Goal: Information Seeking & Learning: Check status

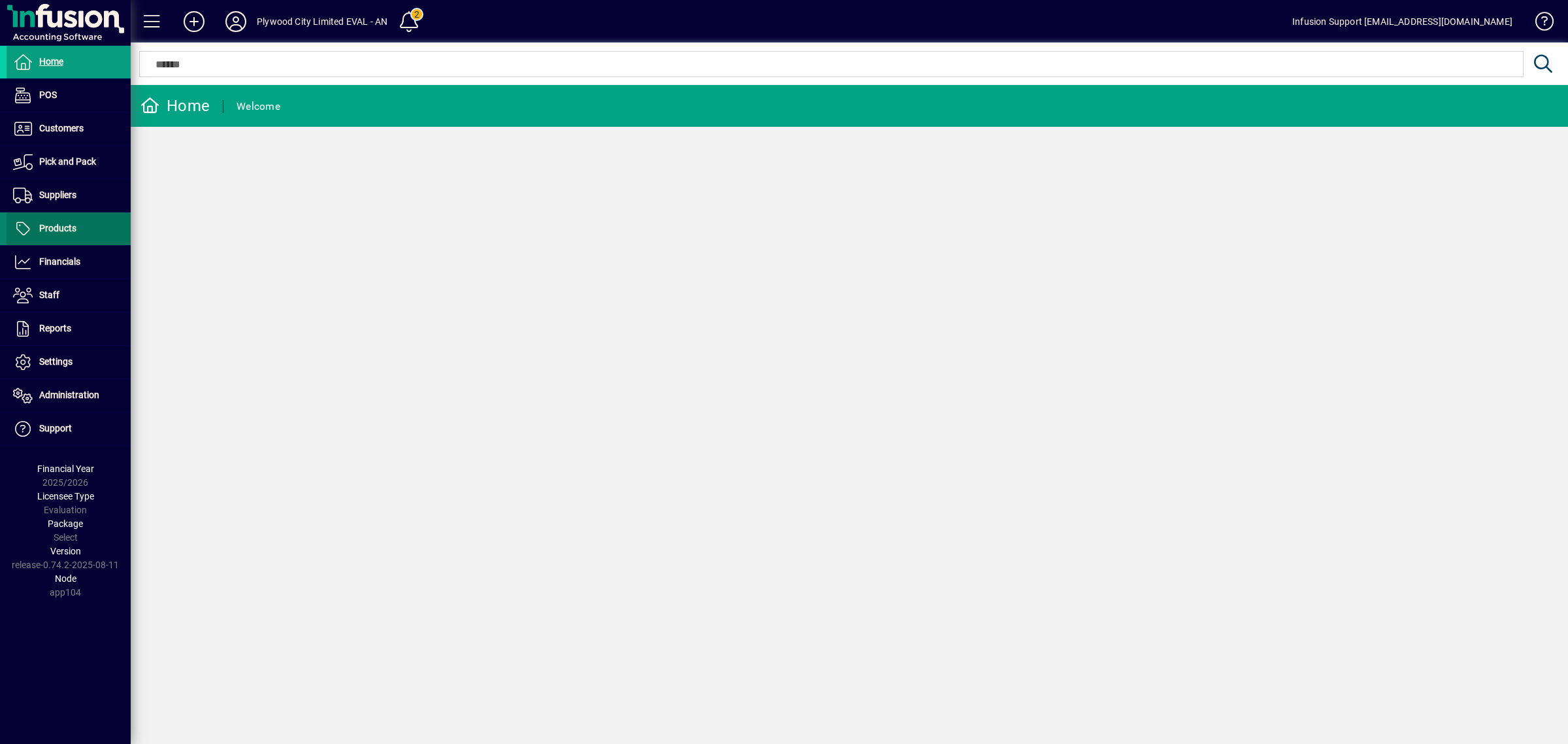
click at [80, 226] on span at bounding box center [69, 229] width 124 height 32
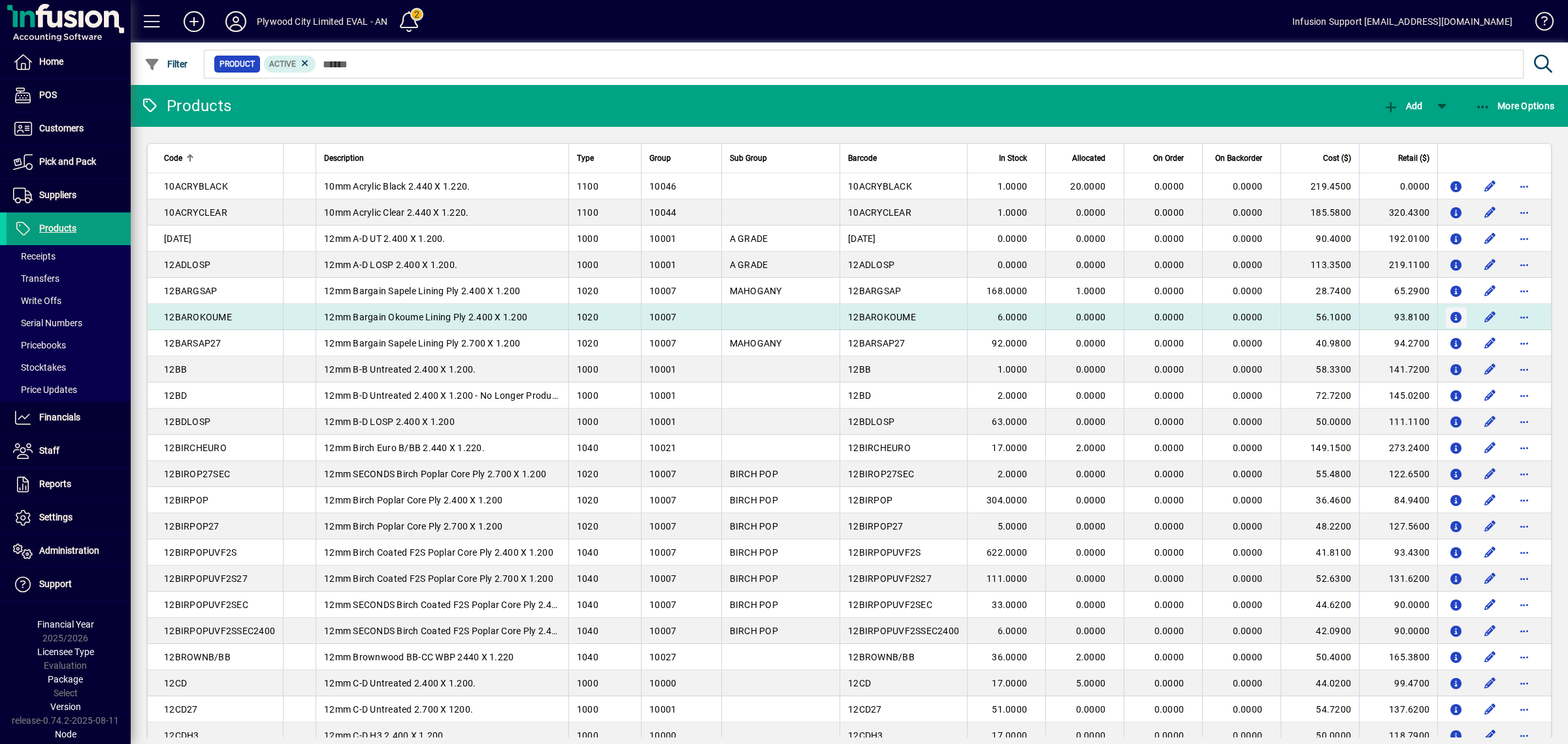
click at [1450, 315] on icon "button" at bounding box center [1457, 318] width 13 height 11
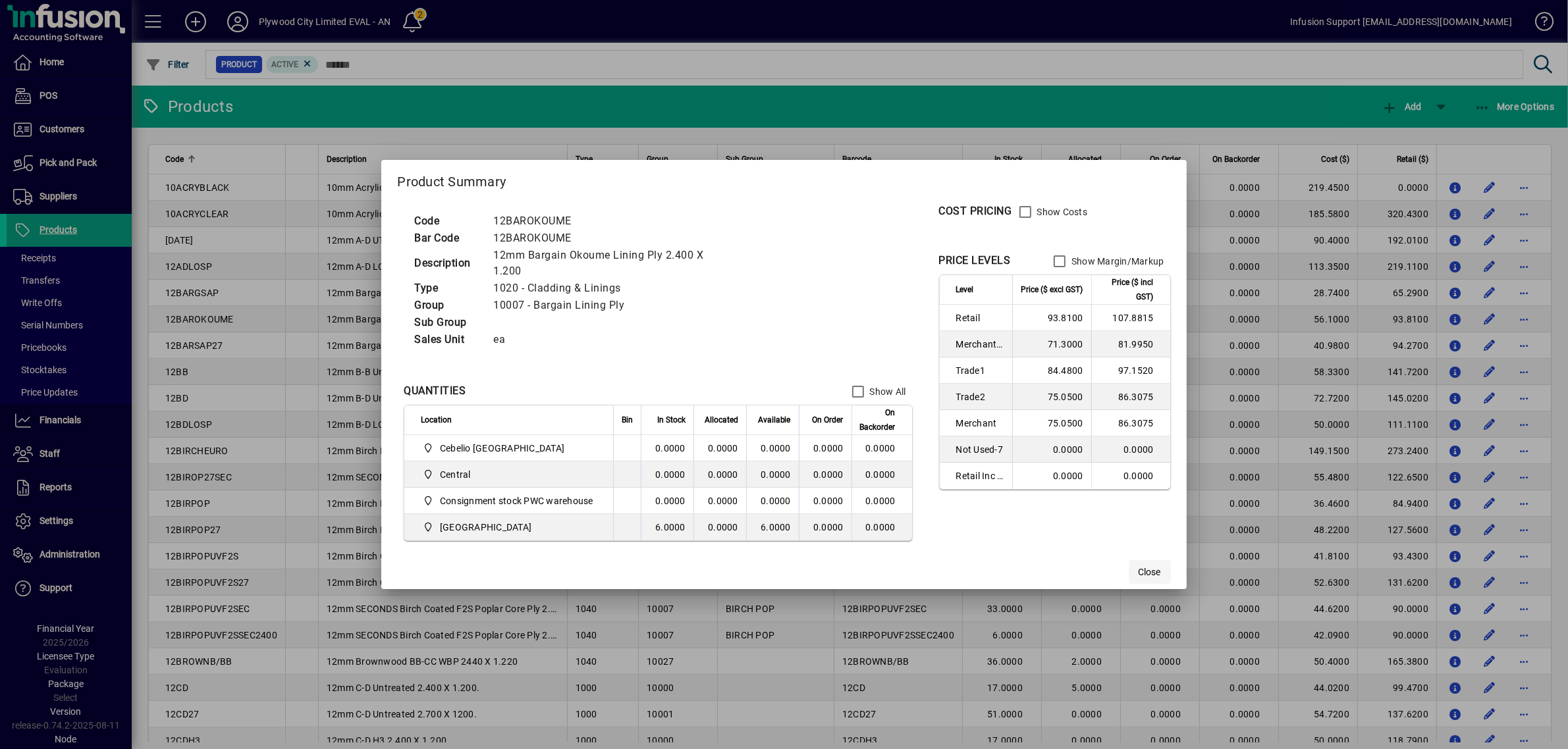
click at [1160, 566] on span "Close" at bounding box center [1150, 572] width 22 height 14
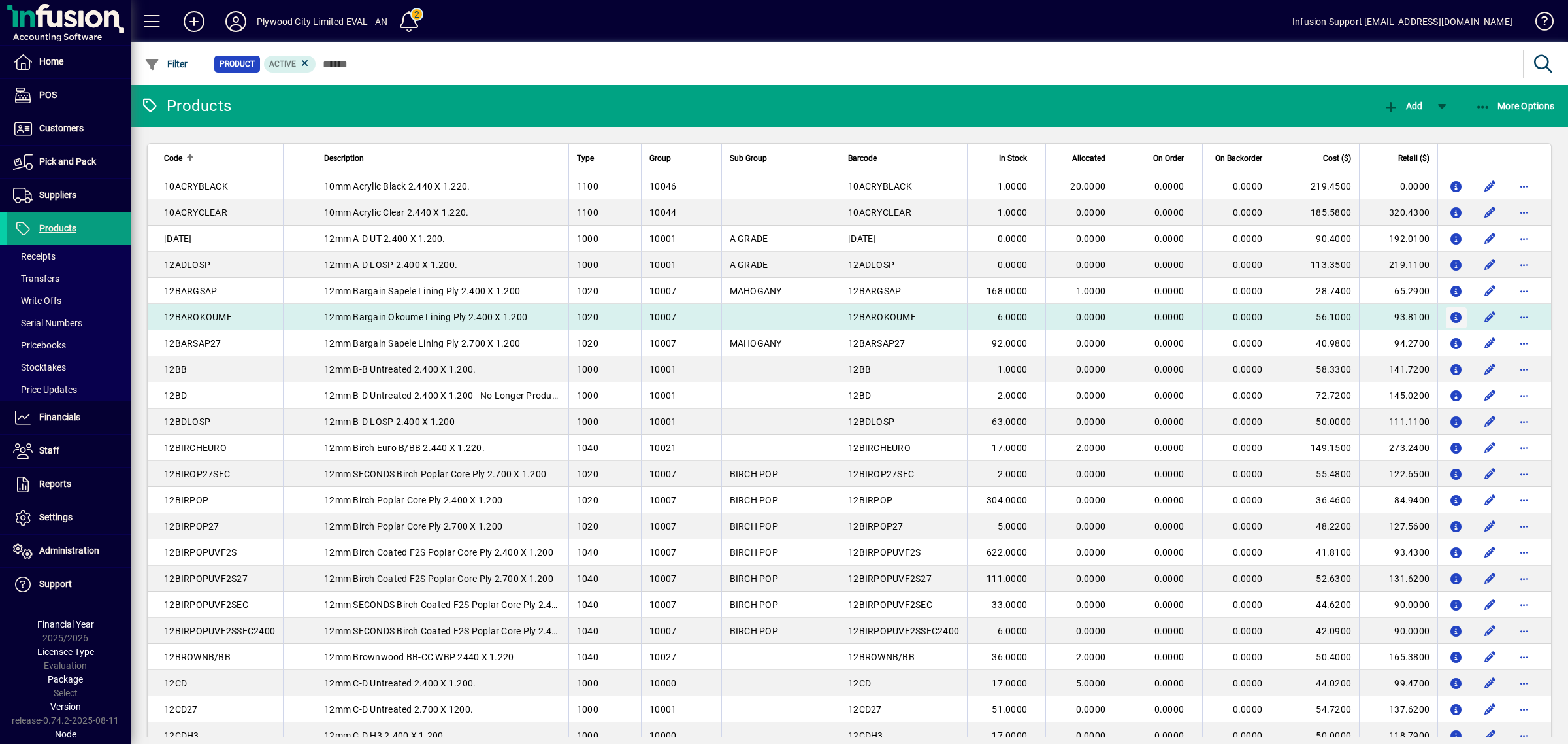
click at [1450, 314] on icon "button" at bounding box center [1457, 318] width 13 height 11
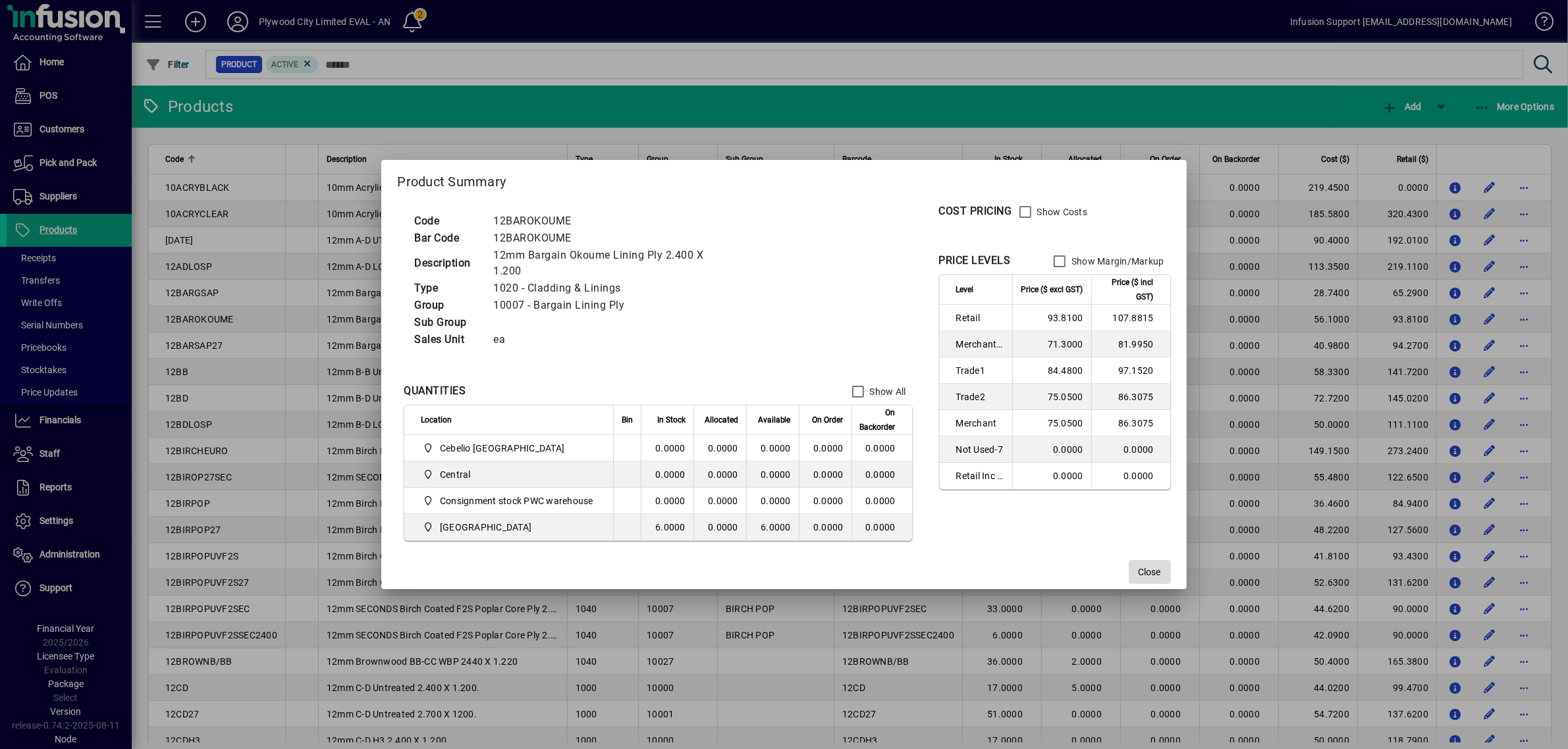
click at [1153, 571] on span "Close" at bounding box center [1150, 572] width 22 height 14
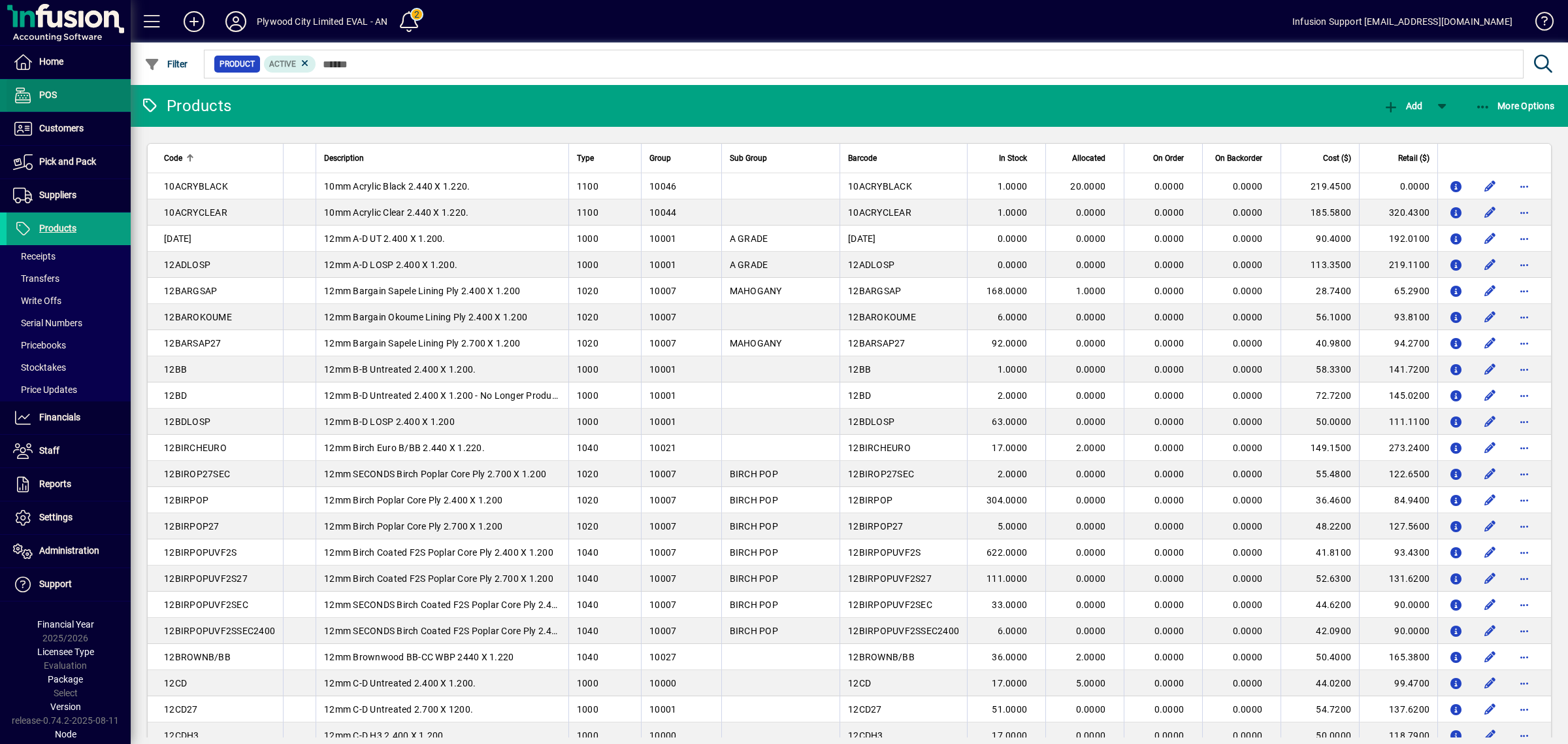
click at [63, 82] on span at bounding box center [69, 95] width 124 height 32
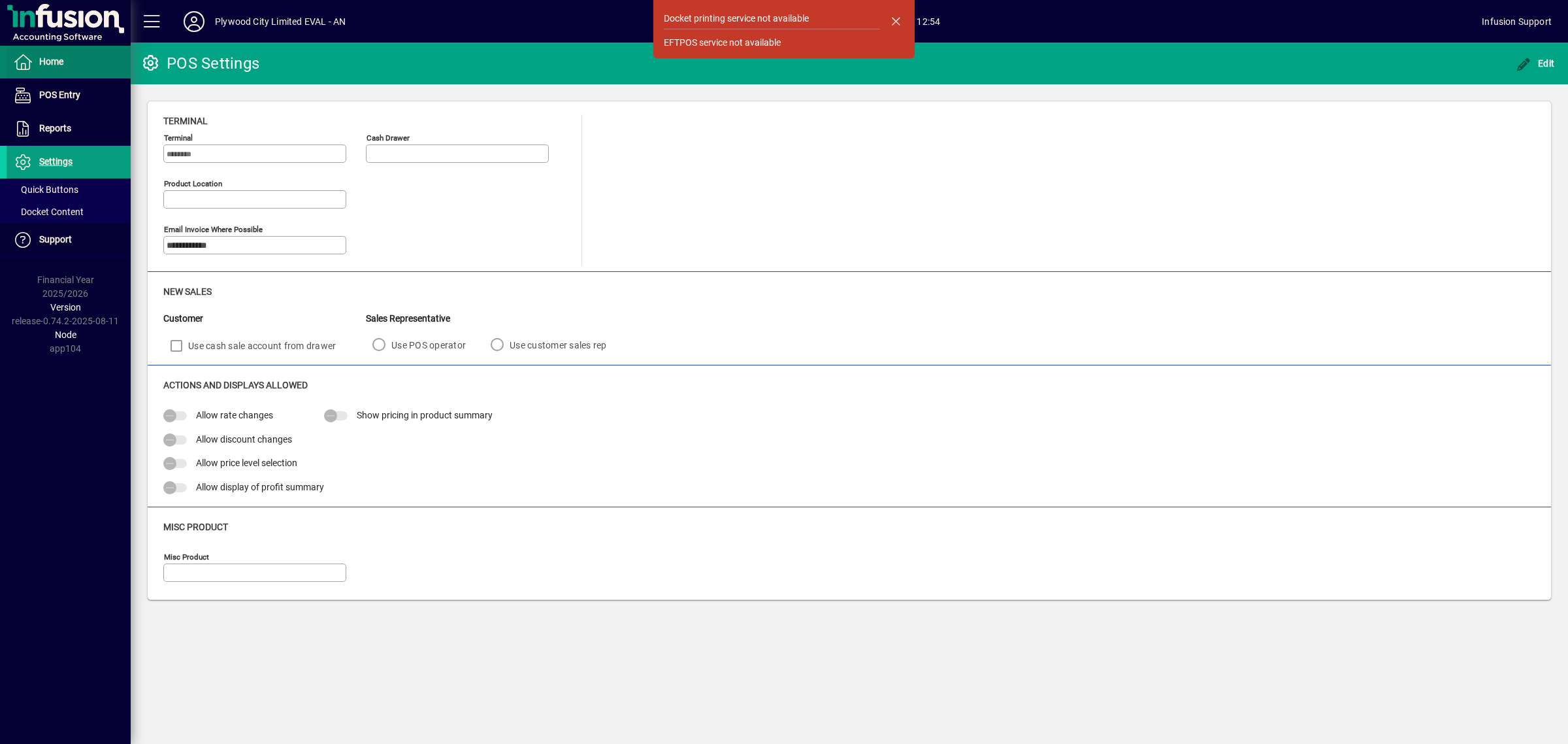
click at [52, 67] on span "Home" at bounding box center [35, 62] width 57 height 15
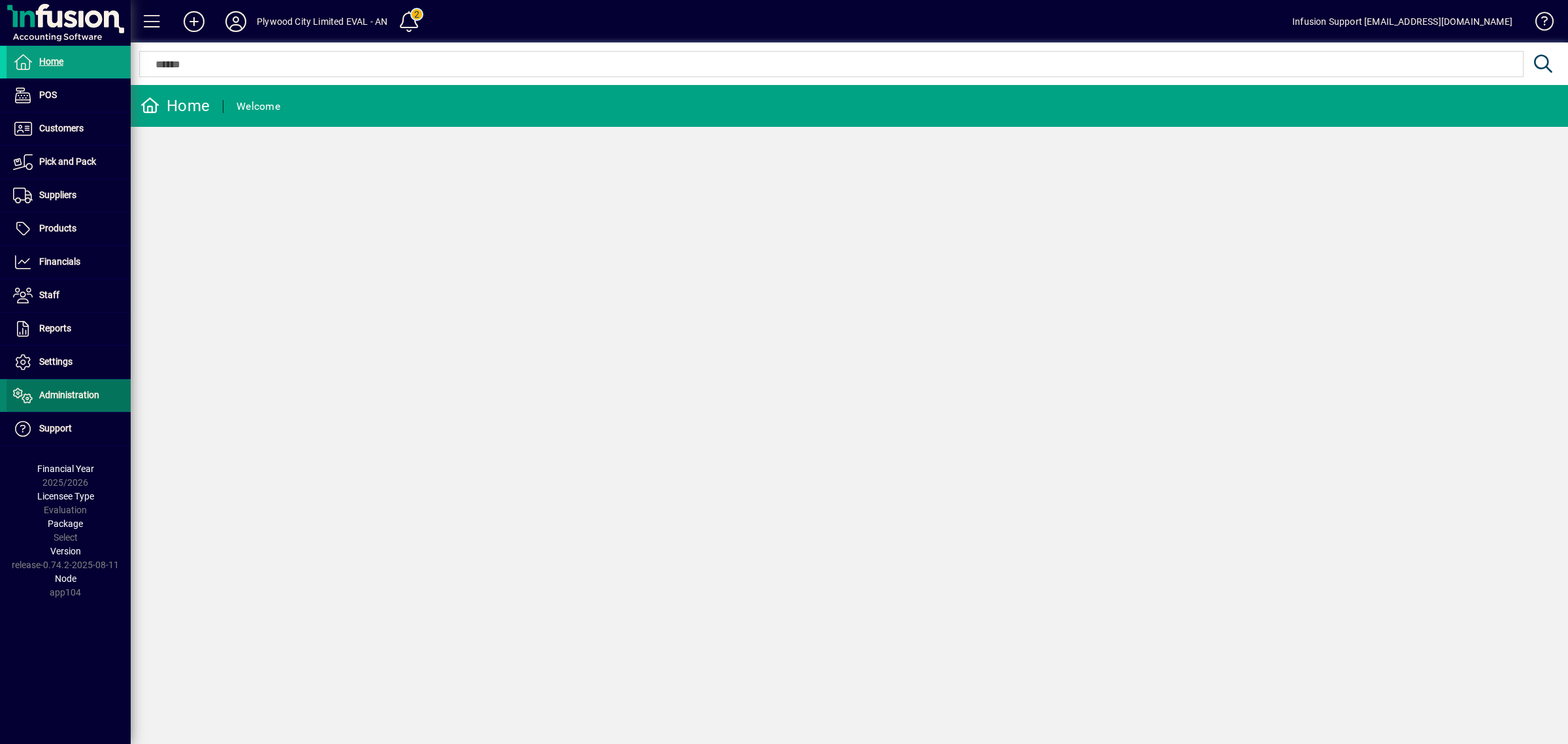
click at [51, 386] on span at bounding box center [69, 395] width 124 height 32
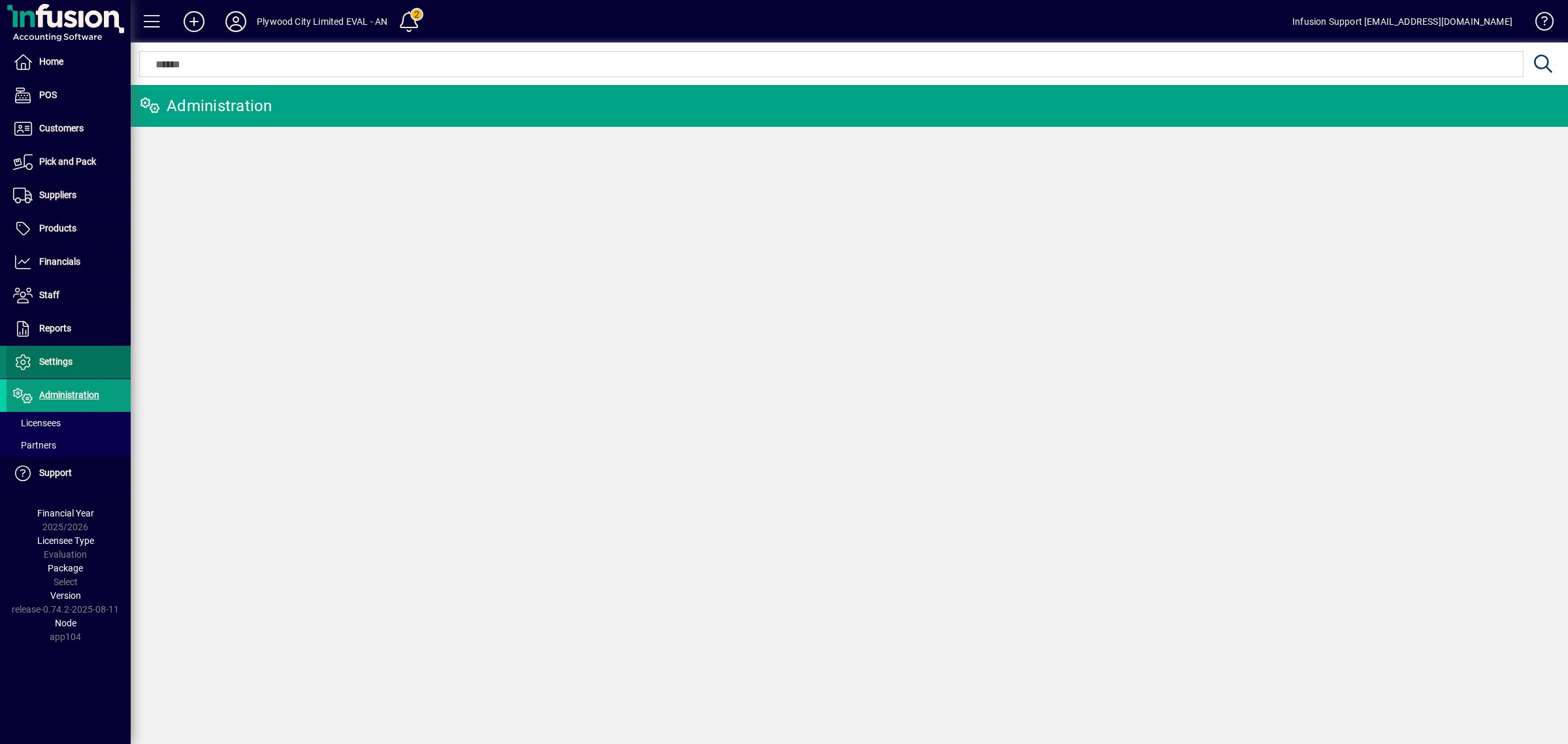
click at [50, 354] on span at bounding box center [69, 362] width 124 height 32
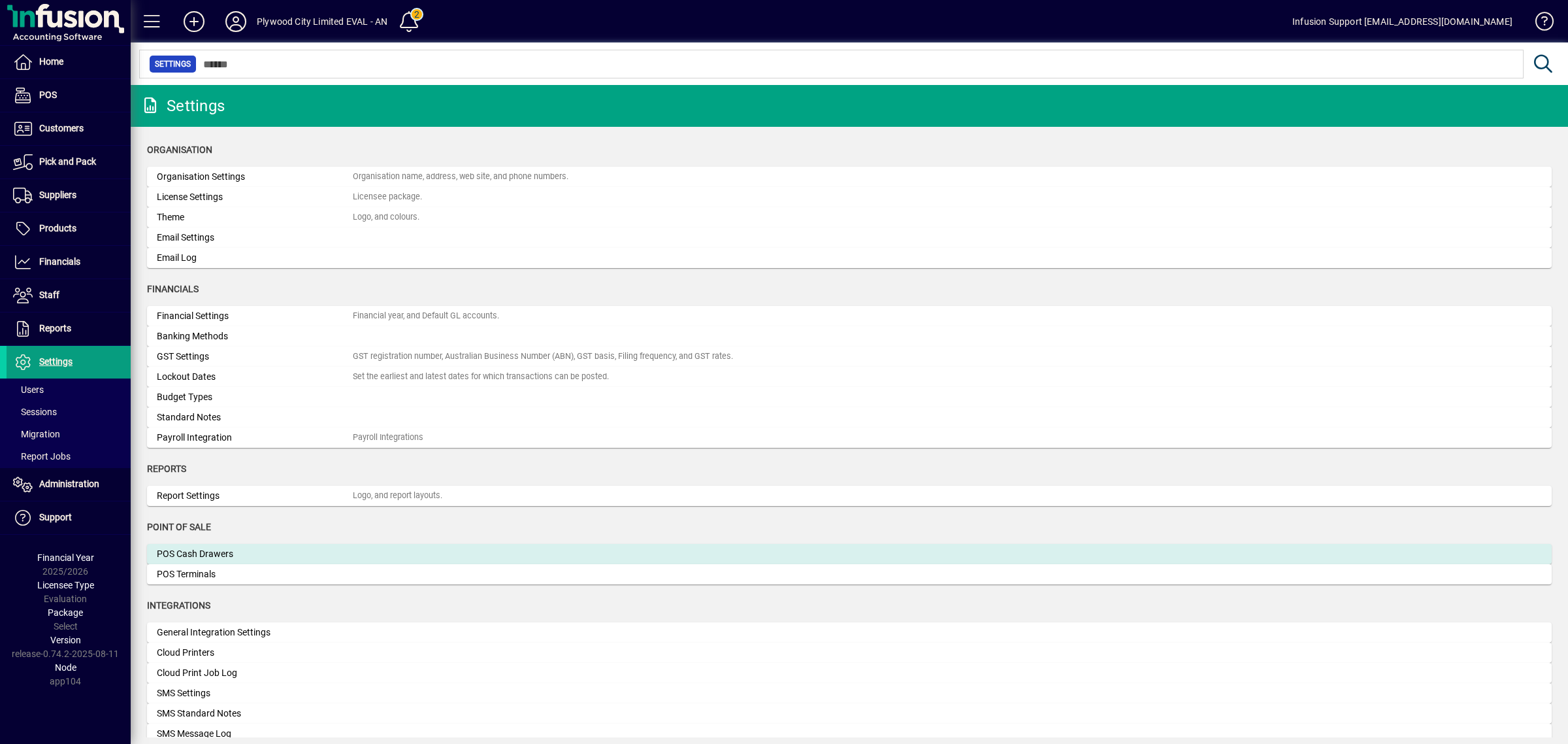
click at [269, 554] on div "POS Cash Drawers" at bounding box center [254, 554] width 196 height 13
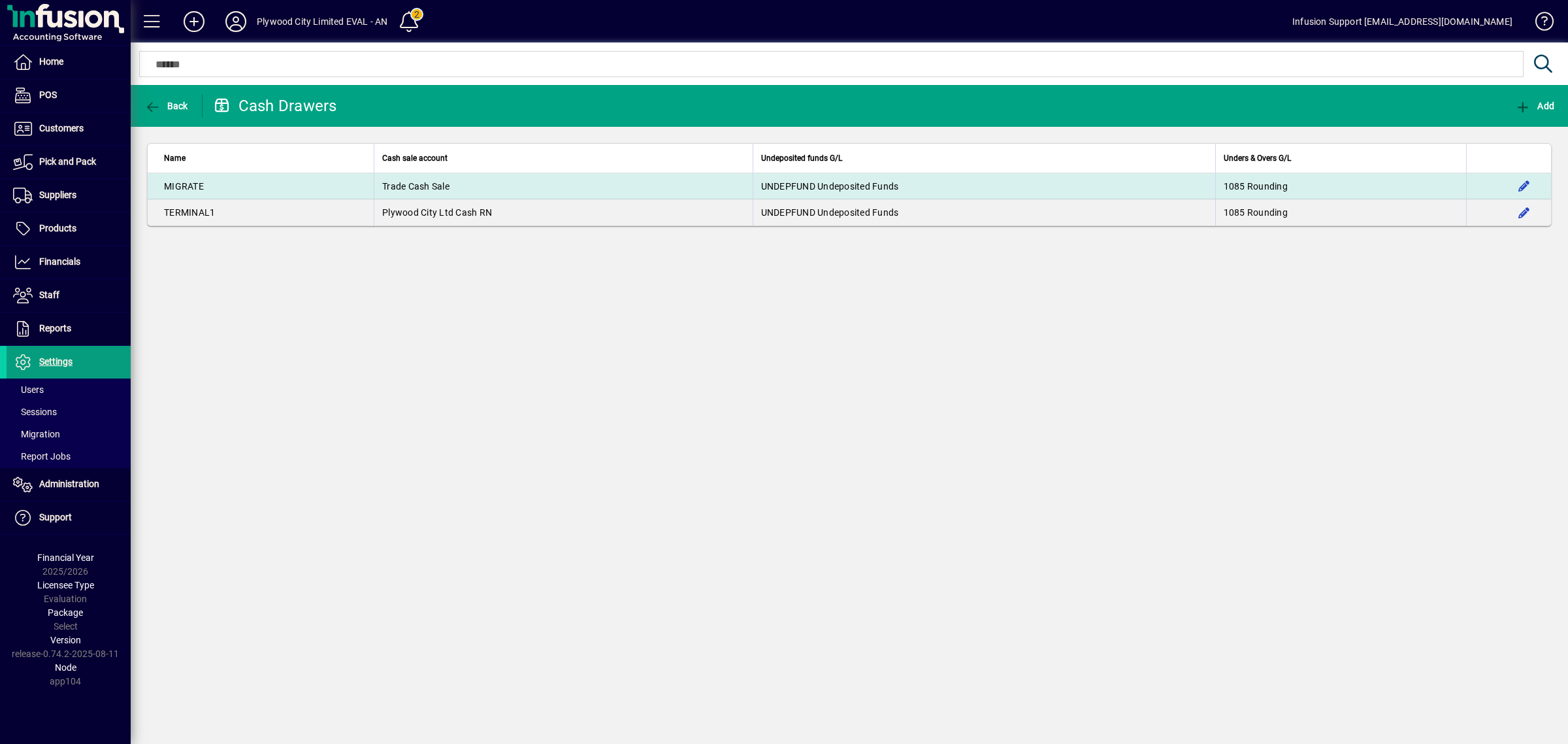
click at [400, 187] on td "Trade Cash Sale" at bounding box center [563, 186] width 379 height 26
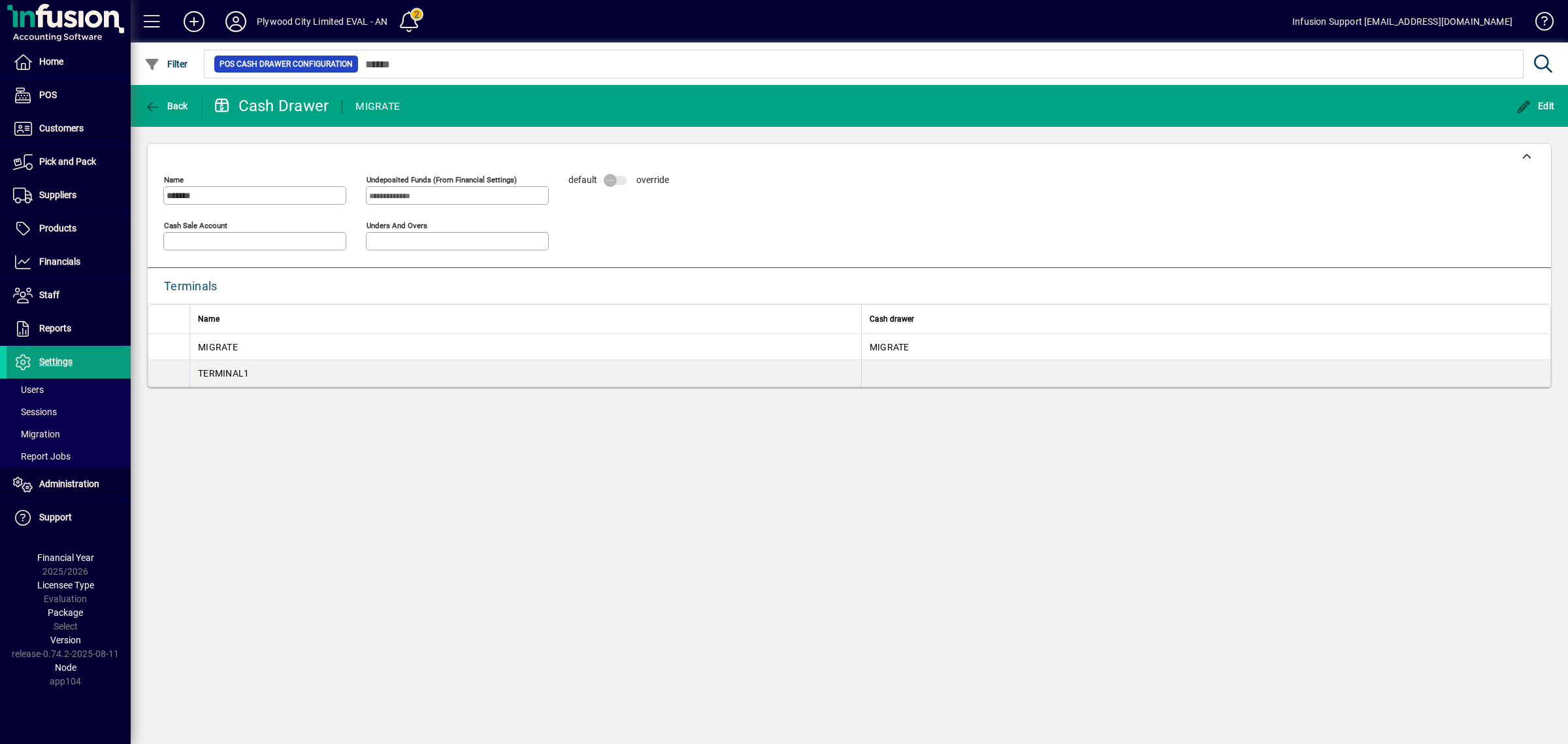
type input "**********"
click at [1553, 97] on span "button" at bounding box center [1536, 106] width 46 height 32
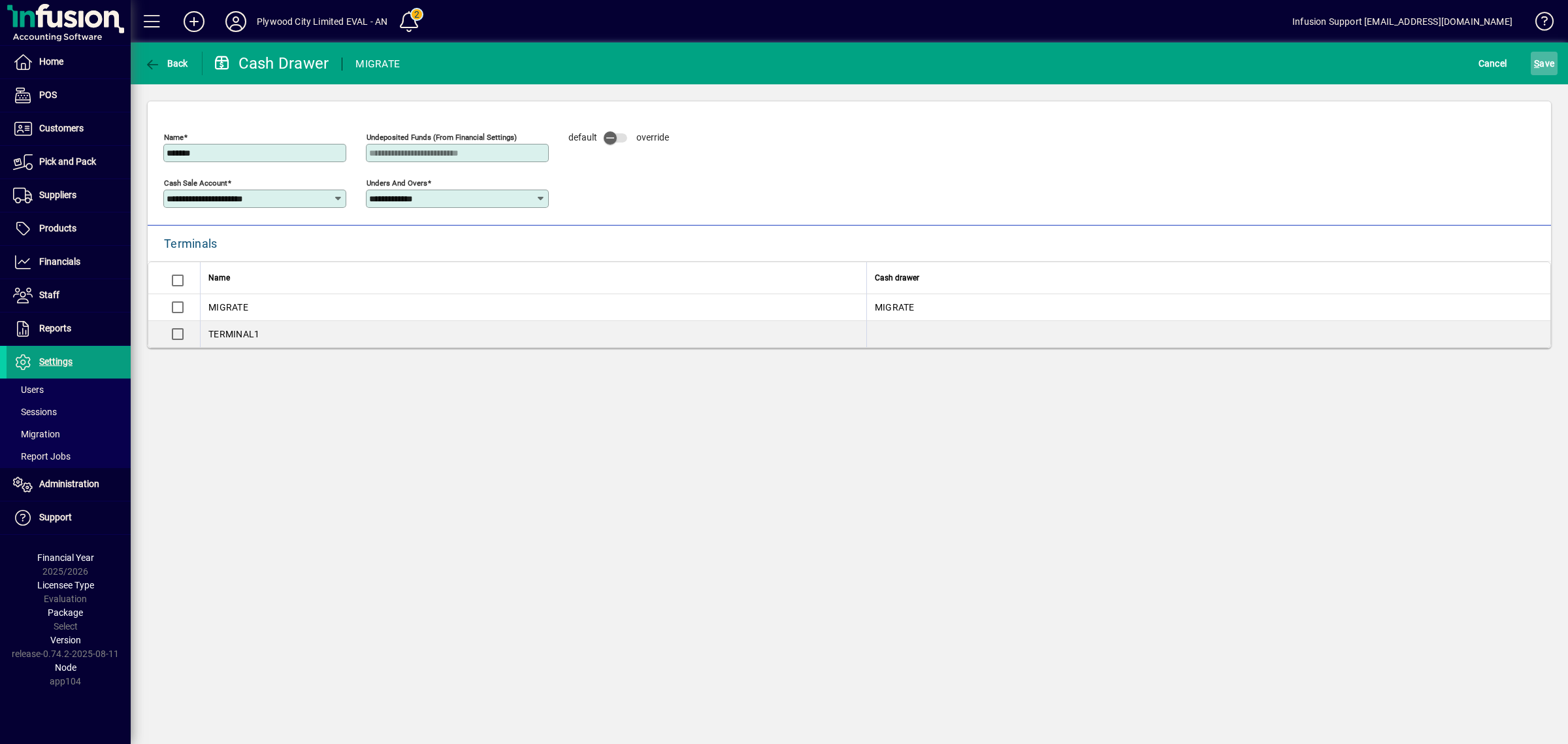
click at [1541, 60] on span "S ave" at bounding box center [1544, 63] width 20 height 21
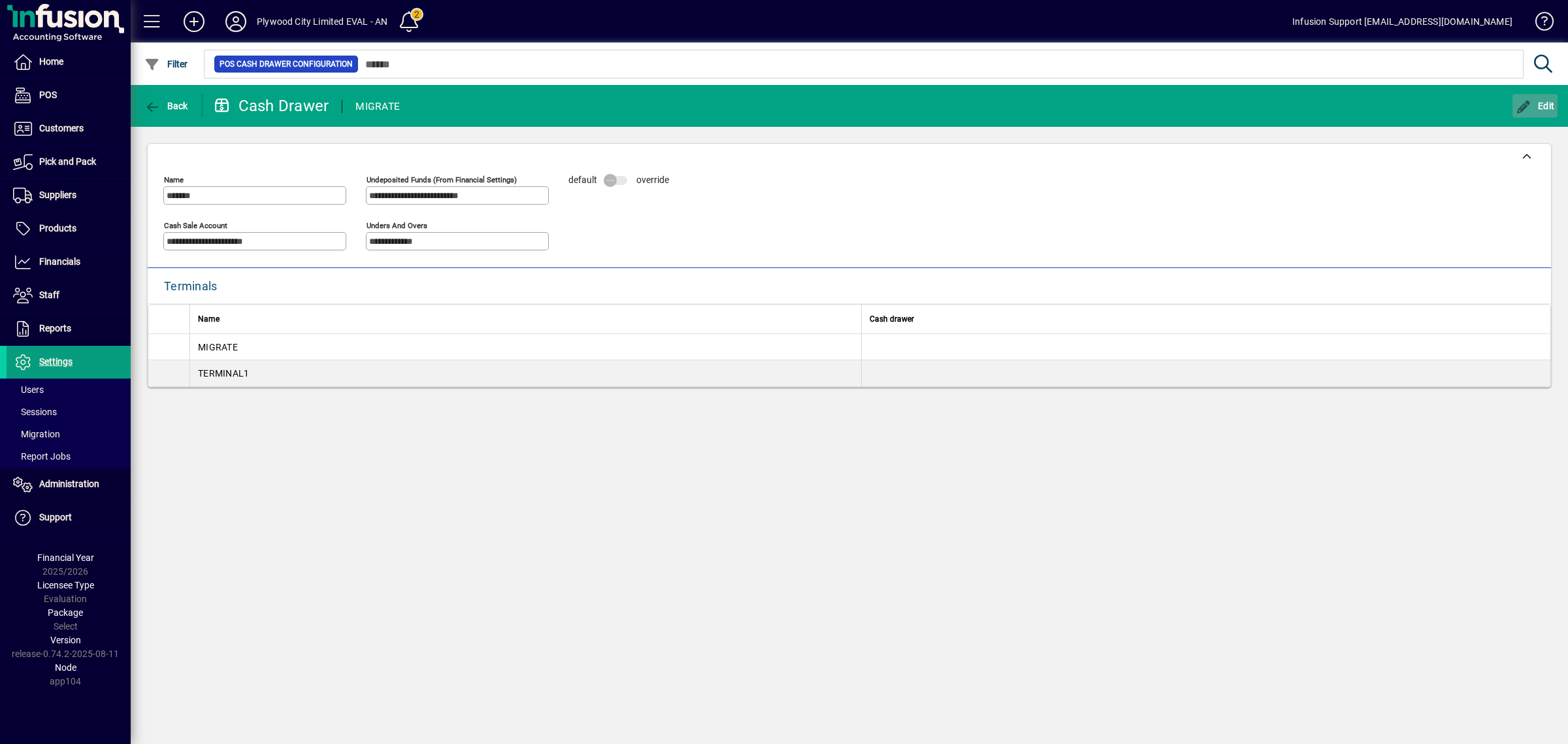
click at [1542, 106] on span "Edit" at bounding box center [1536, 106] width 39 height 11
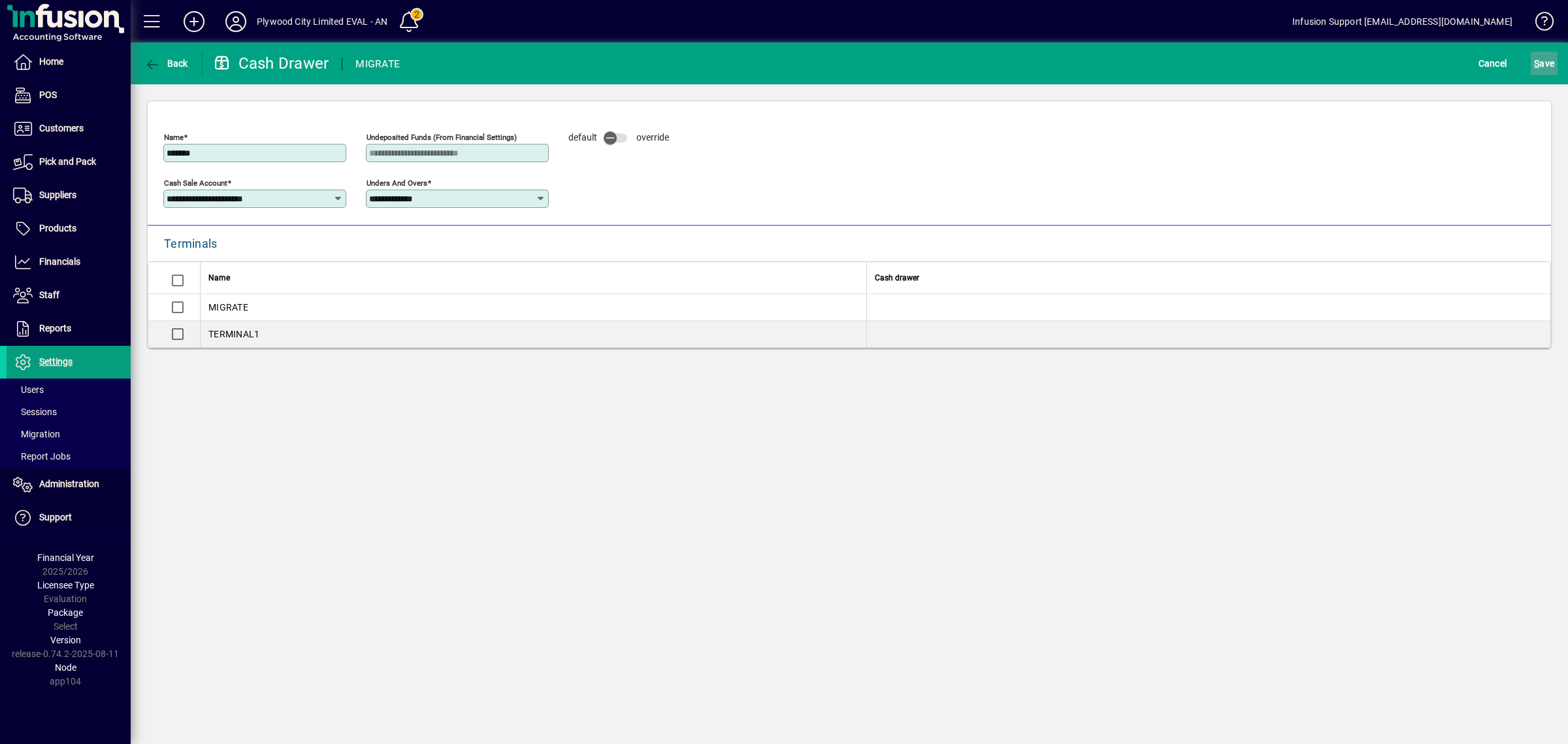
click at [1538, 65] on span "S" at bounding box center [1537, 63] width 5 height 11
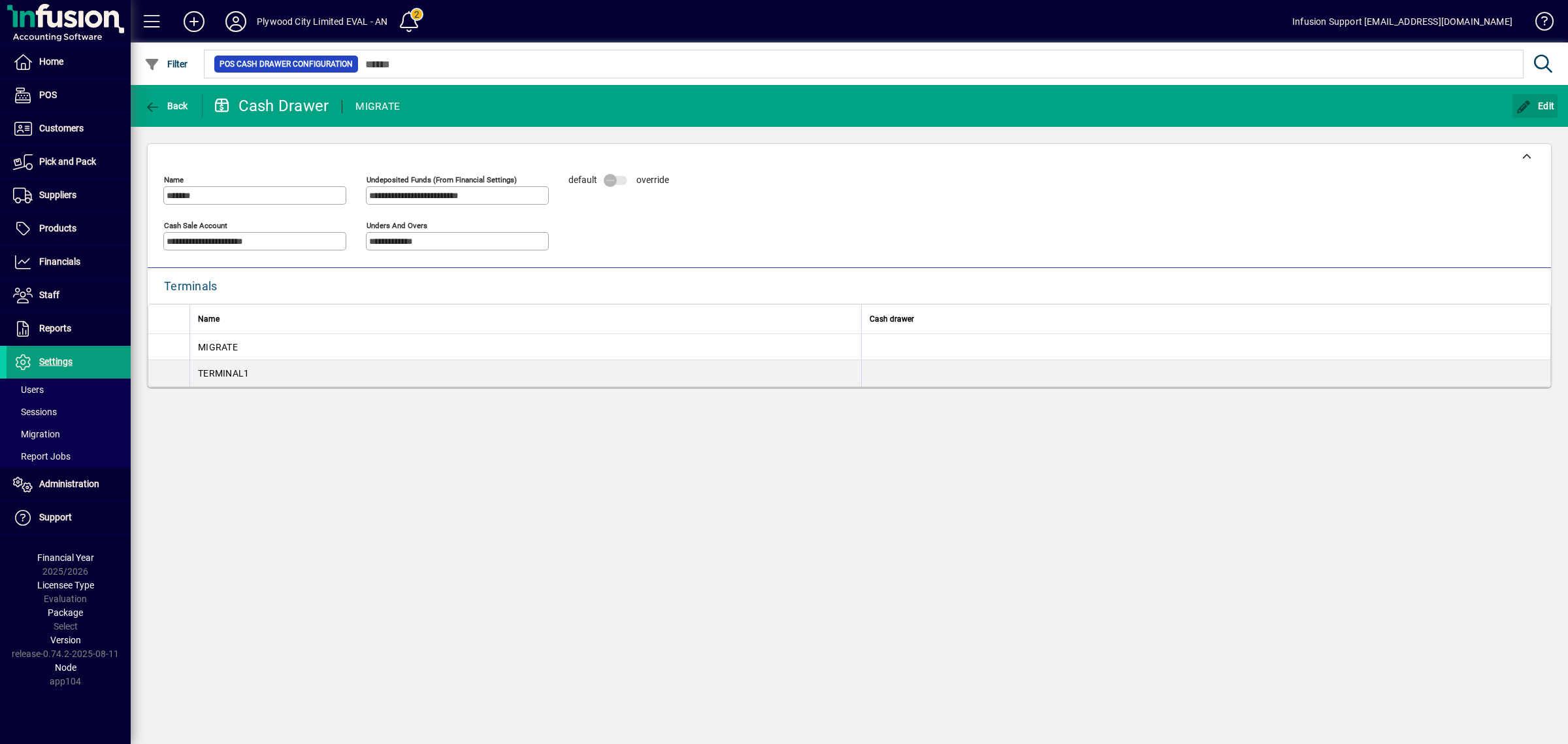
drag, startPoint x: 1542, startPoint y: 103, endPoint x: 461, endPoint y: 115, distance: 1081.1
click at [1524, 108] on span "Edit" at bounding box center [1536, 106] width 39 height 11
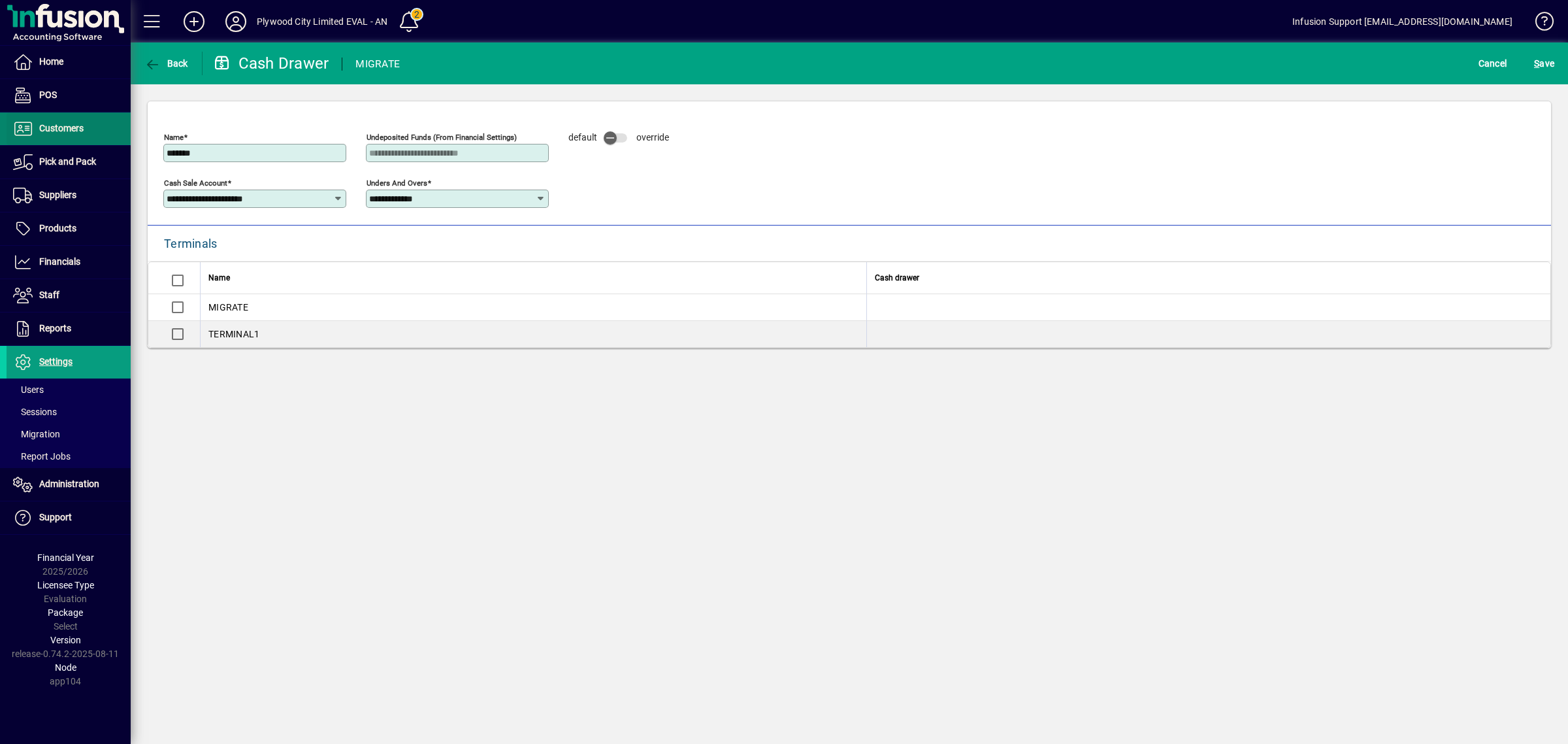
drag, startPoint x: 222, startPoint y: 147, endPoint x: 40, endPoint y: 125, distance: 183.3
click at [27, 129] on mat-drawer-container "Home POS Customers Invoices Payments Quotes Backorders Communications Pick and …" at bounding box center [784, 372] width 1568 height 744
drag, startPoint x: 226, startPoint y: 151, endPoint x: 219, endPoint y: 151, distance: 7.0
click at [224, 151] on input "*******" at bounding box center [256, 153] width 179 height 11
type input "**********"
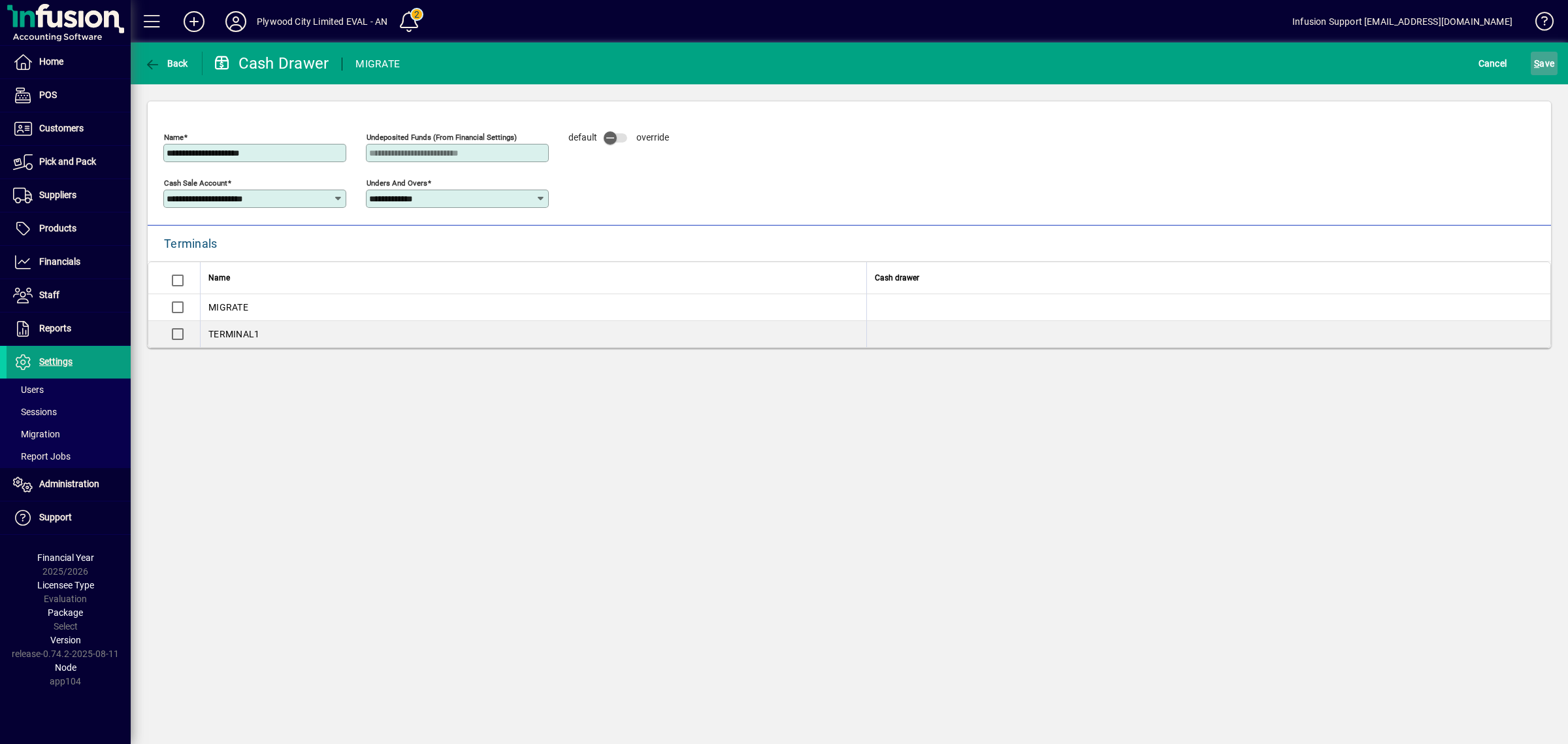
click at [1539, 61] on span "S" at bounding box center [1537, 63] width 5 height 11
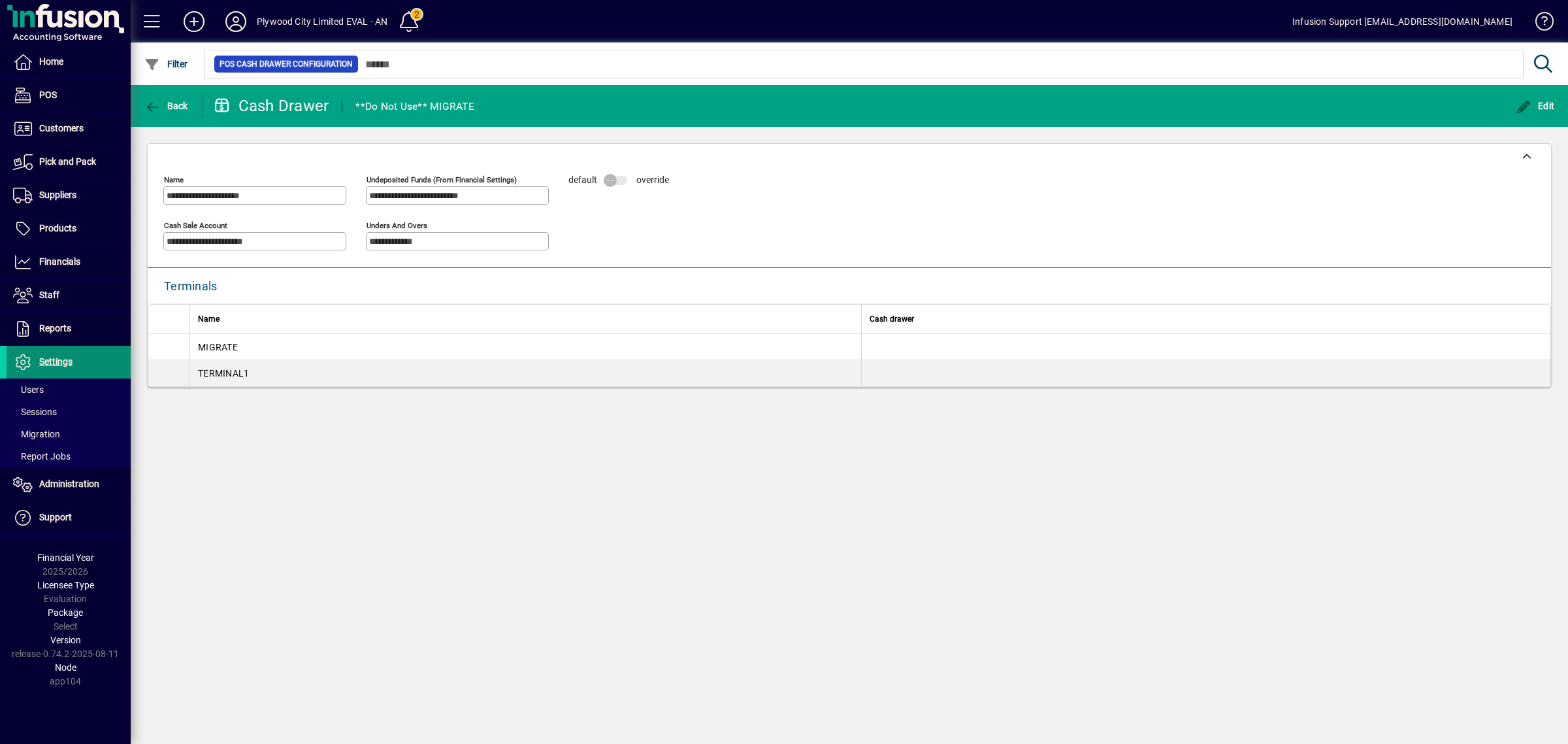
drag, startPoint x: 65, startPoint y: 363, endPoint x: 135, endPoint y: 367, distance: 70.1
click at [67, 362] on span "Settings" at bounding box center [56, 362] width 34 height 11
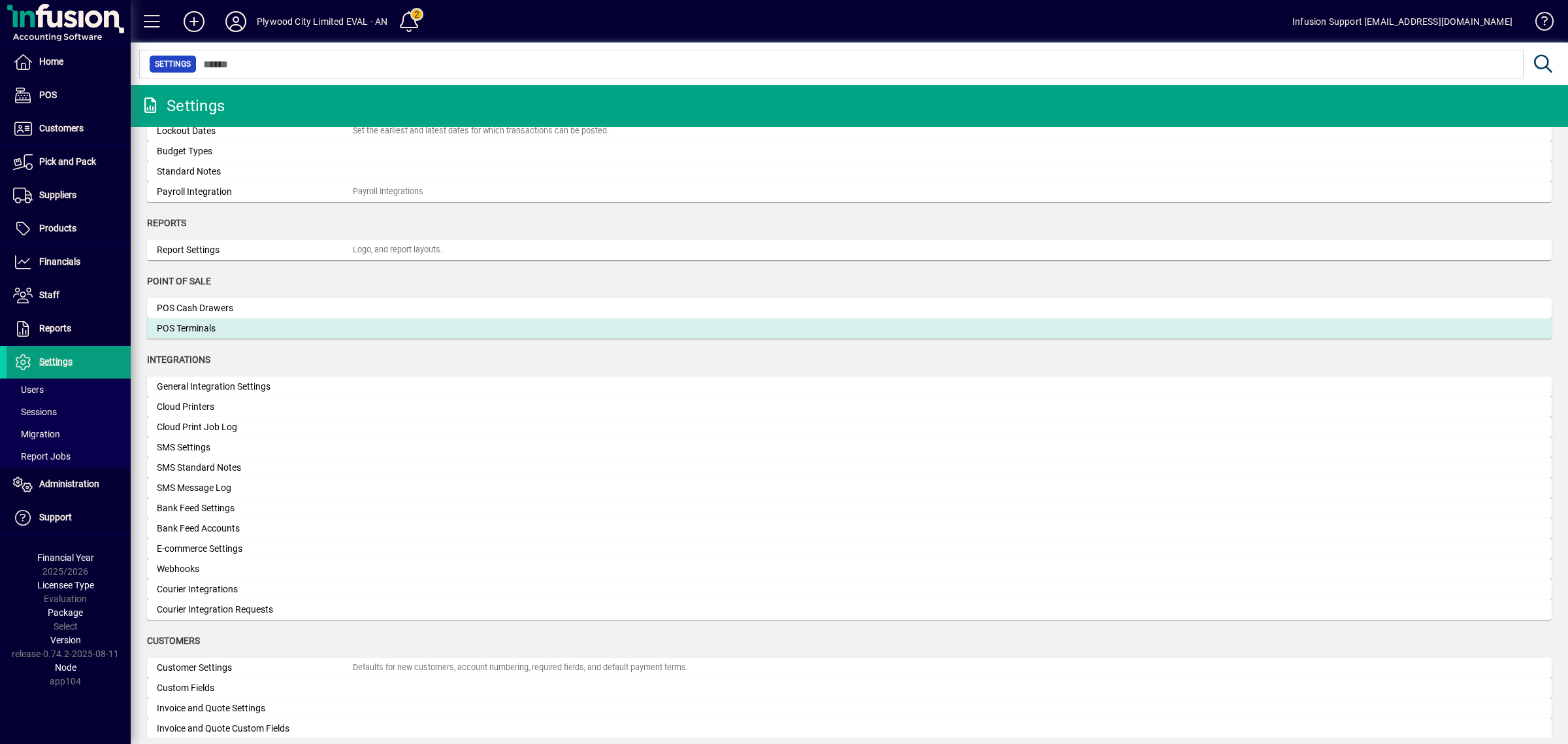
scroll to position [245, 0]
click at [266, 324] on div "POS Terminals" at bounding box center [254, 329] width 196 height 13
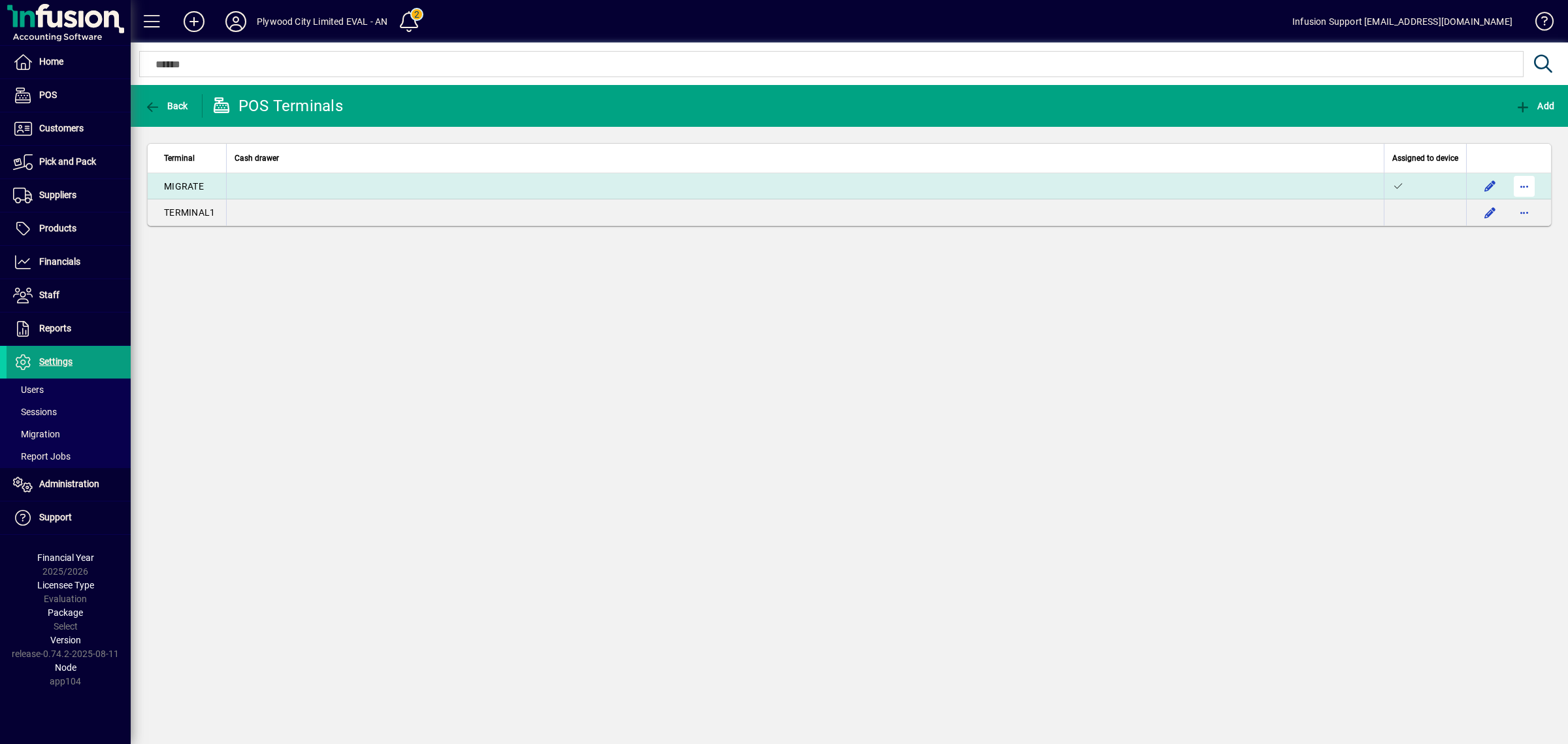
click at [1520, 175] on span "button" at bounding box center [1524, 186] width 32 height 32
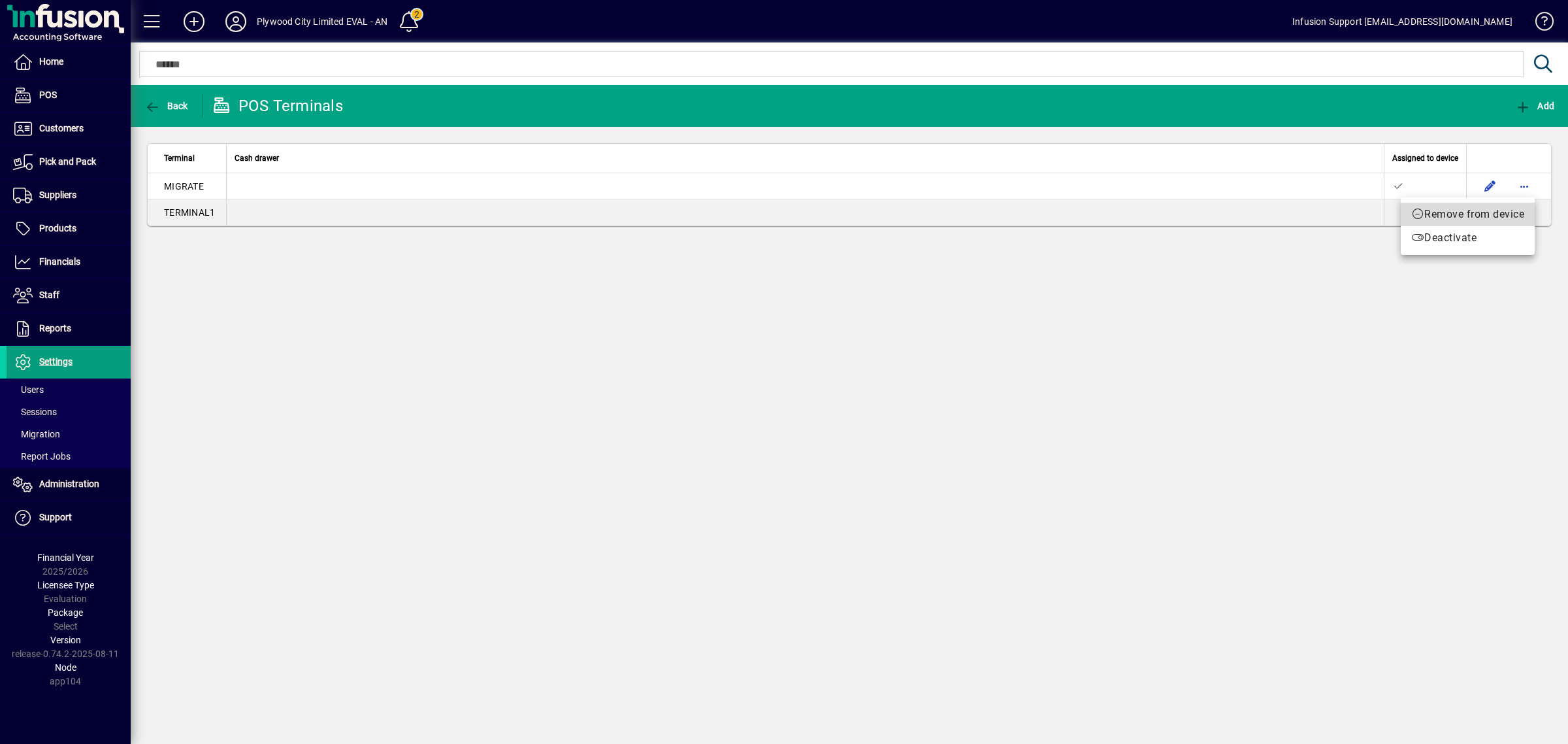
click at [1501, 213] on span "Remove from device" at bounding box center [1468, 214] width 113 height 15
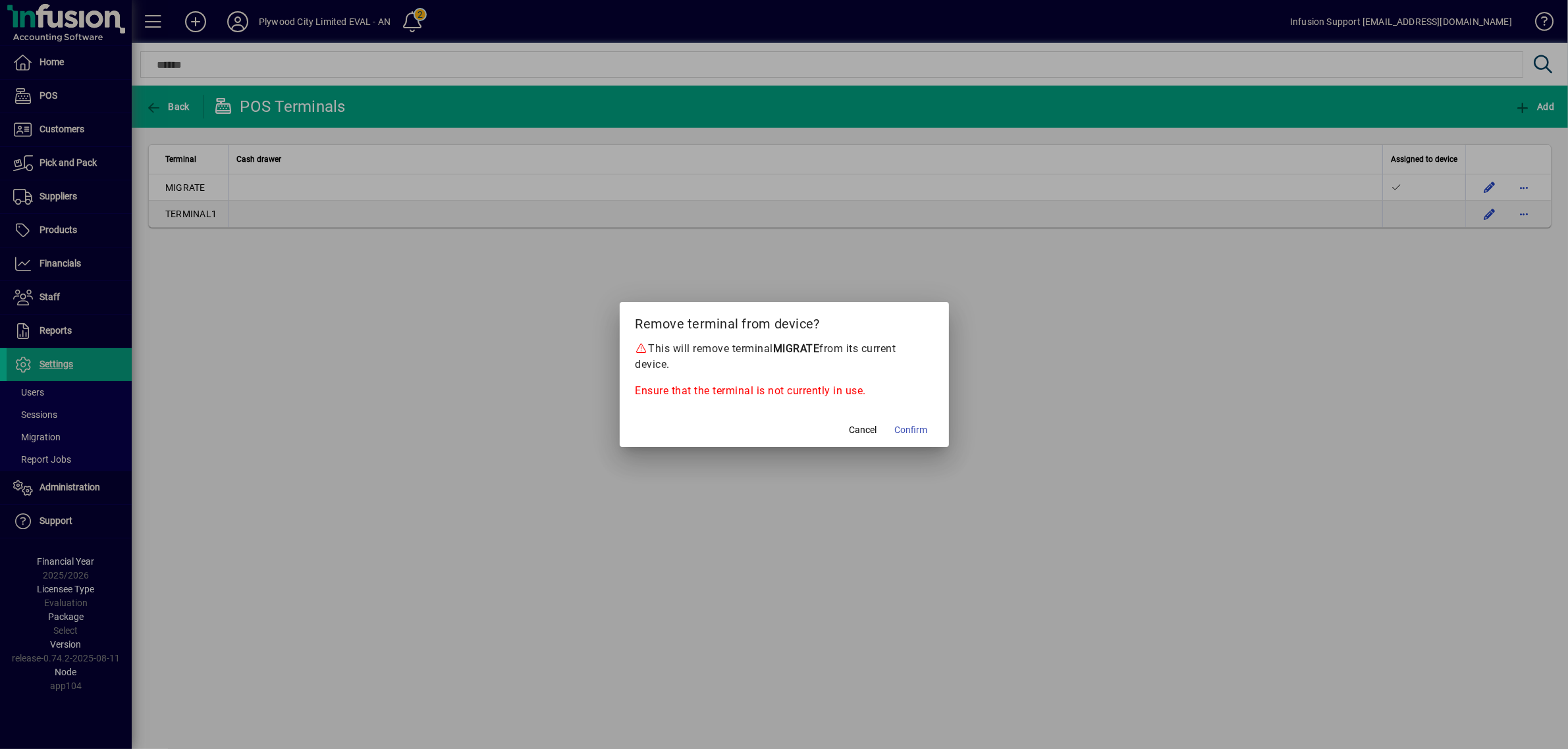
click at [68, 232] on div at bounding box center [784, 374] width 1568 height 749
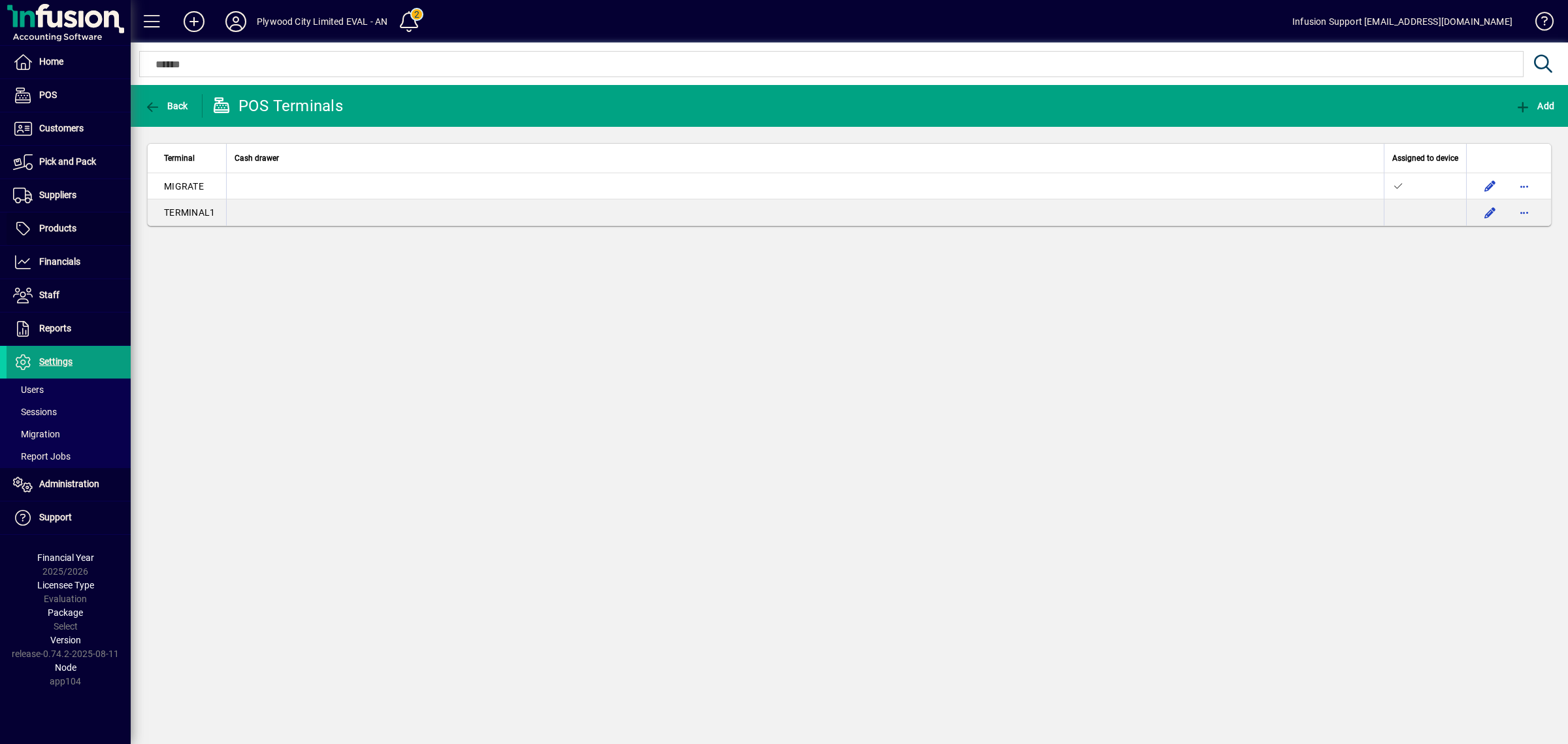
click at [67, 230] on span "Products" at bounding box center [57, 228] width 37 height 11
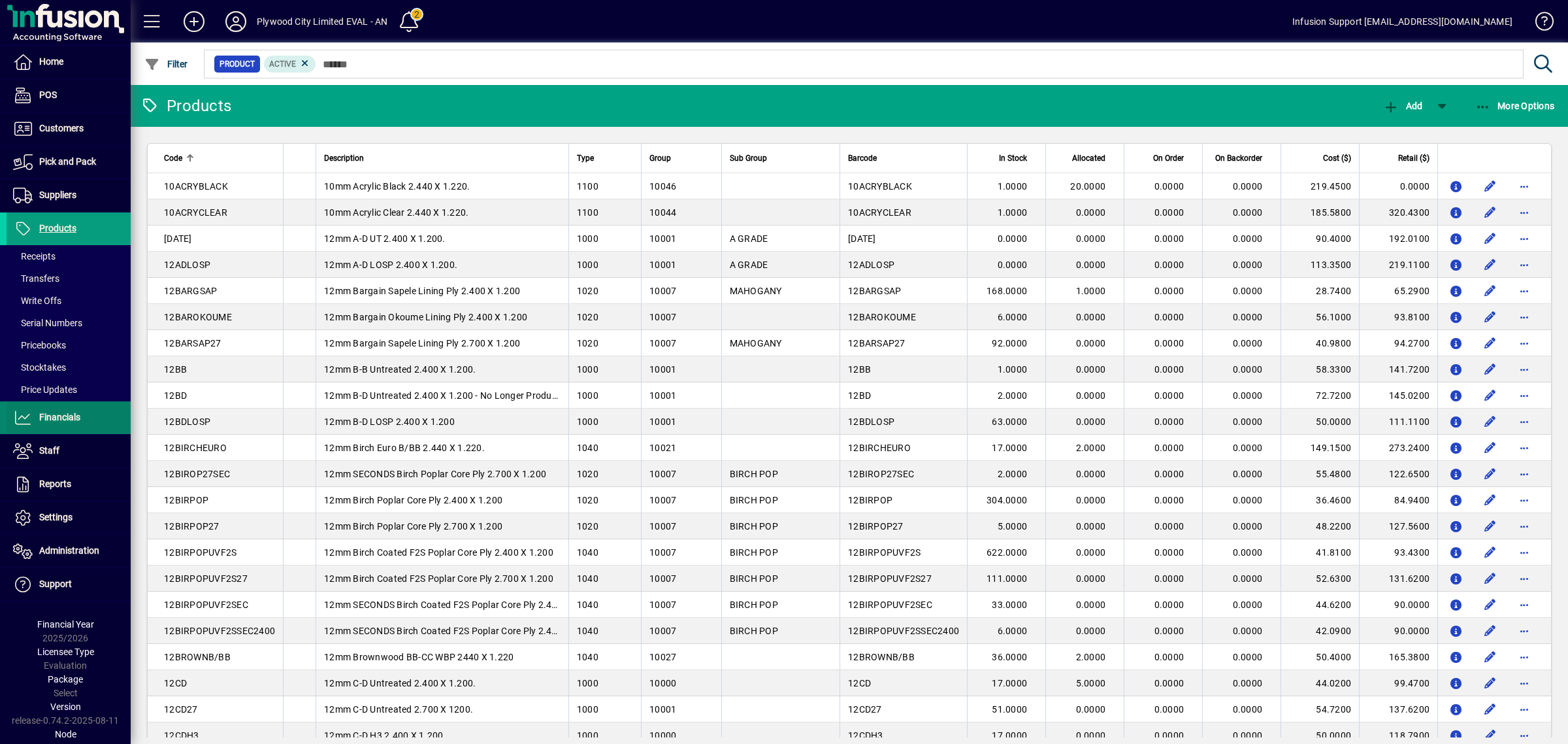
click at [69, 417] on span "Financials" at bounding box center [59, 417] width 41 height 11
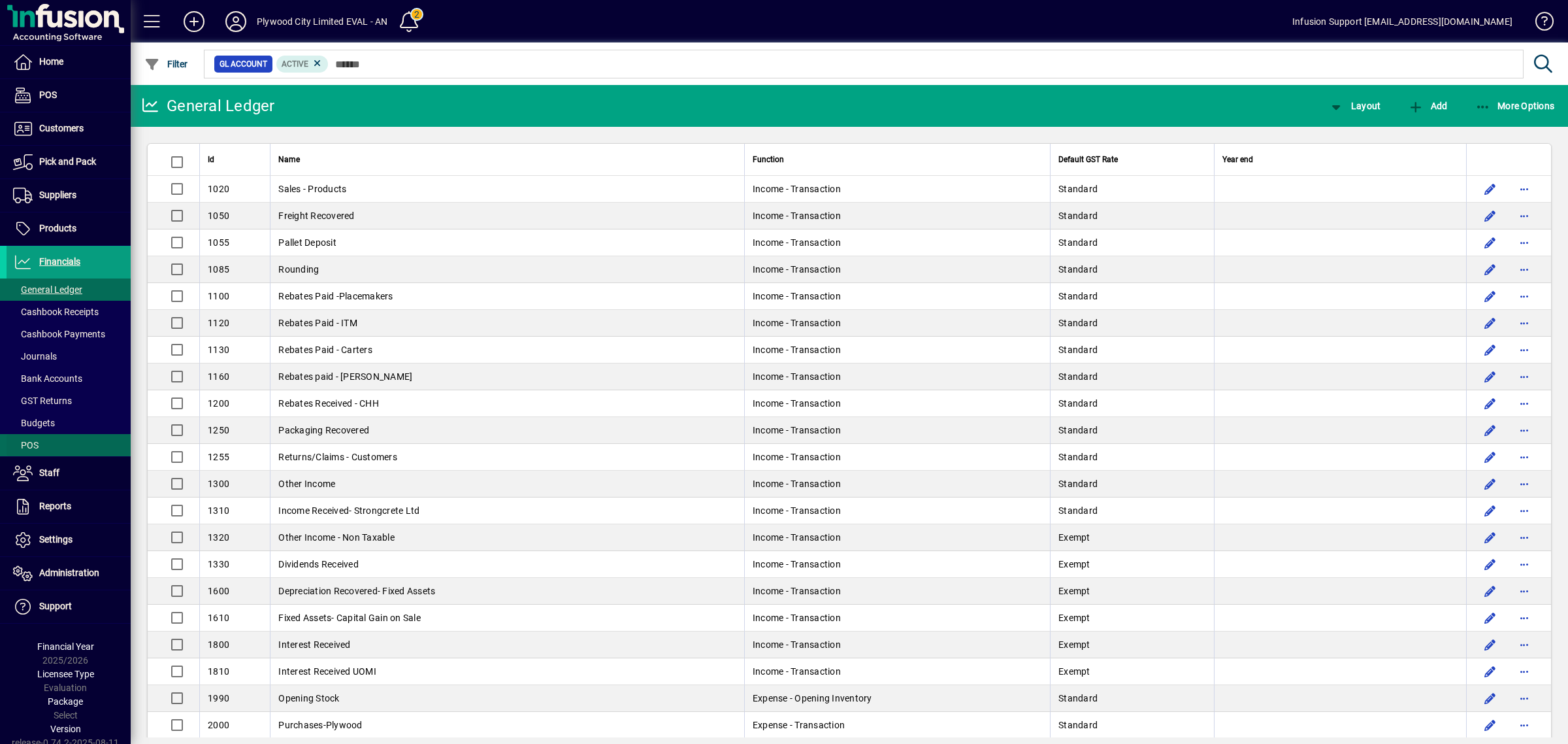
click at [55, 442] on span at bounding box center [69, 445] width 124 height 32
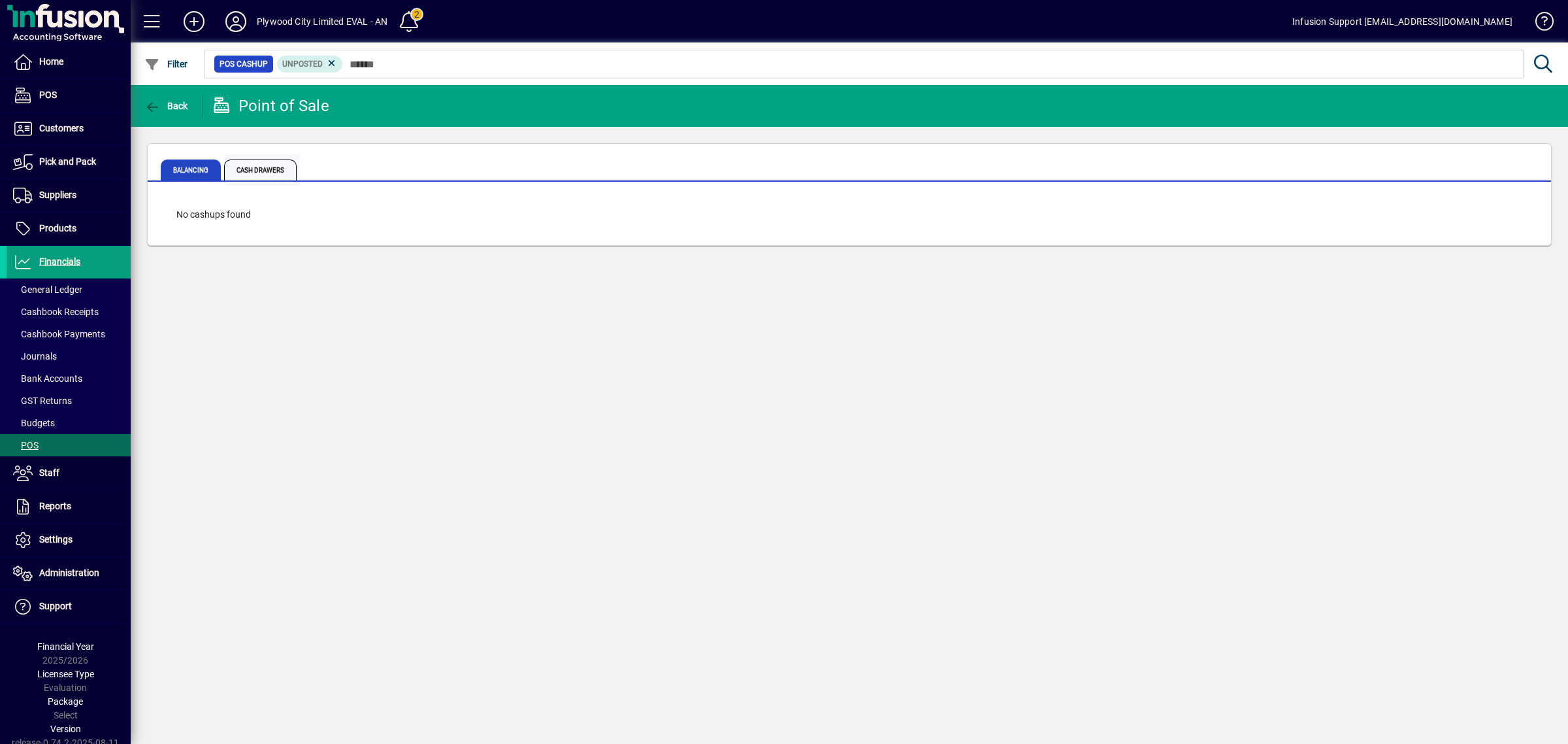
click at [288, 160] on span "Cash Drawers" at bounding box center [260, 170] width 73 height 21
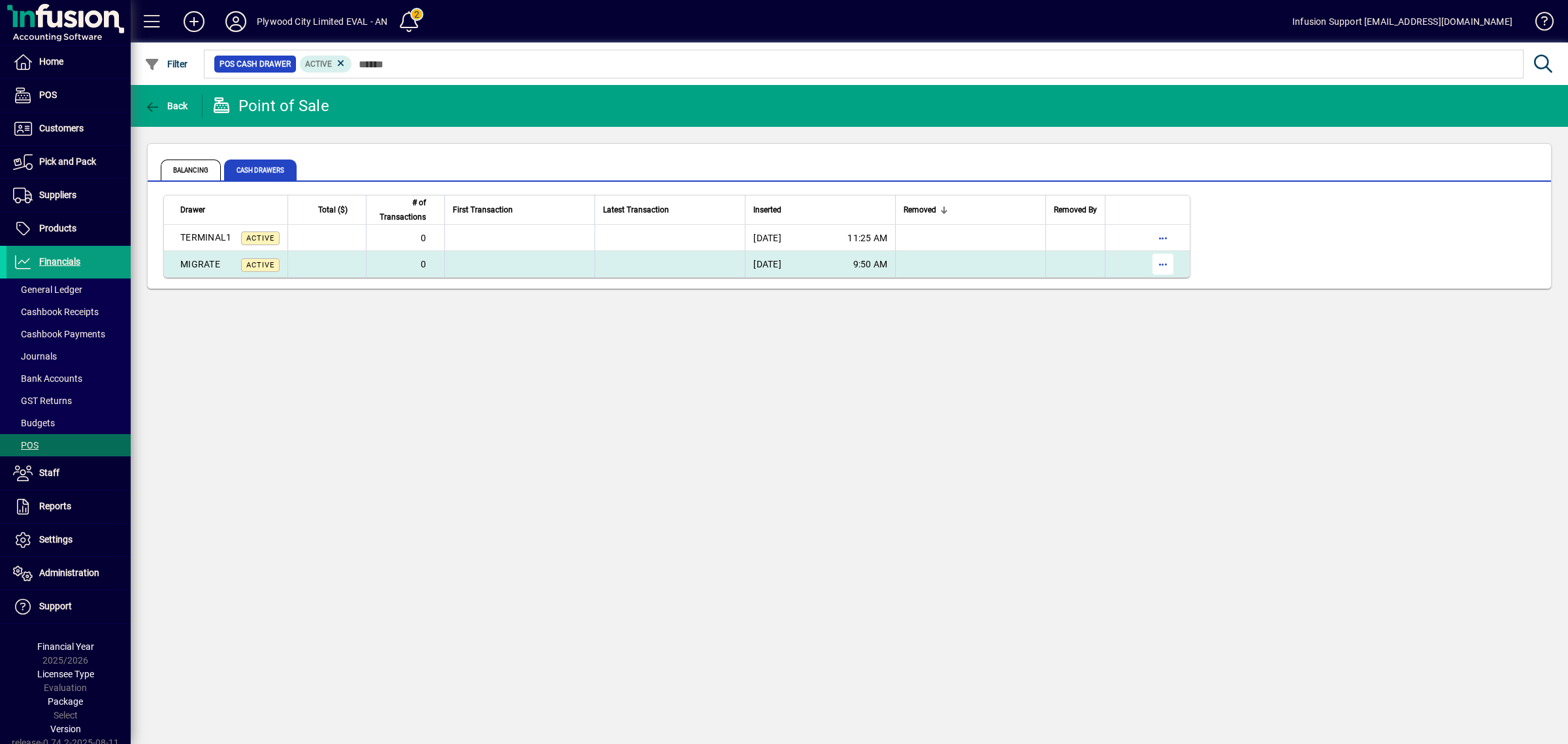
click at [1162, 259] on span "button" at bounding box center [1163, 264] width 32 height 32
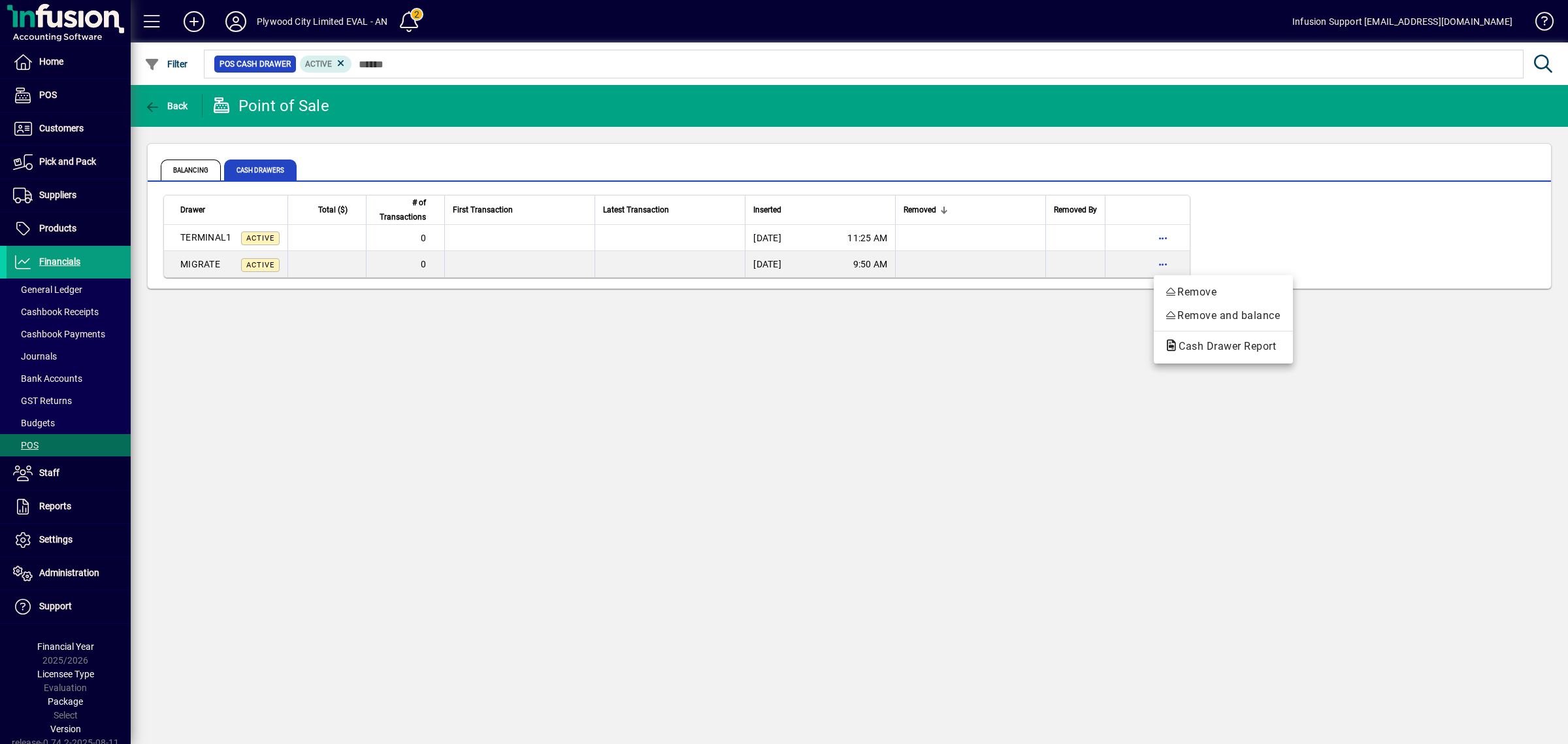
drag, startPoint x: 635, startPoint y: 455, endPoint x: 350, endPoint y: 397, distance: 290.8
click at [633, 454] on div at bounding box center [784, 372] width 1568 height 744
click at [50, 535] on span "Settings" at bounding box center [56, 539] width 34 height 11
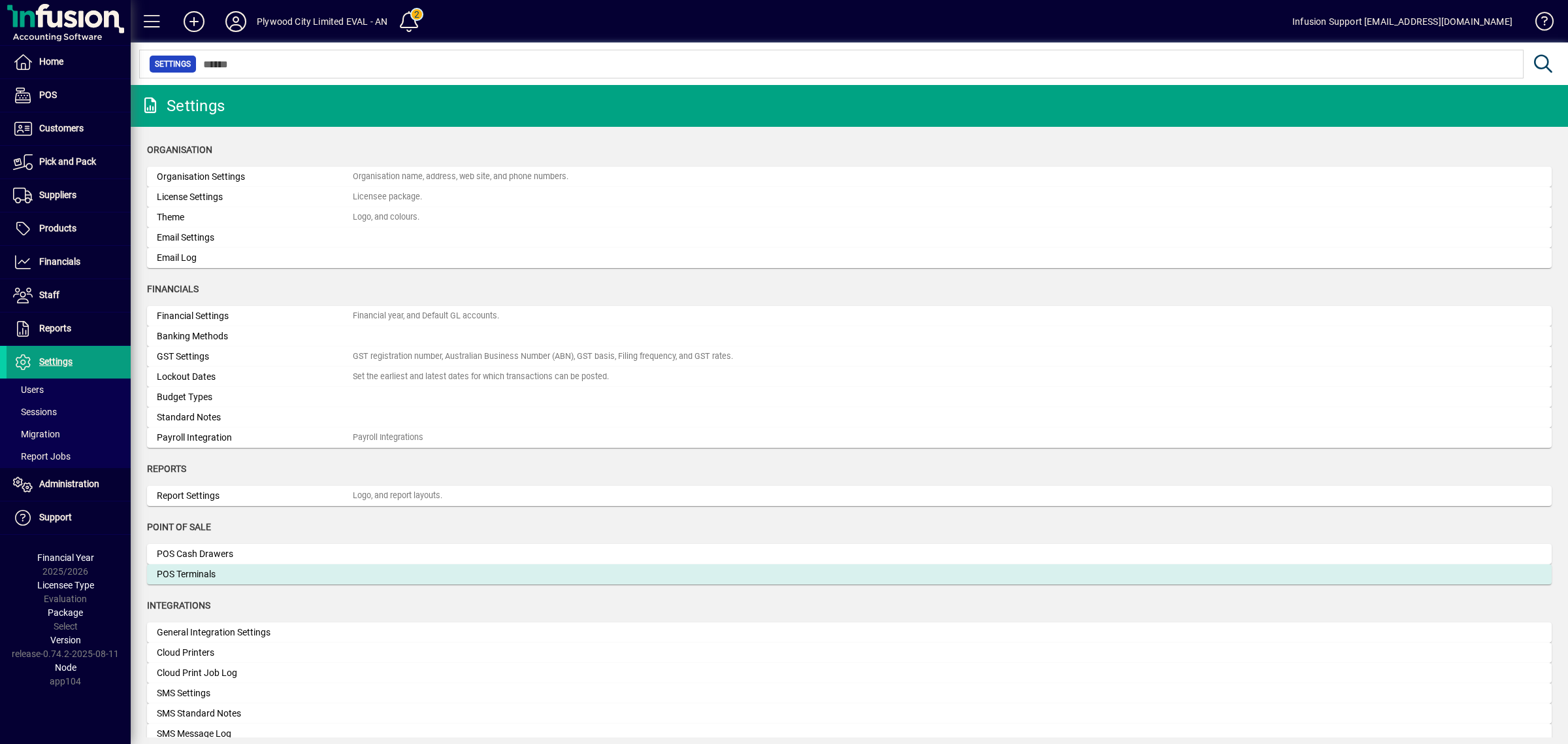
click at [294, 570] on div "POS Terminals" at bounding box center [254, 574] width 196 height 13
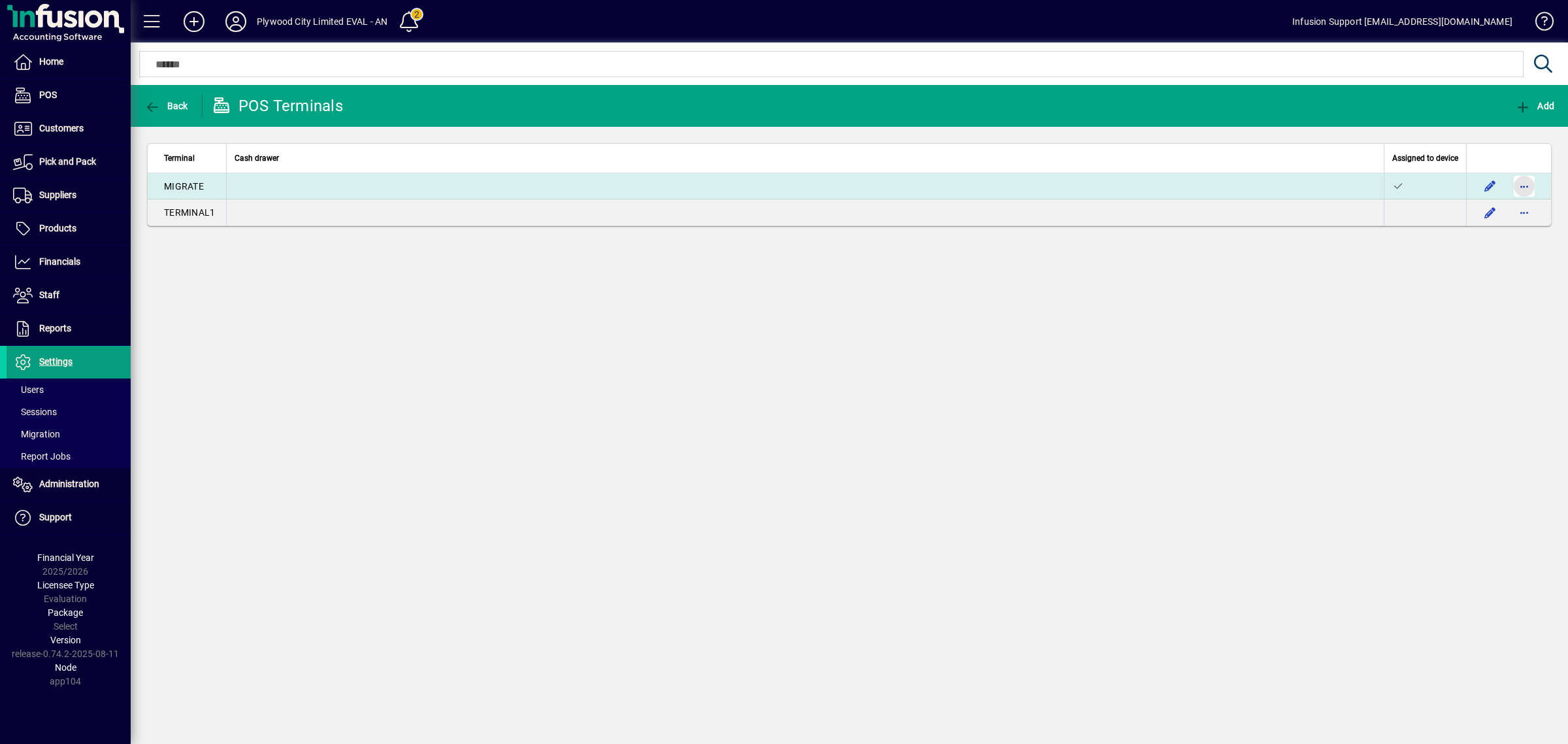
drag, startPoint x: 1518, startPoint y: 187, endPoint x: 1524, endPoint y: 184, distance: 6.7
click at [1524, 184] on span "button" at bounding box center [1524, 186] width 32 height 32
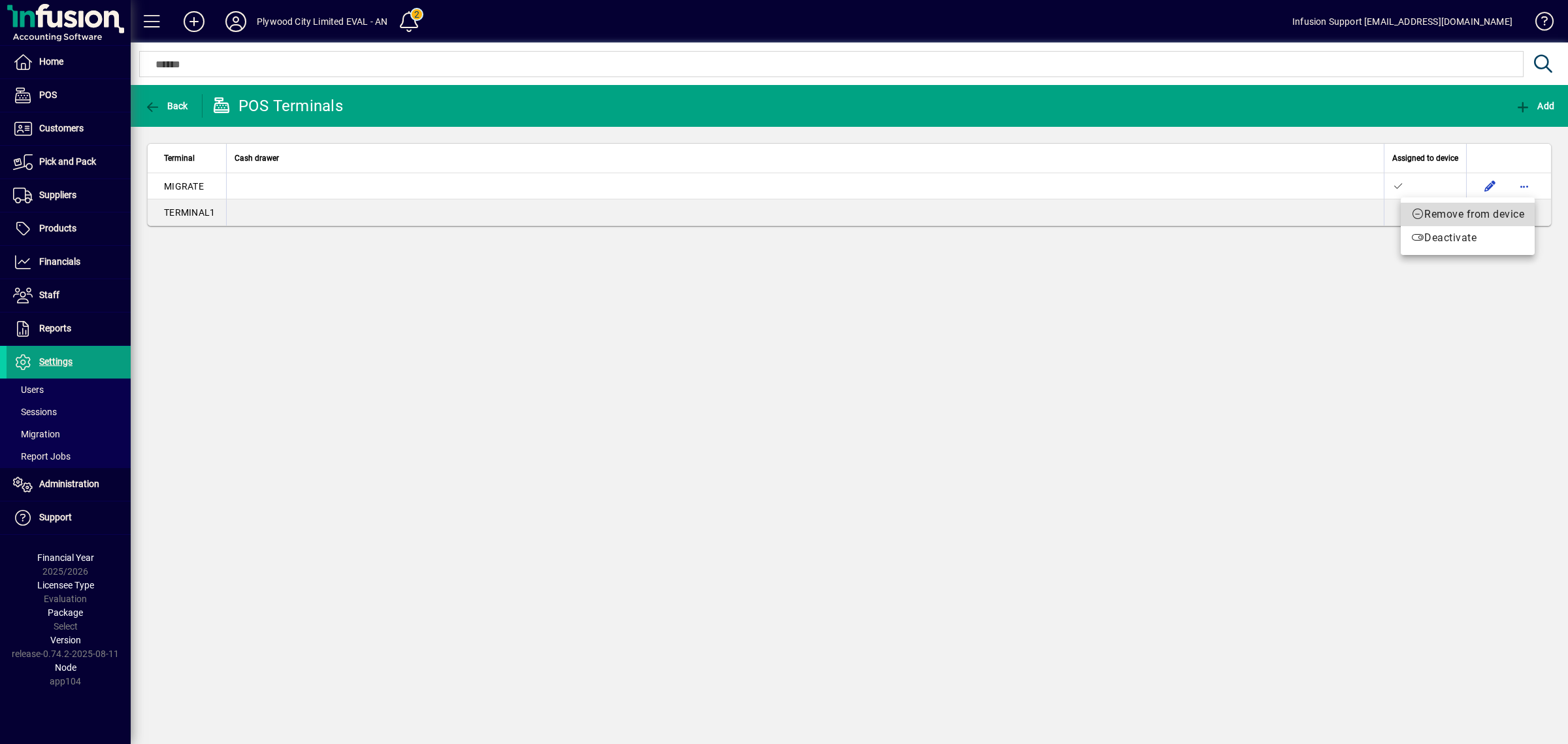
click at [1487, 219] on span "Remove from device" at bounding box center [1468, 214] width 113 height 15
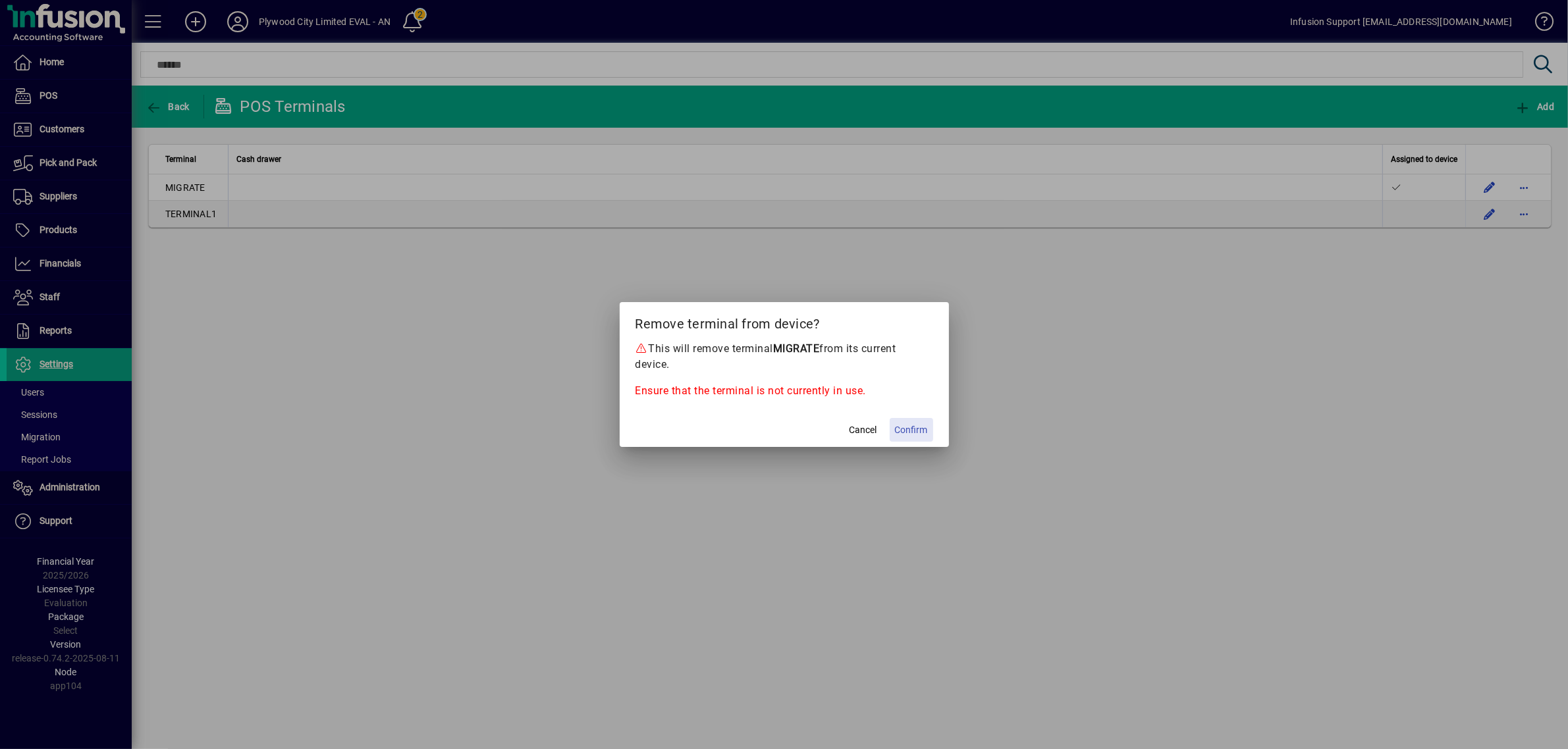
click at [932, 436] on span at bounding box center [912, 430] width 43 height 32
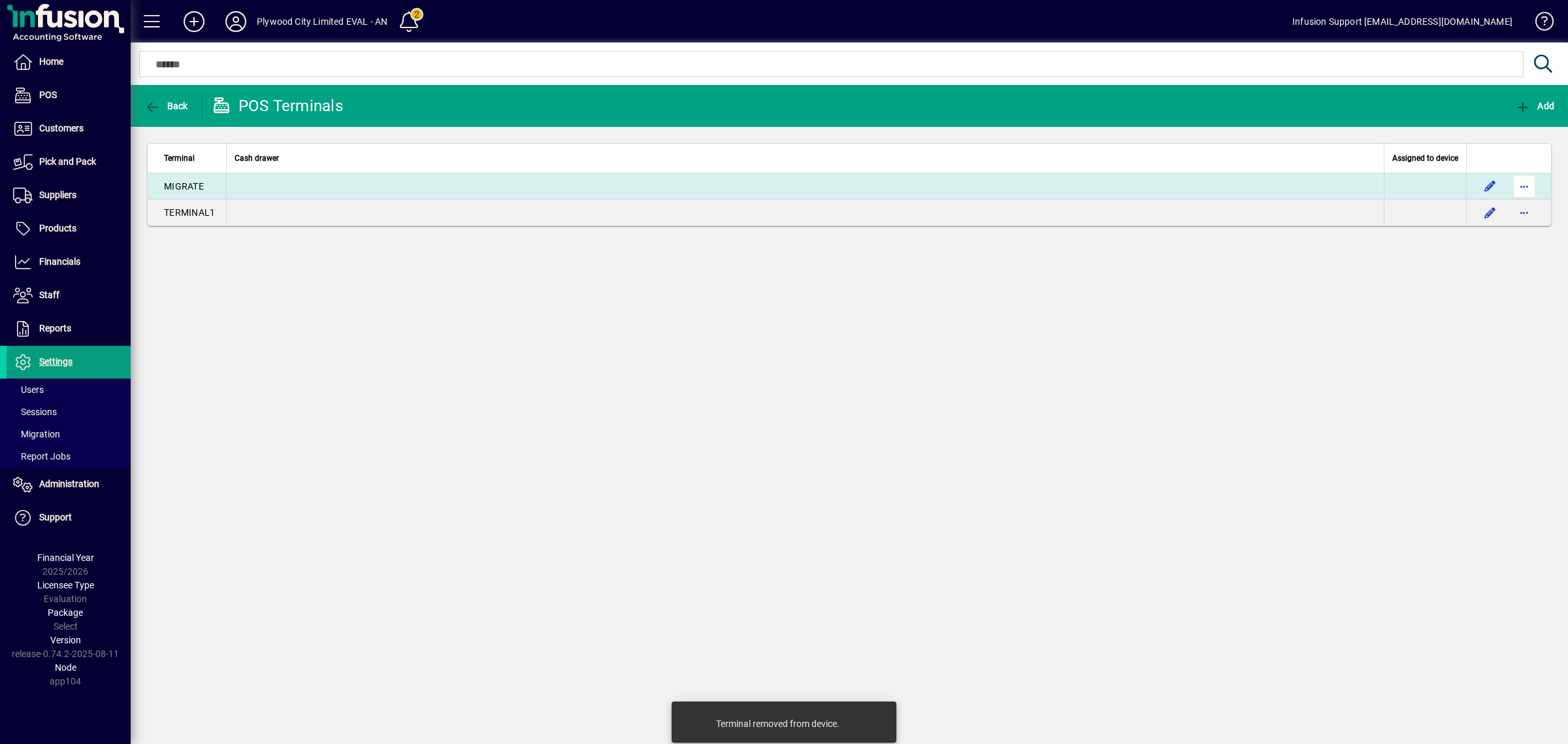
click at [1533, 177] on span "button" at bounding box center [1524, 186] width 32 height 32
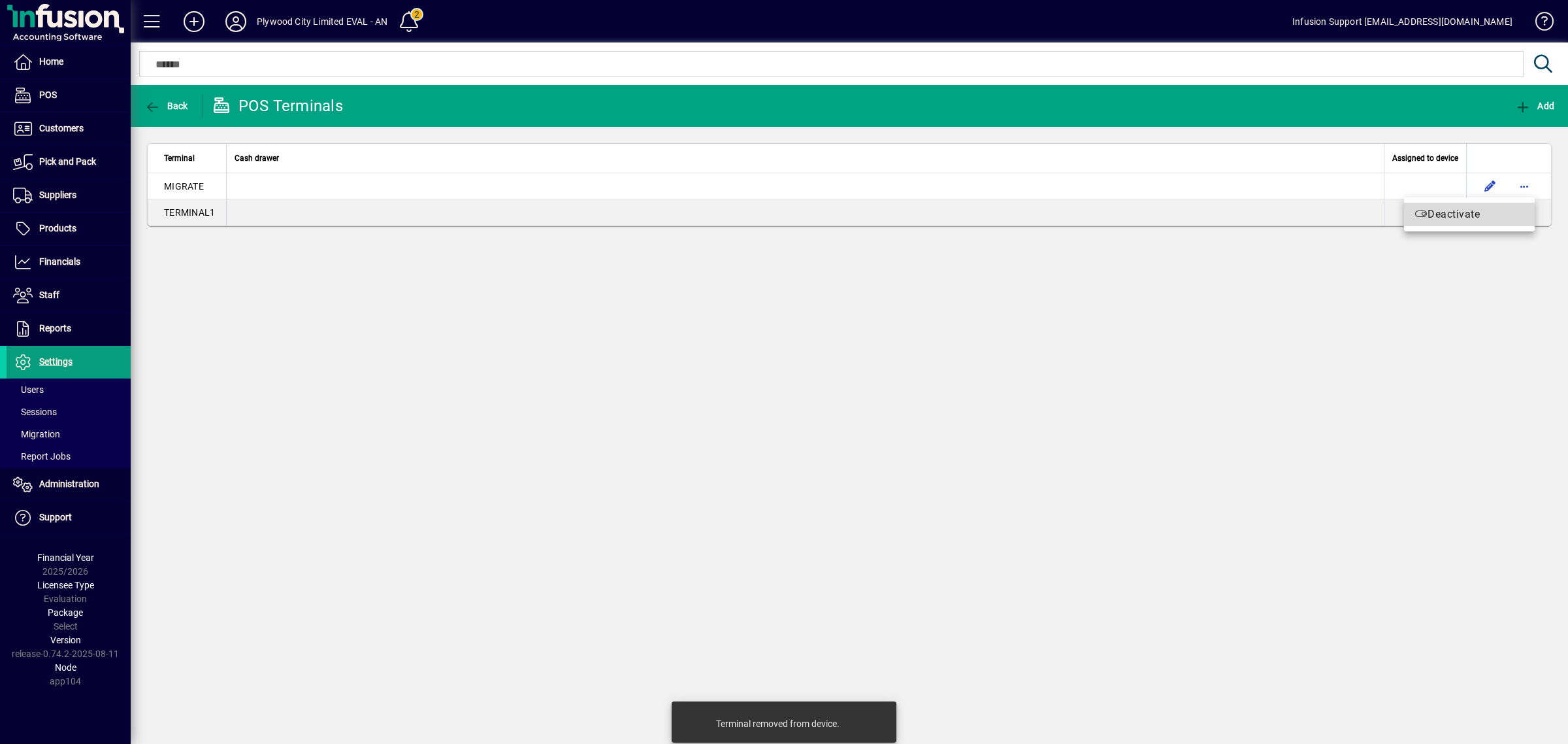
click at [1466, 217] on span "Deactivate" at bounding box center [1469, 214] width 110 height 15
drag, startPoint x: 690, startPoint y: 380, endPoint x: 670, endPoint y: 320, distance: 63.2
click at [690, 376] on div "Back POS Terminals Add Terminal Cash drawer Assigned to device MIGRATE Inactive…" at bounding box center [849, 414] width 1437 height 659
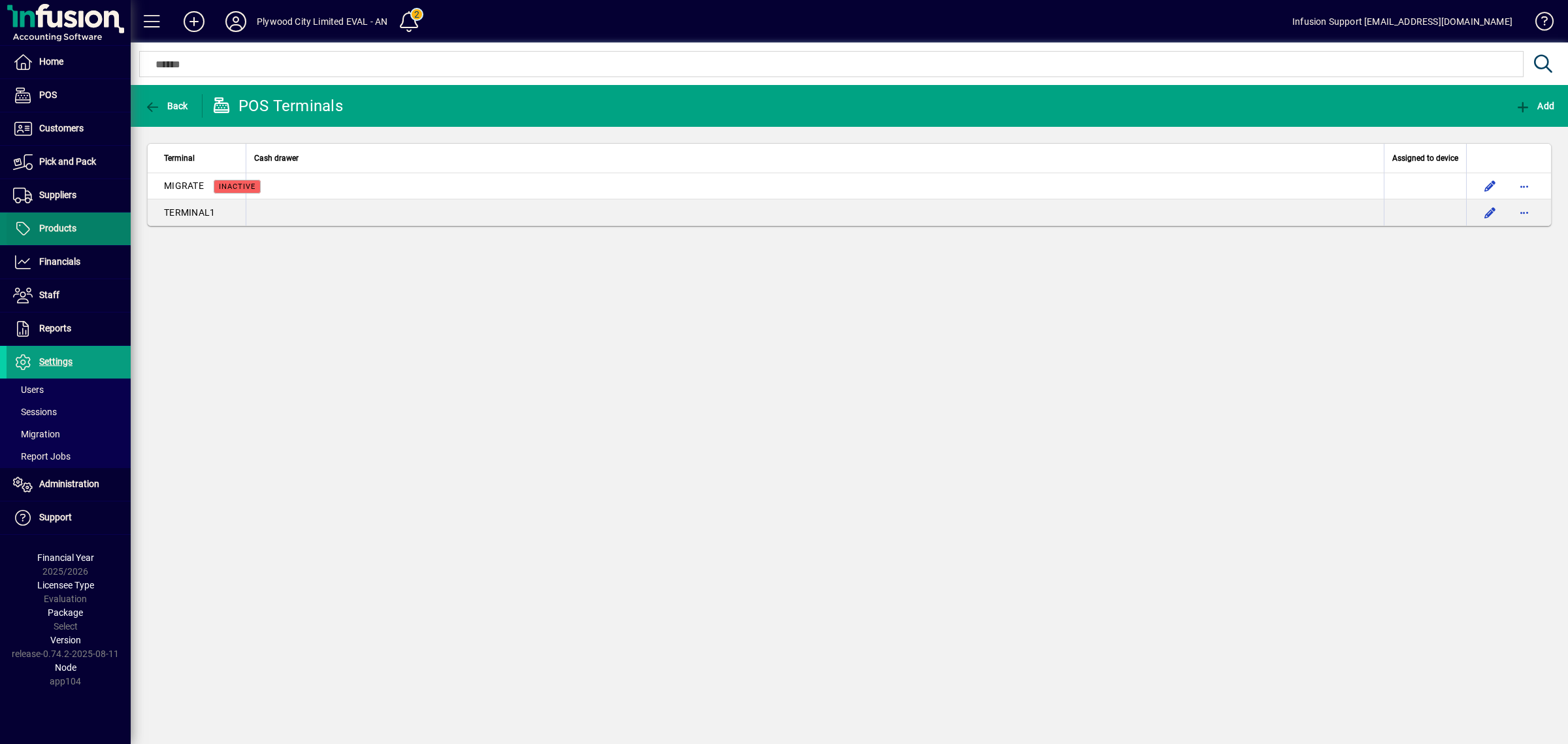
click at [66, 239] on span at bounding box center [69, 229] width 124 height 32
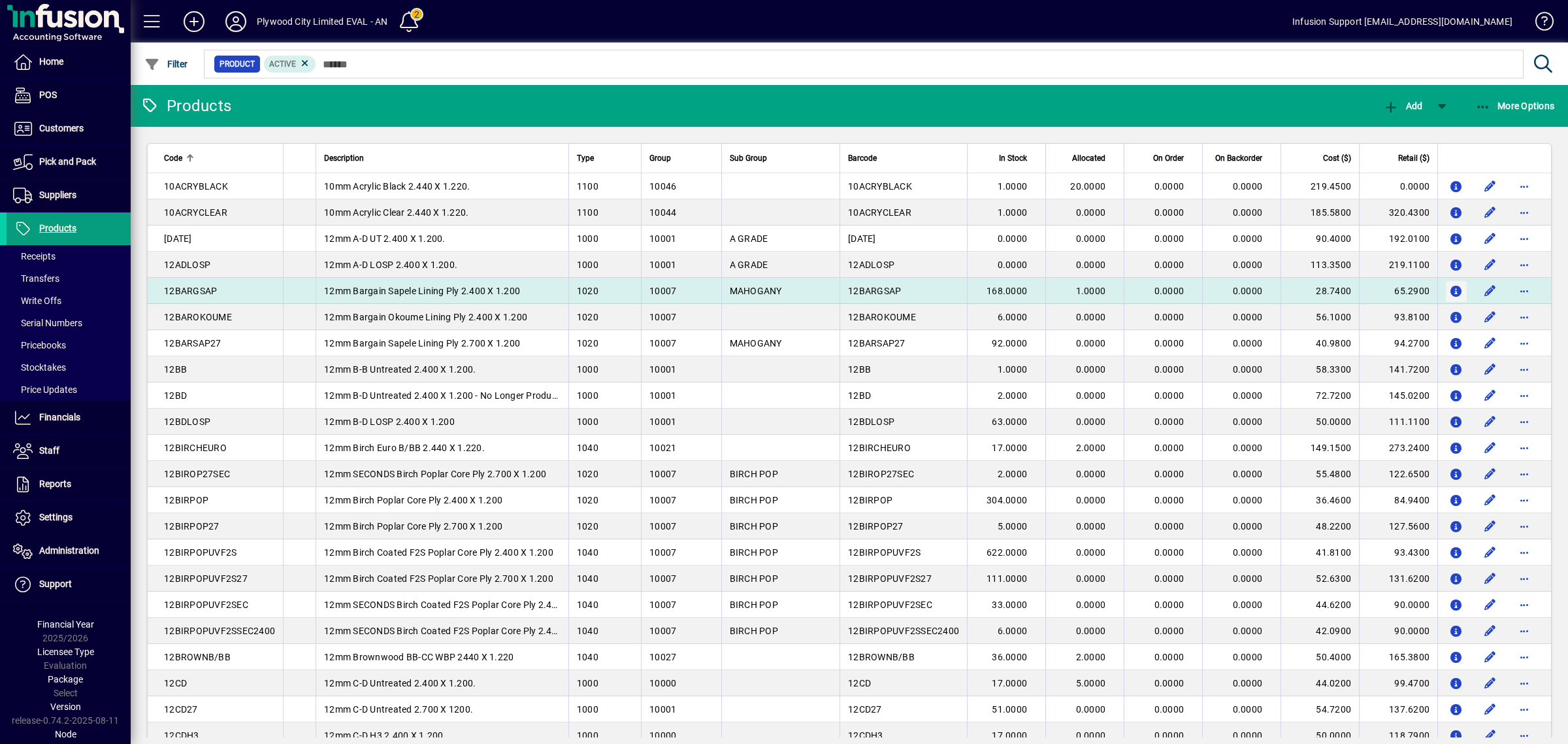
click at [1450, 292] on icon "button" at bounding box center [1457, 292] width 13 height 11
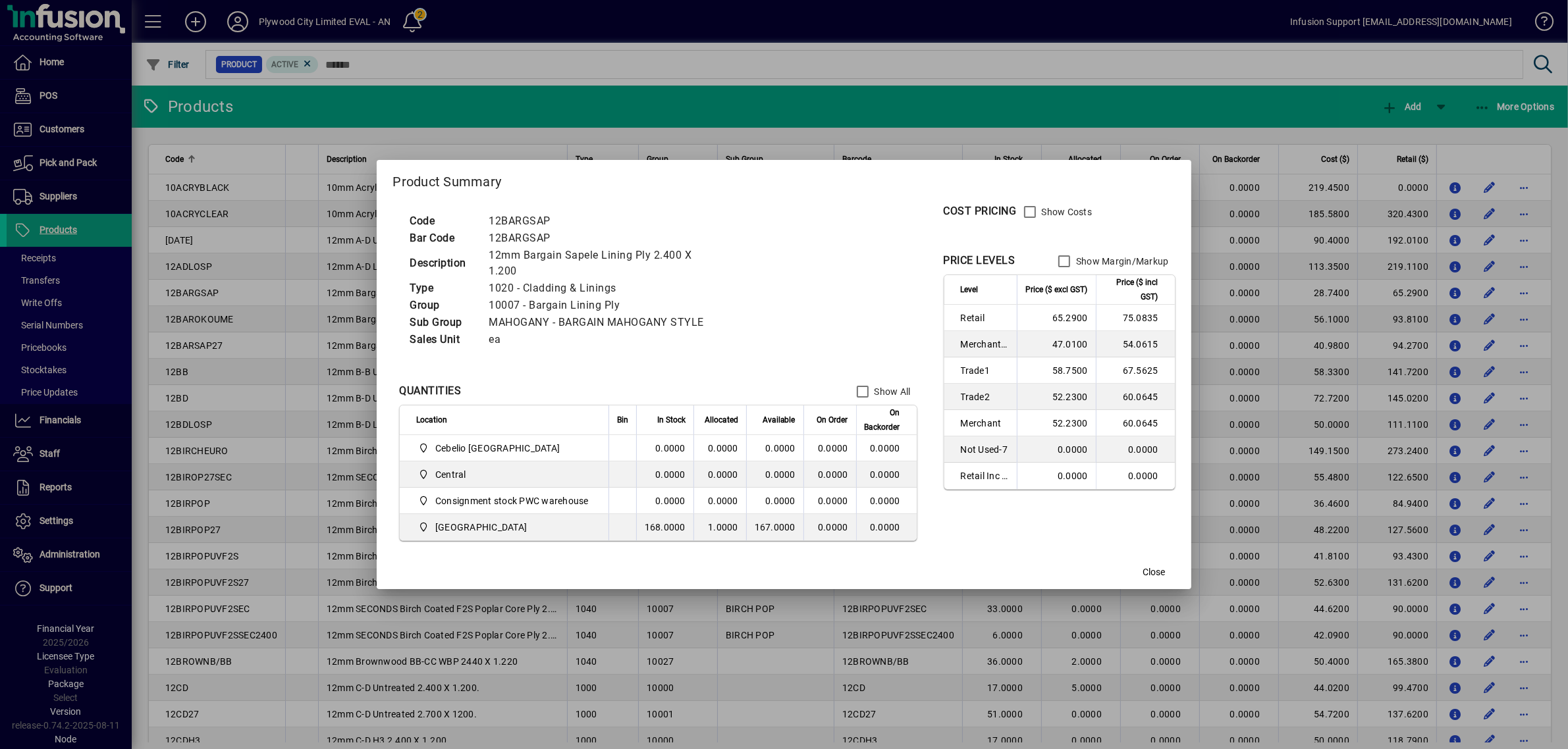
drag, startPoint x: 1048, startPoint y: 386, endPoint x: 1088, endPoint y: 419, distance: 51.9
click at [1088, 419] on tbody "Retail 65.2900 75.0835 Merchant 2 47.0100 54.0615 Trade1 58.7500 67.5625 Trade2…" at bounding box center [1059, 397] width 231 height 184
click at [1034, 551] on mat-dialog-content "Code 12BARGSAP Bar Code 12BARGSAP Description 12mm Bargain Sapele Lining Ply 2.…" at bounding box center [783, 376] width 814 height 355
click at [1154, 576] on span "Close" at bounding box center [1154, 572] width 22 height 14
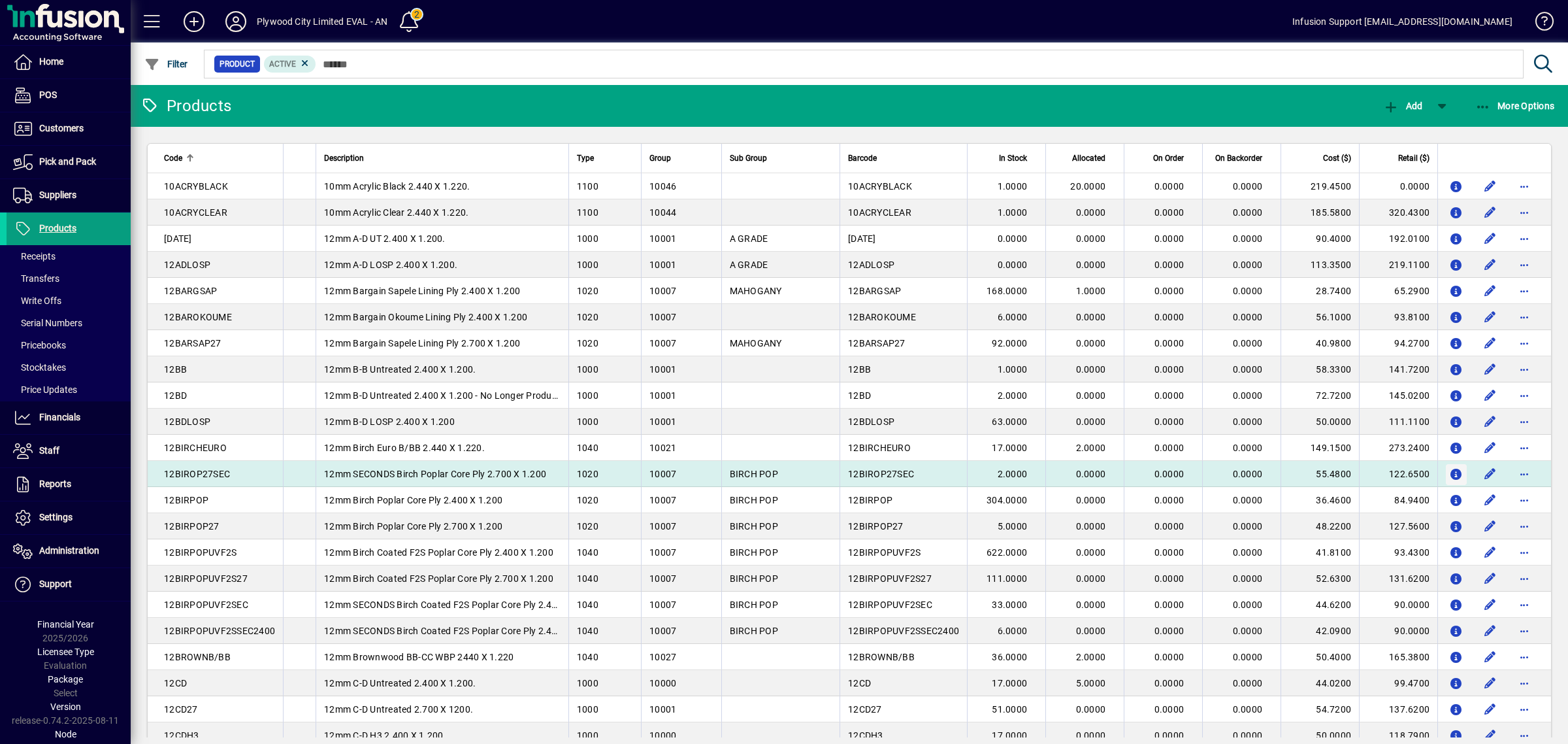
click at [1451, 468] on button "button" at bounding box center [1456, 474] width 21 height 21
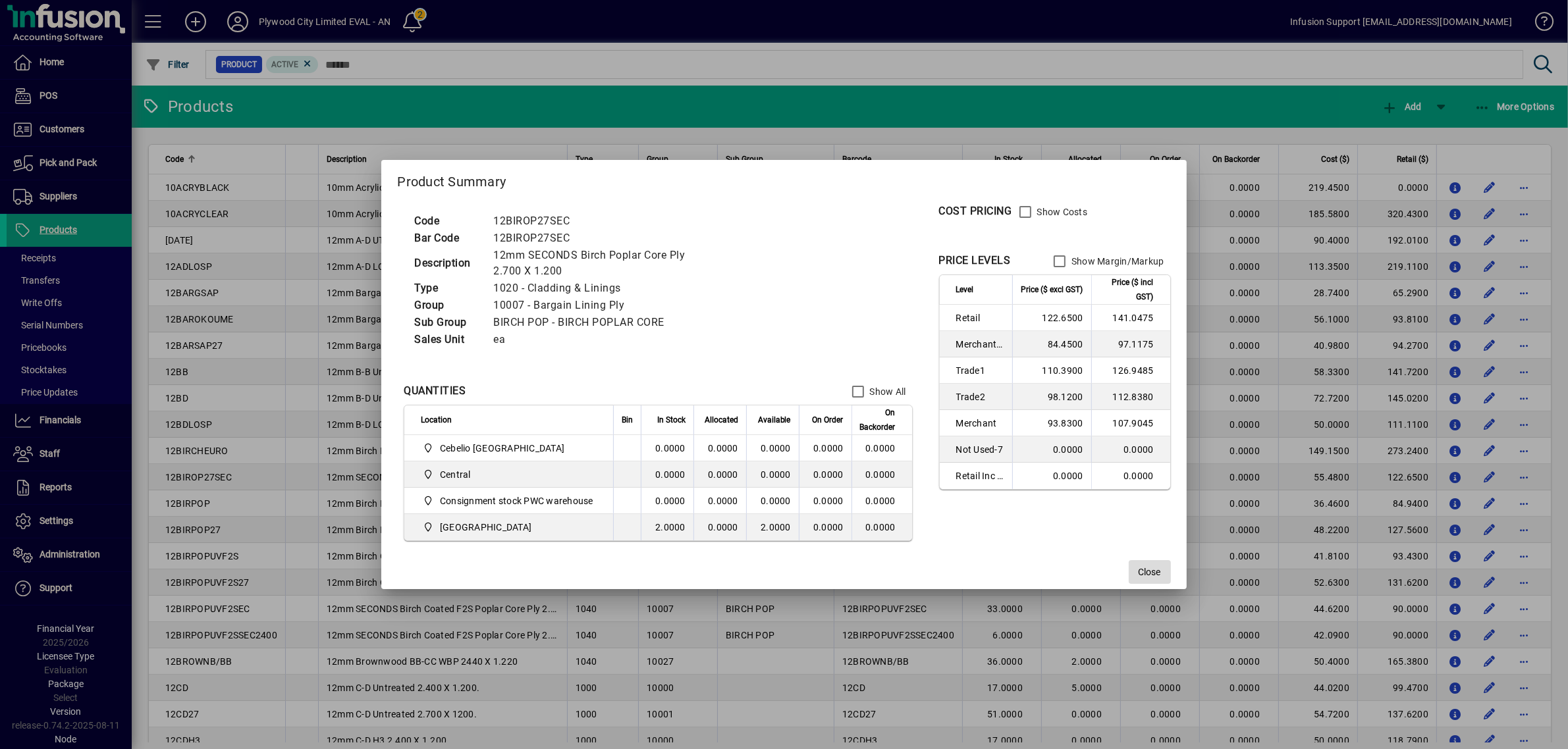
click at [1161, 575] on span "Close" at bounding box center [1150, 572] width 22 height 14
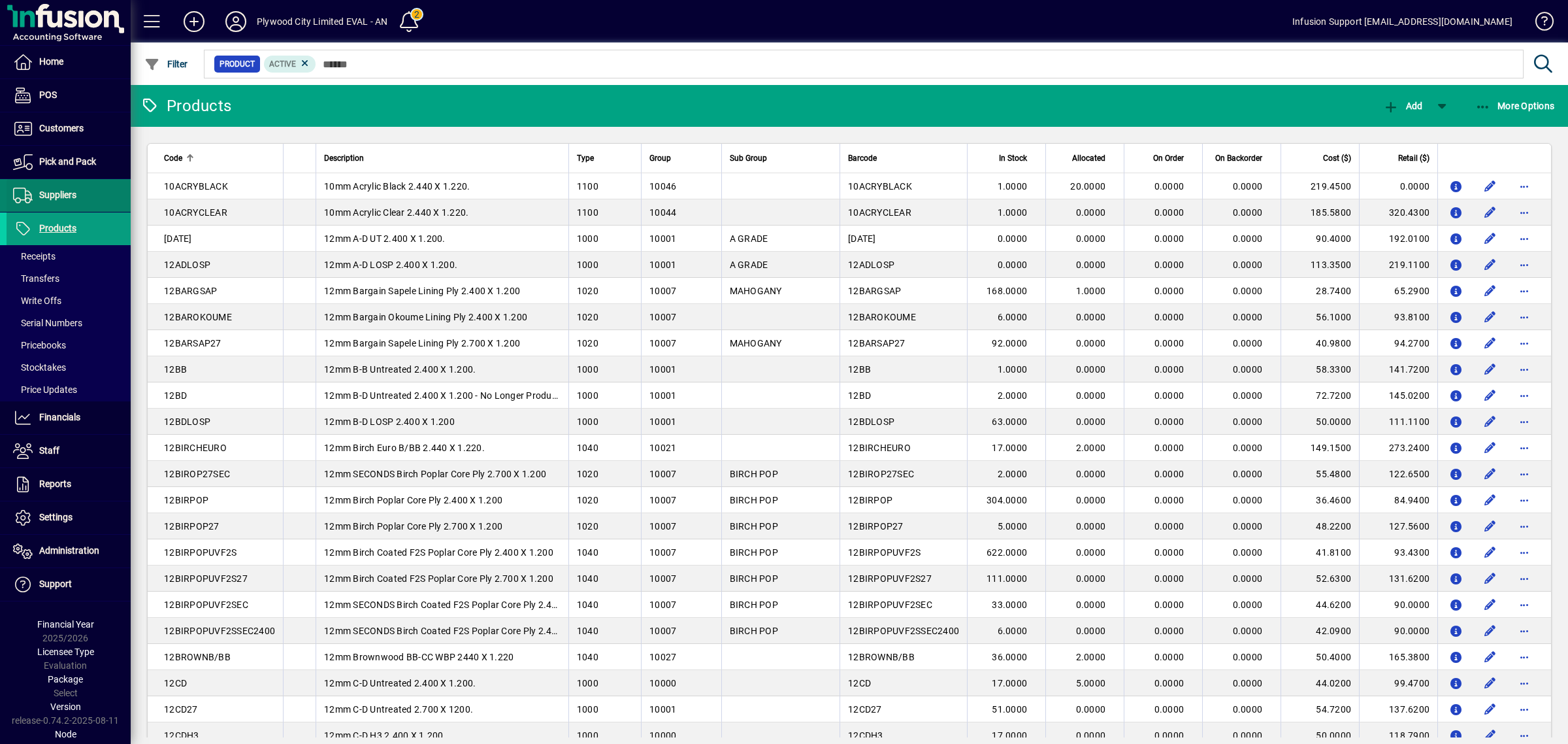
click at [69, 189] on span "Suppliers" at bounding box center [42, 195] width 70 height 15
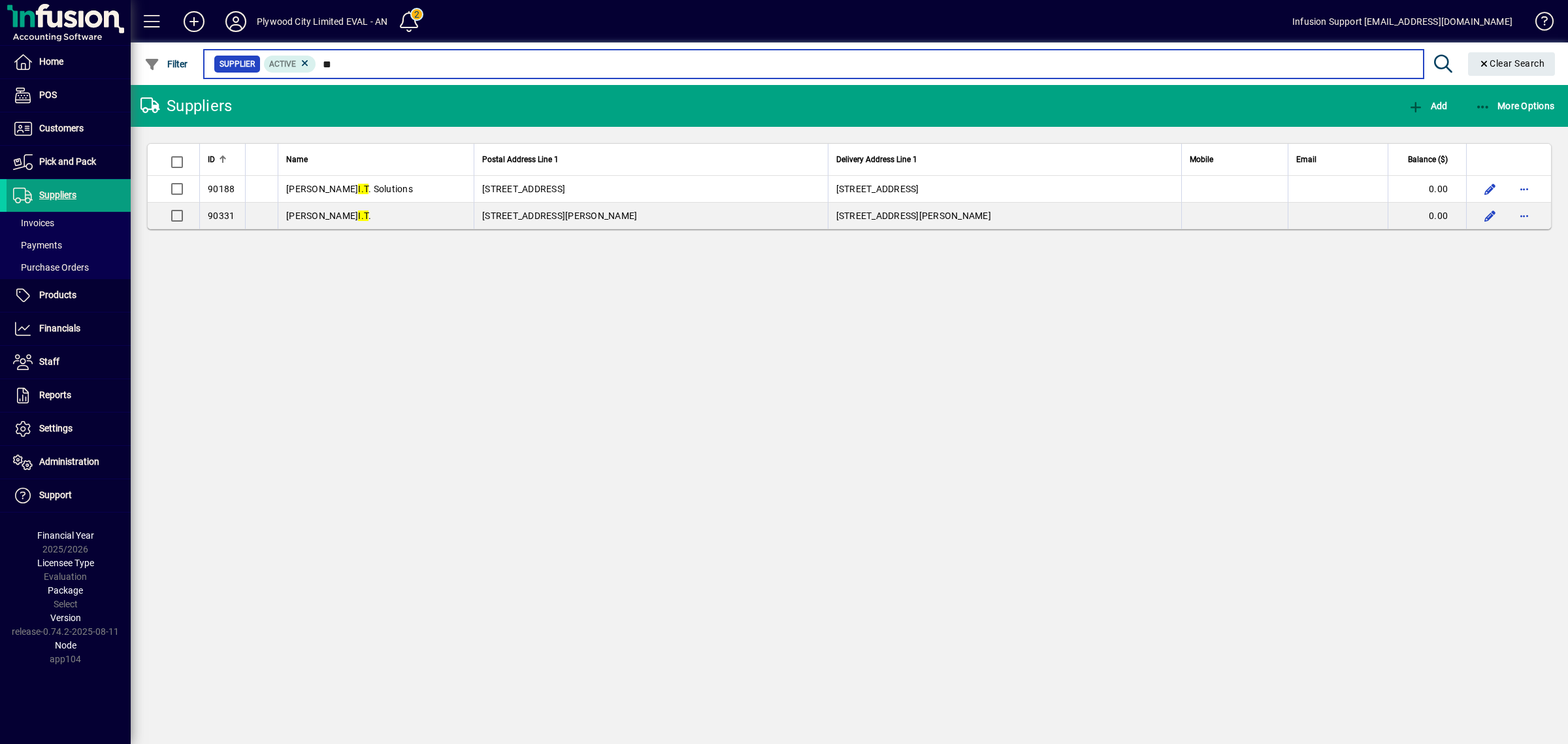
type input "*"
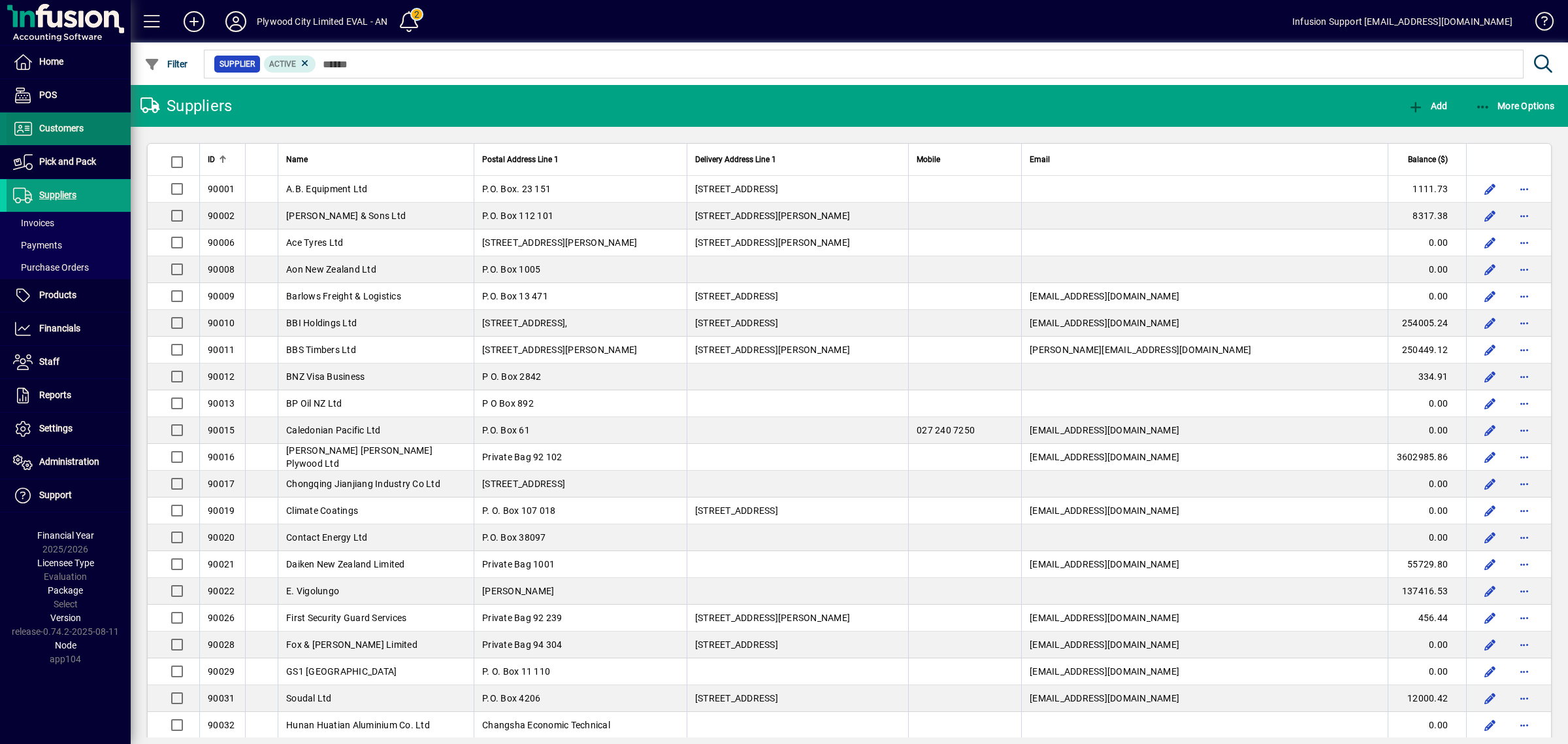
click at [75, 132] on span "Customers" at bounding box center [61, 129] width 44 height 11
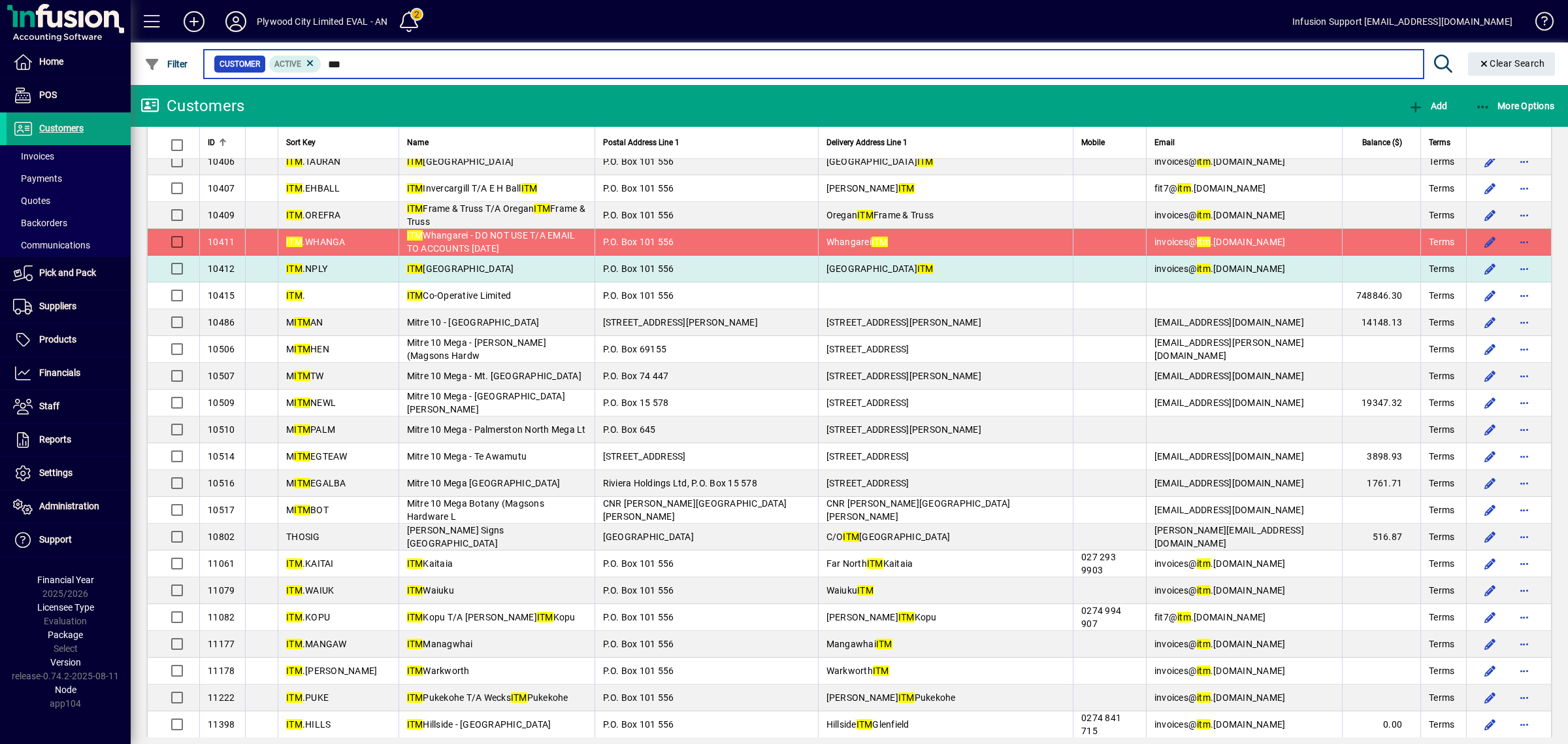
scroll to position [1878, 0]
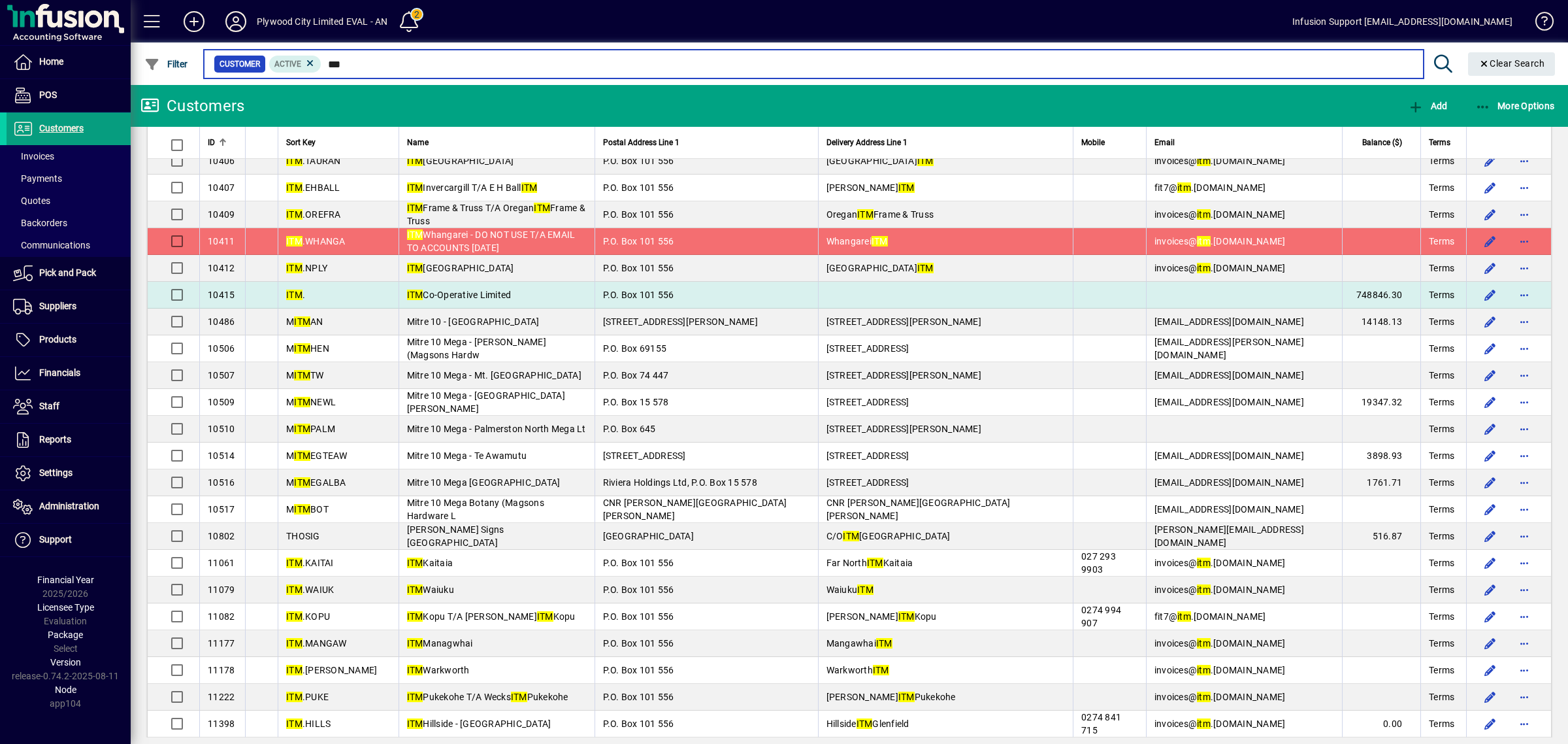
type input "***"
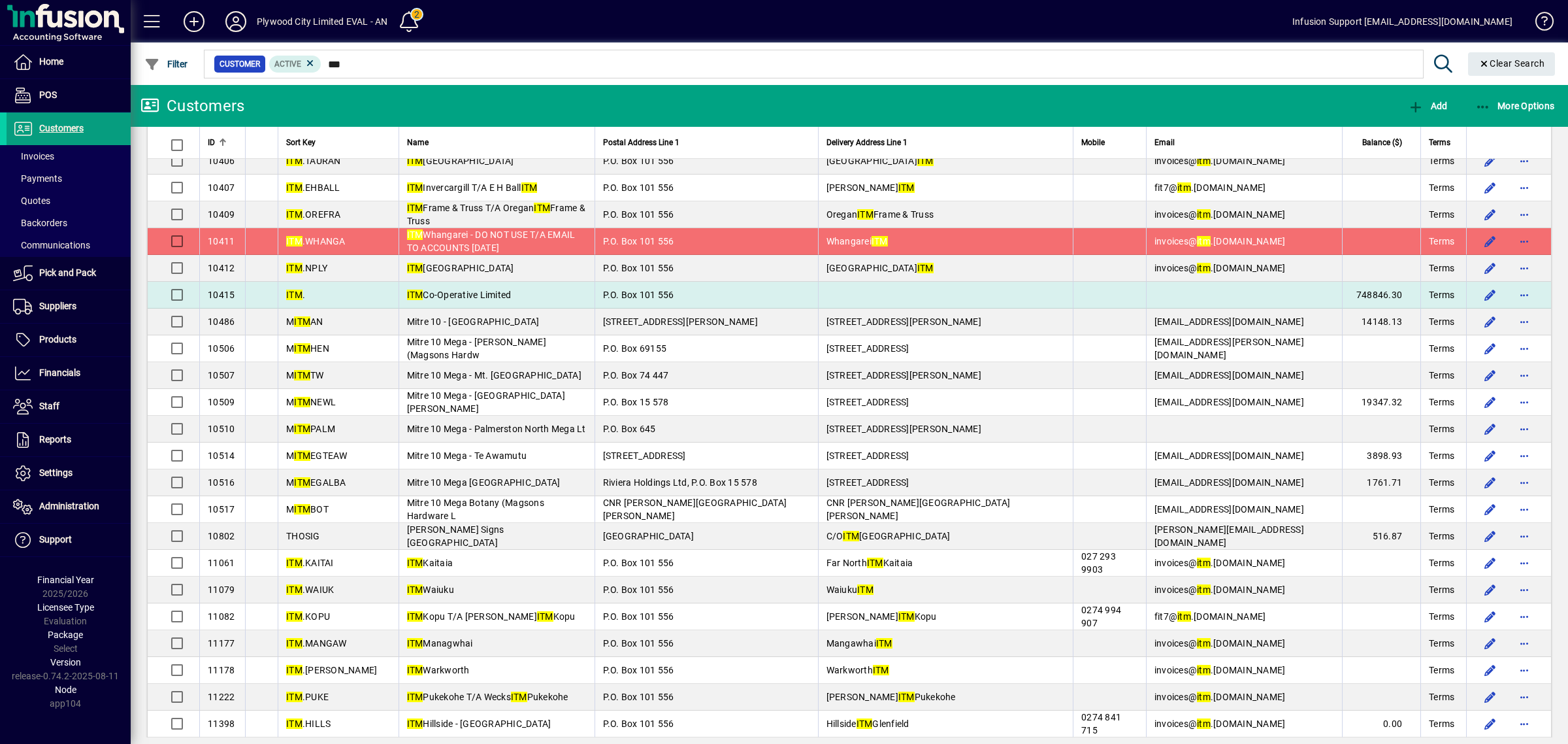
click at [1371, 308] on td "748846.30" at bounding box center [1381, 295] width 79 height 27
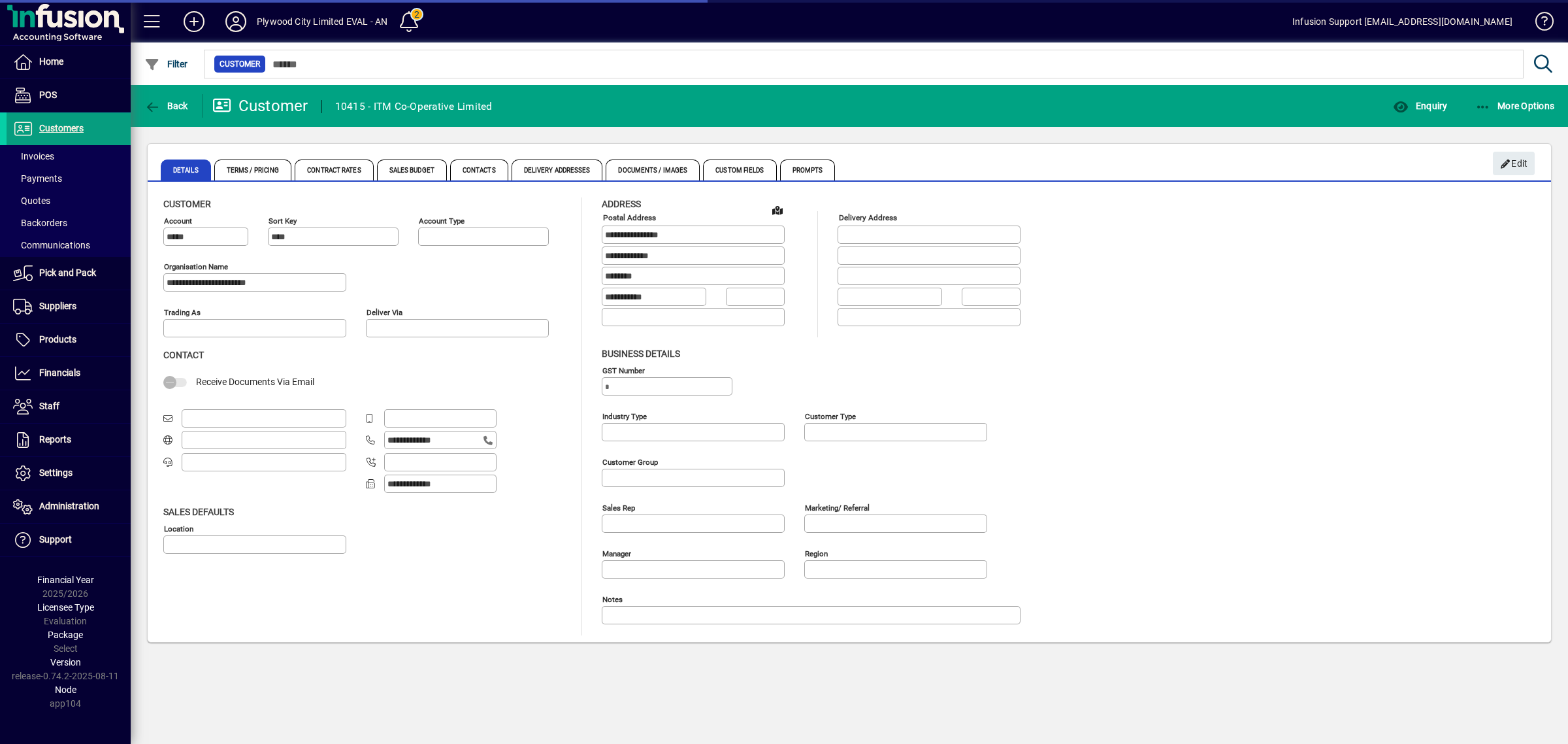
type input "**********"
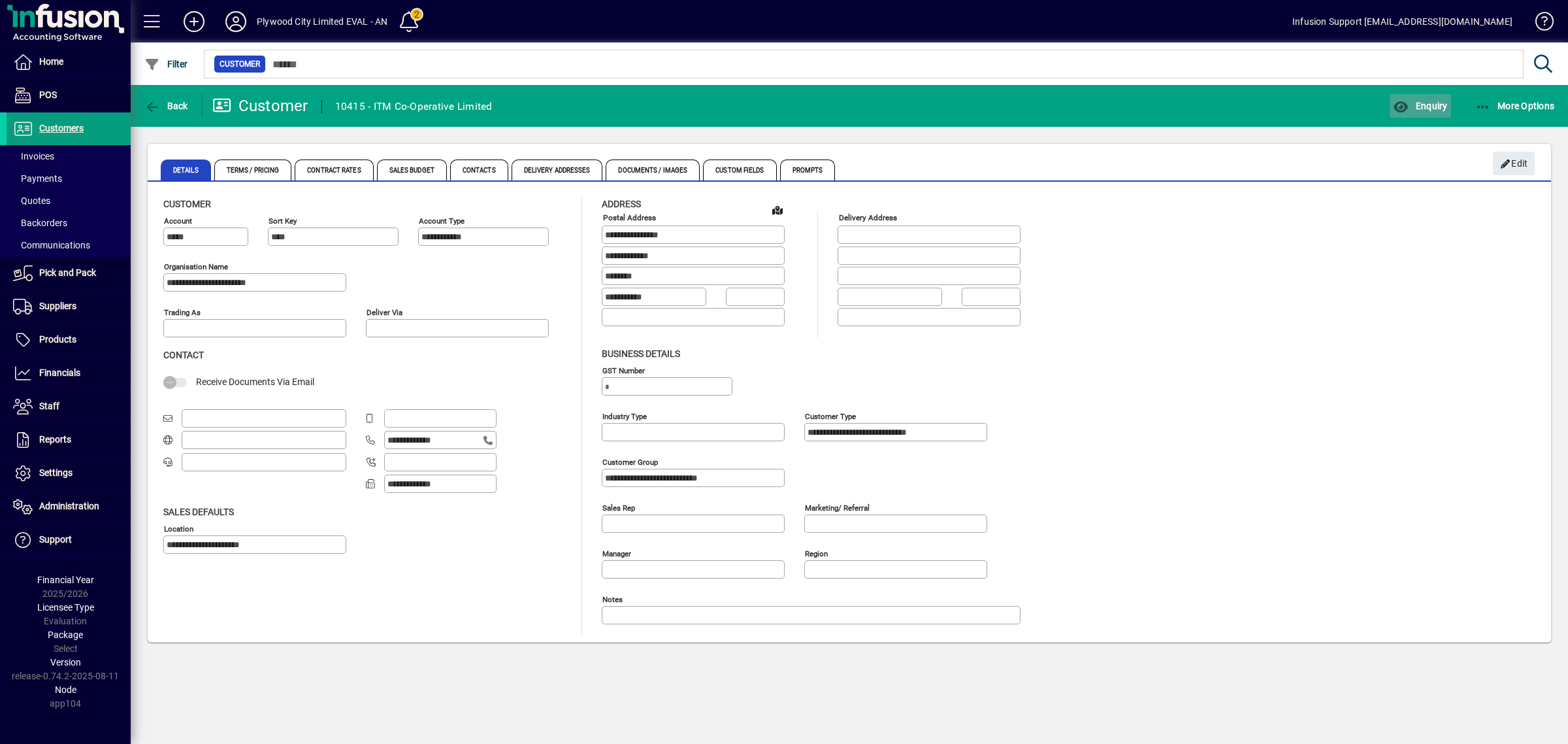
click at [1416, 112] on span "button" at bounding box center [1420, 106] width 61 height 32
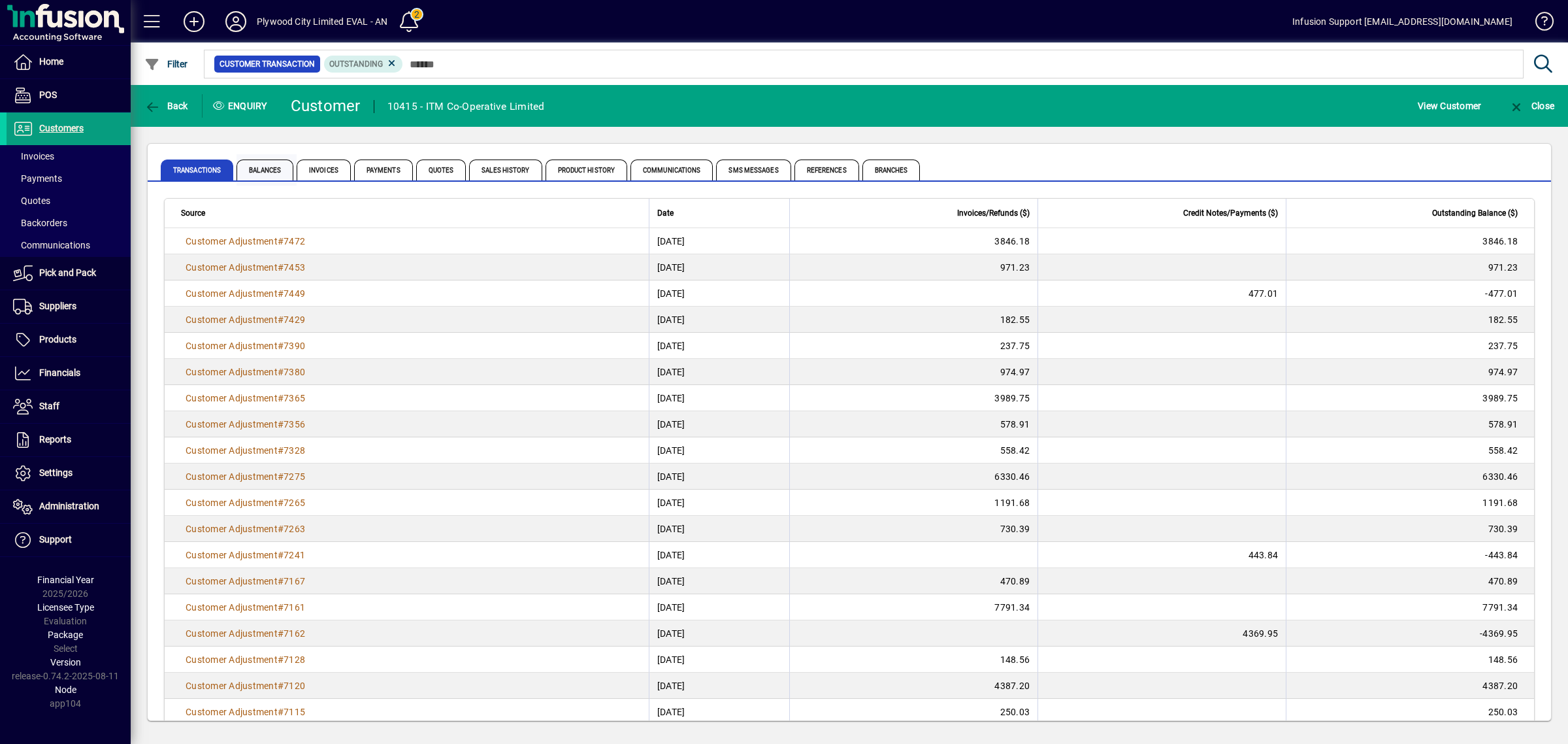
click at [273, 164] on span "Balances" at bounding box center [264, 170] width 57 height 21
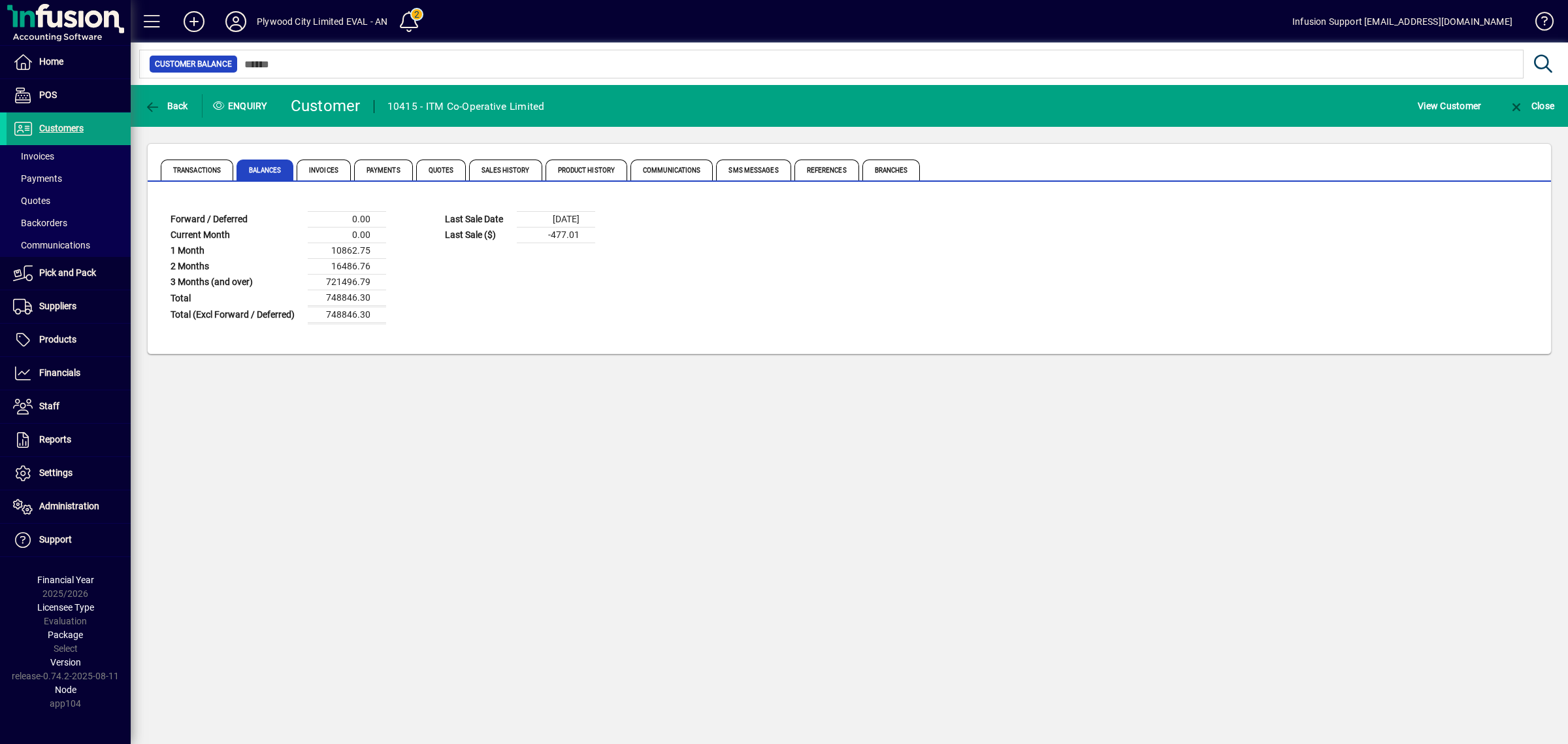
drag, startPoint x: 324, startPoint y: 281, endPoint x: 405, endPoint y: 275, distance: 81.2
click at [405, 275] on table "Forward / Deferred 0.00 Current Month 0.00 1 Month 10862.75 2 Months 16486.76 3…" at bounding box center [301, 268] width 275 height 113
click at [214, 173] on span "Transactions" at bounding box center [197, 170] width 73 height 21
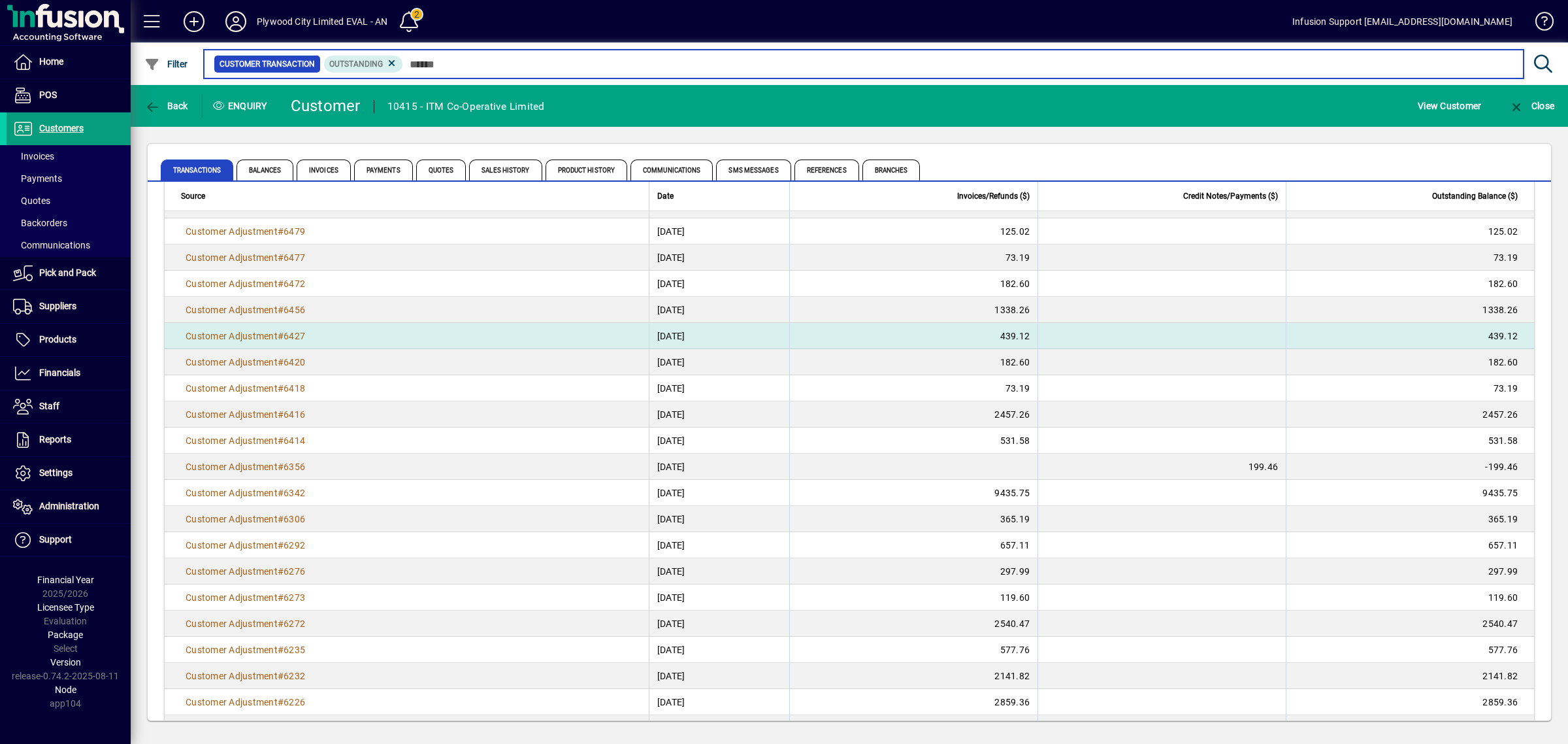
scroll to position [2175, 0]
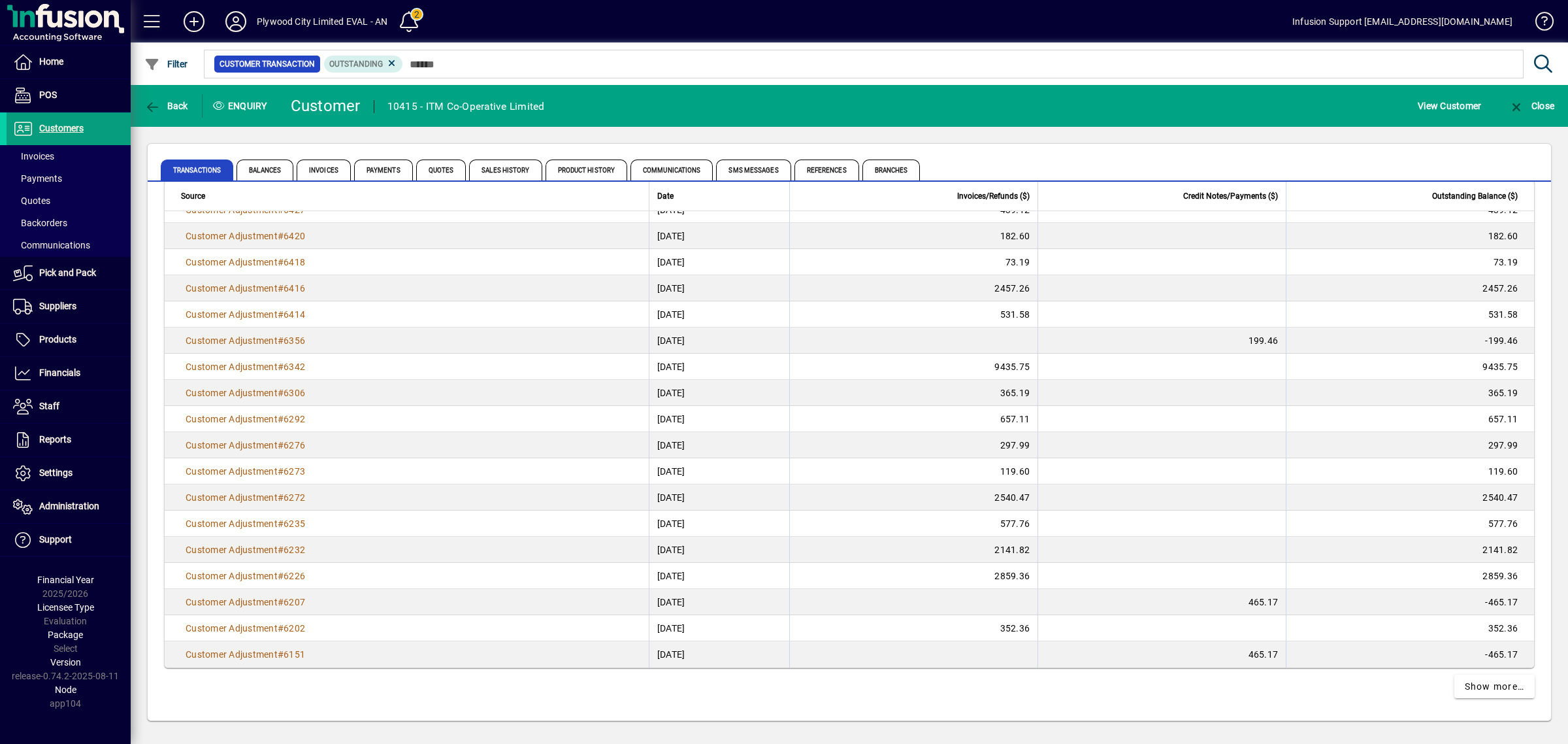
drag, startPoint x: 1219, startPoint y: 615, endPoint x: 989, endPoint y: 681, distance: 239.3
click at [1490, 694] on span at bounding box center [1495, 686] width 81 height 32
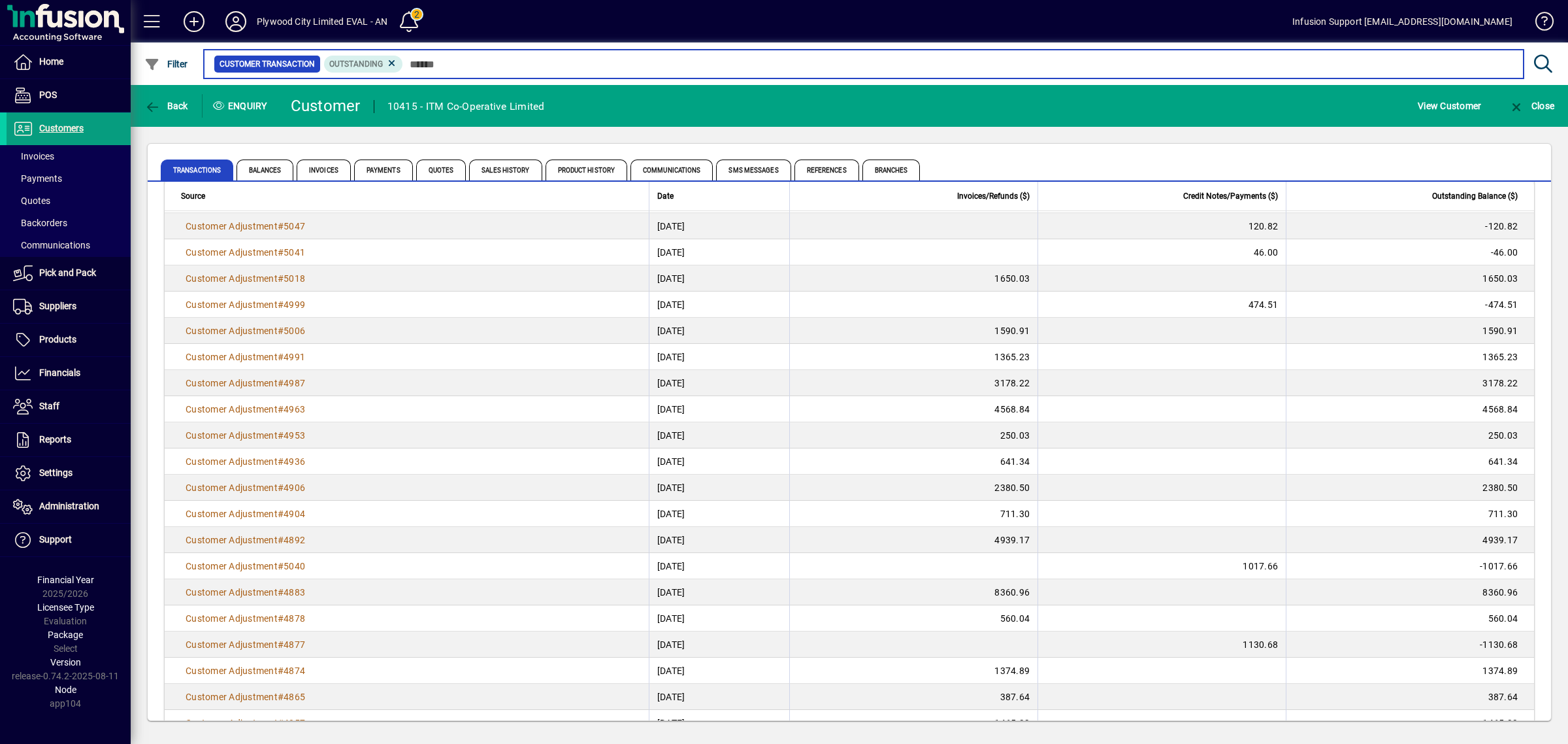
scroll to position [4791, 0]
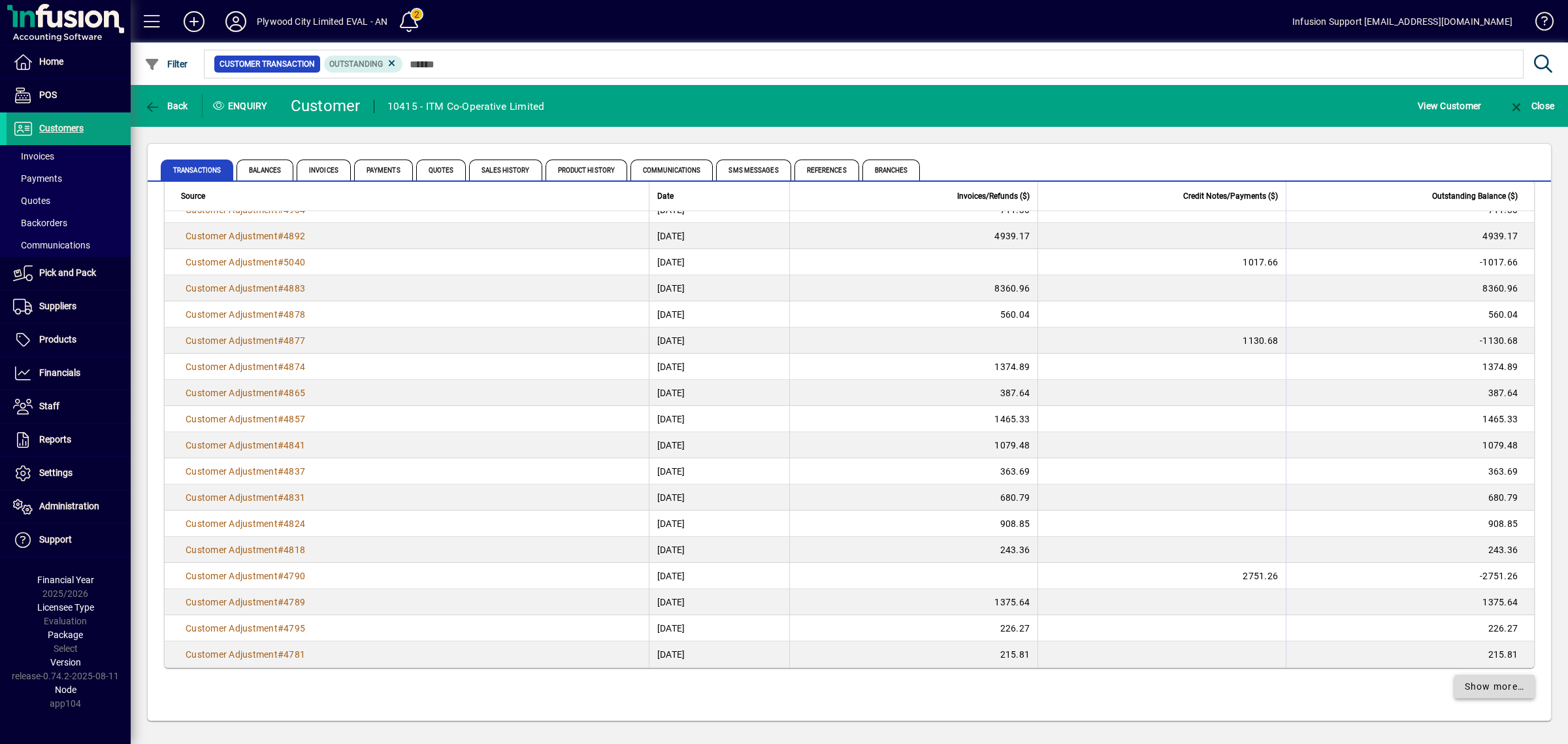
click at [1503, 685] on span "Show more…" at bounding box center [1495, 687] width 60 height 13
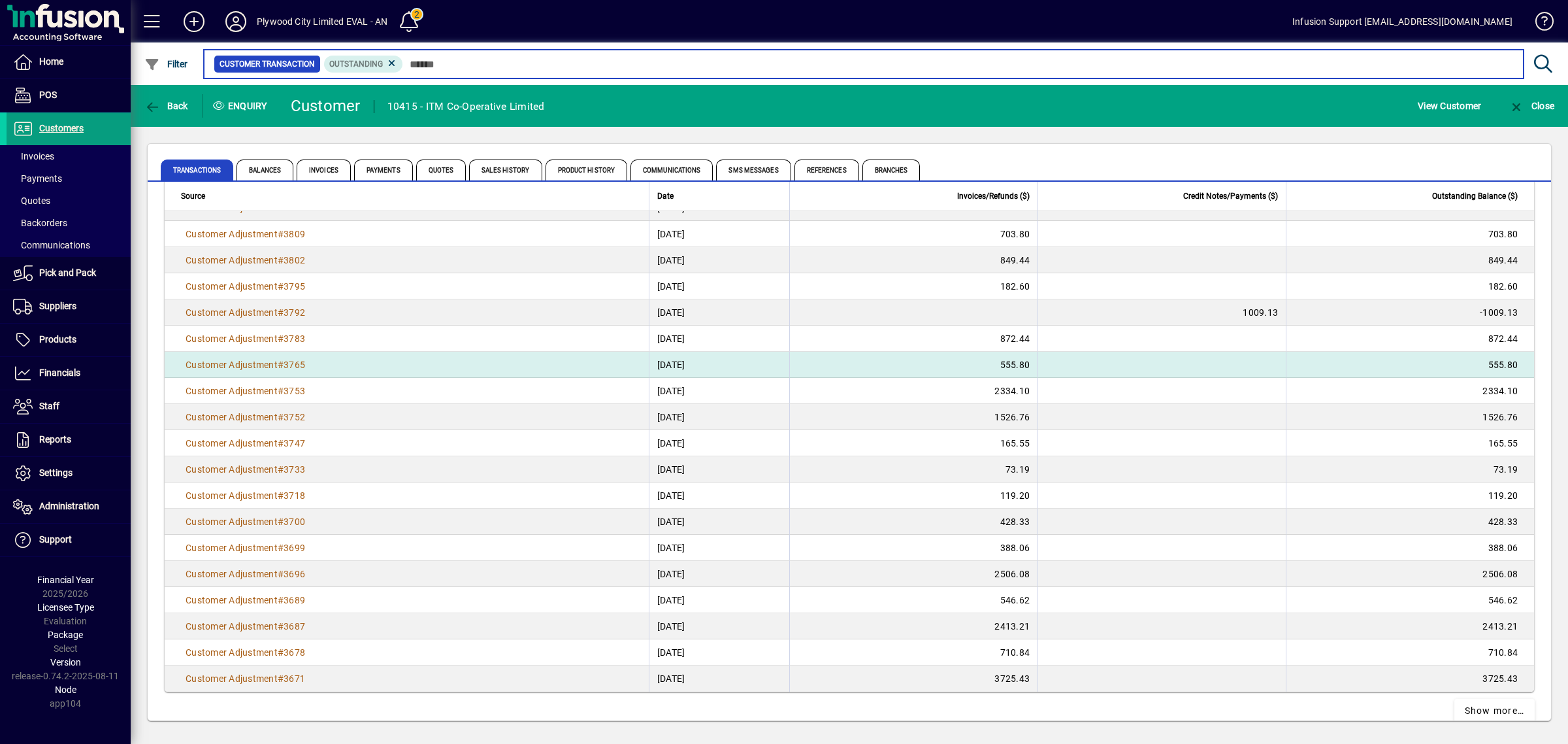
scroll to position [7406, 0]
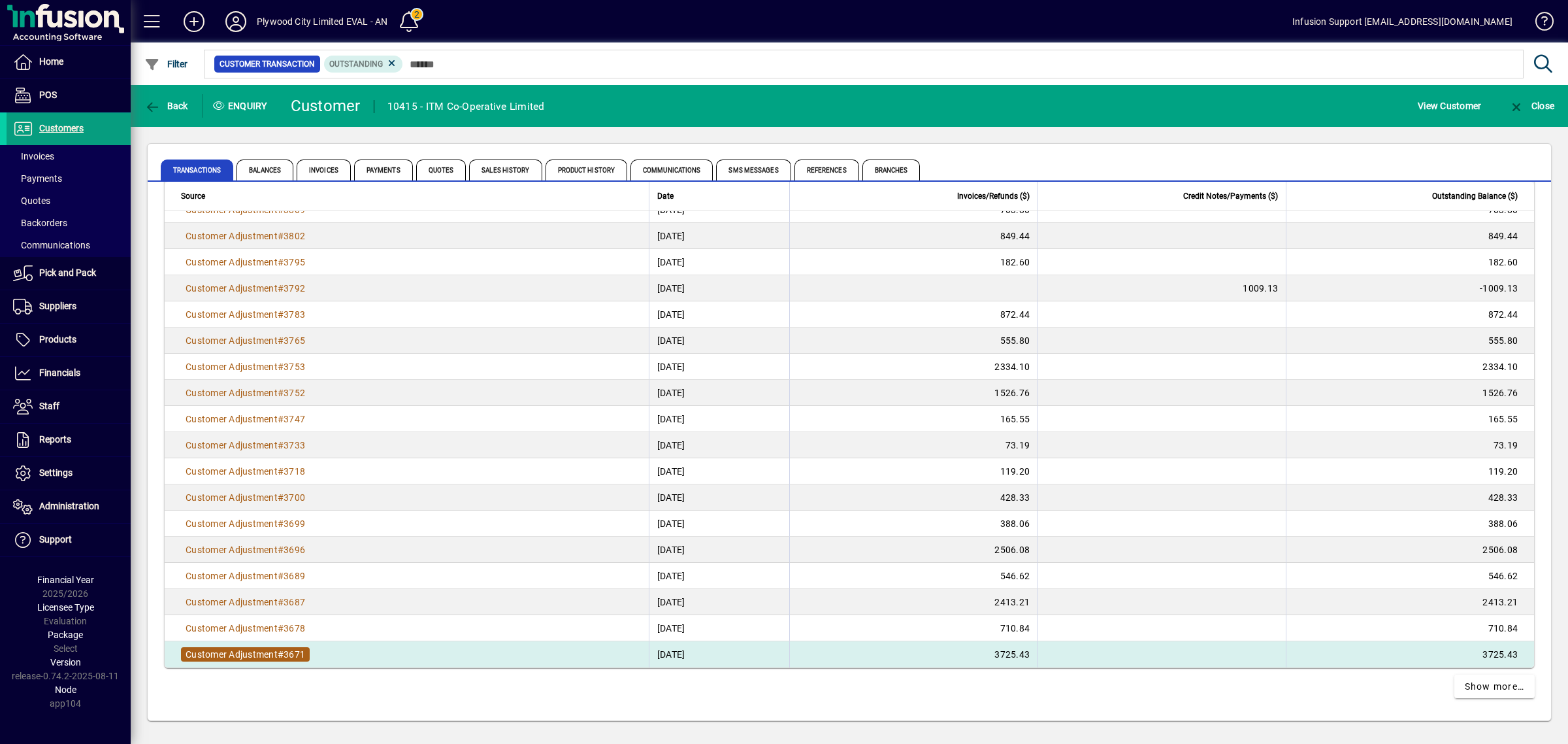
click at [269, 651] on span "Customer Adjustment" at bounding box center [231, 654] width 92 height 11
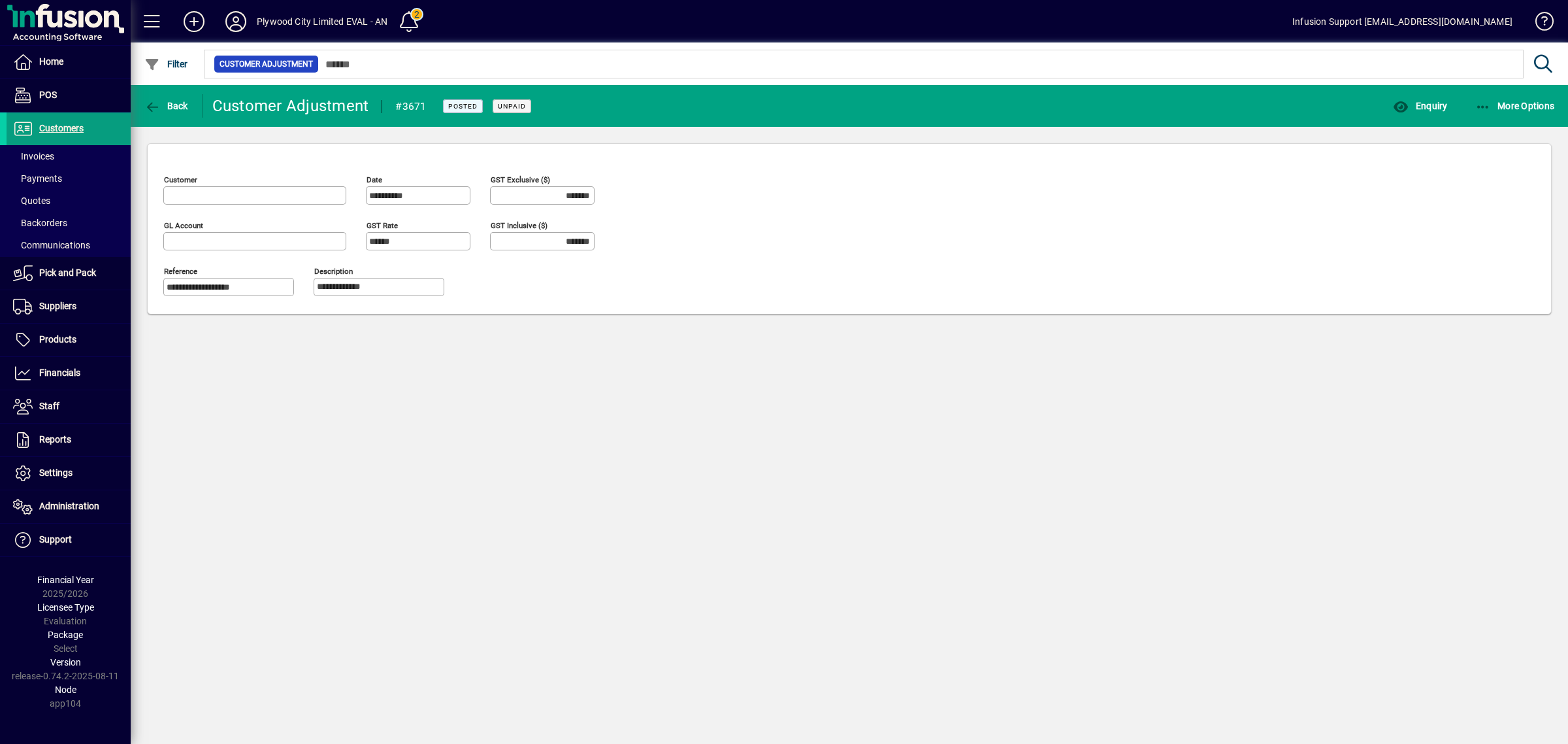
type input "**********"
click at [157, 101] on icon "button" at bounding box center [153, 107] width 16 height 13
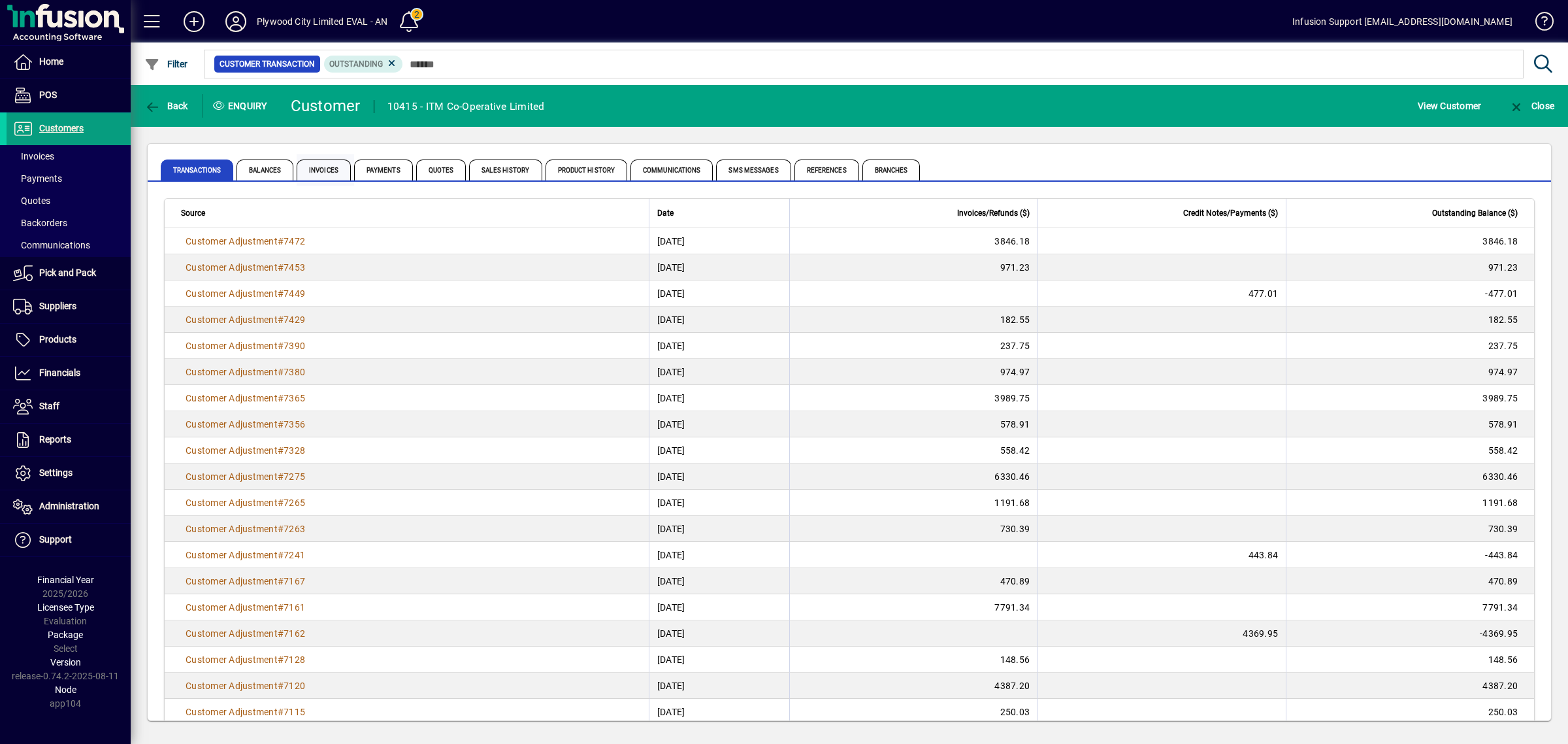
click at [332, 158] on span "Invoices" at bounding box center [325, 170] width 57 height 32
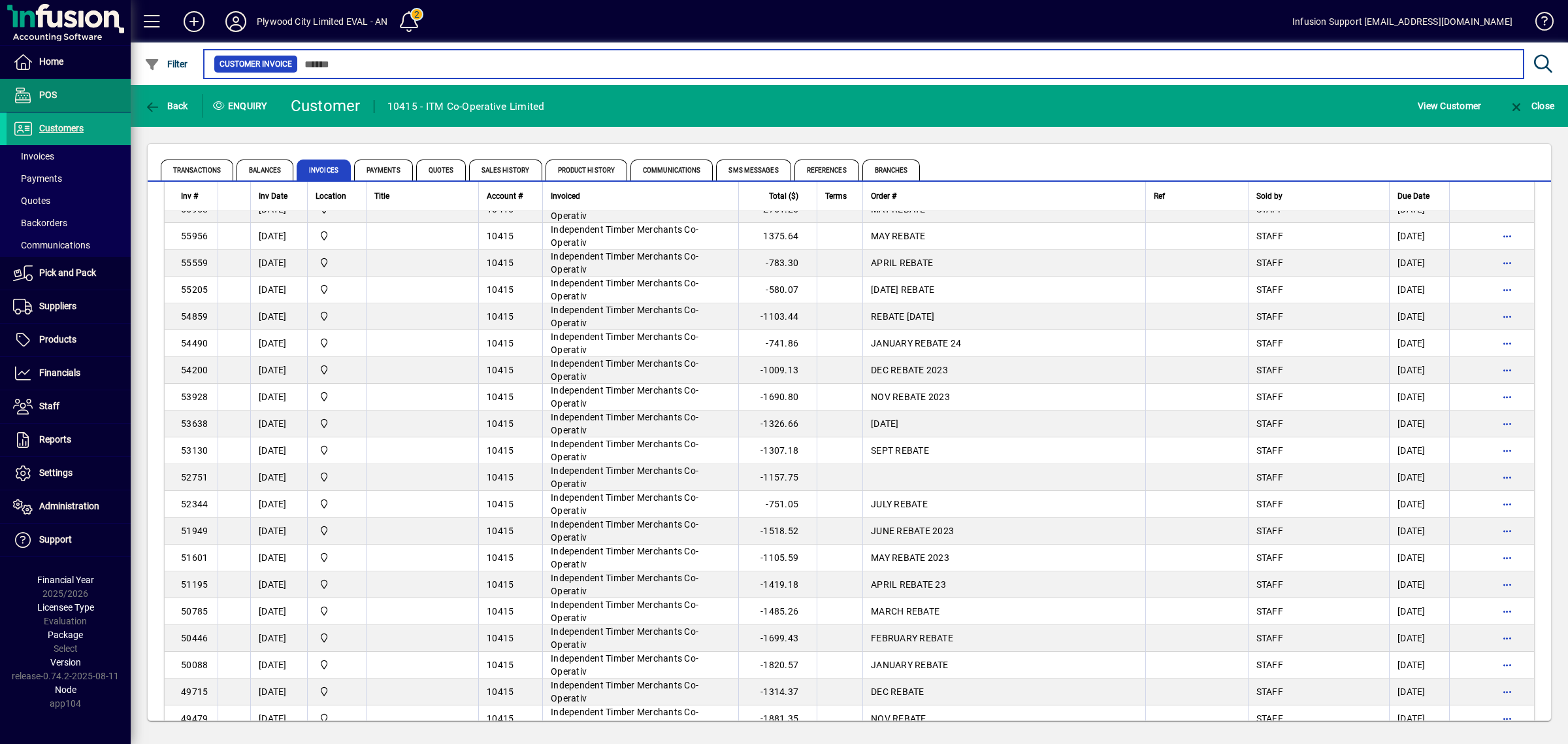
scroll to position [490, 0]
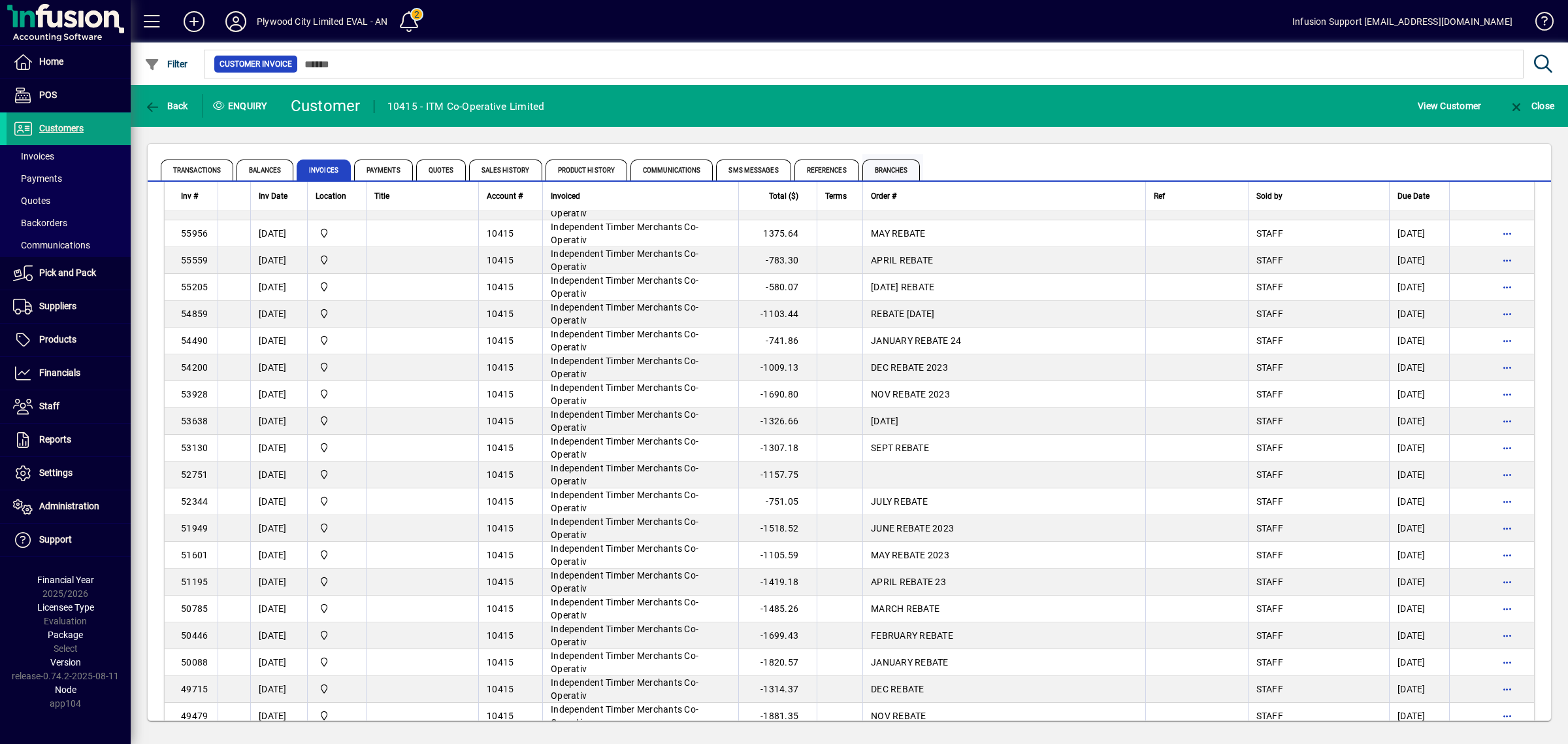
click at [923, 160] on div "Transactions Balances Invoices Payments Quotes Sales History Product History Co…" at bounding box center [774, 170] width 1227 height 32
click at [896, 164] on span "Branches" at bounding box center [892, 170] width 58 height 21
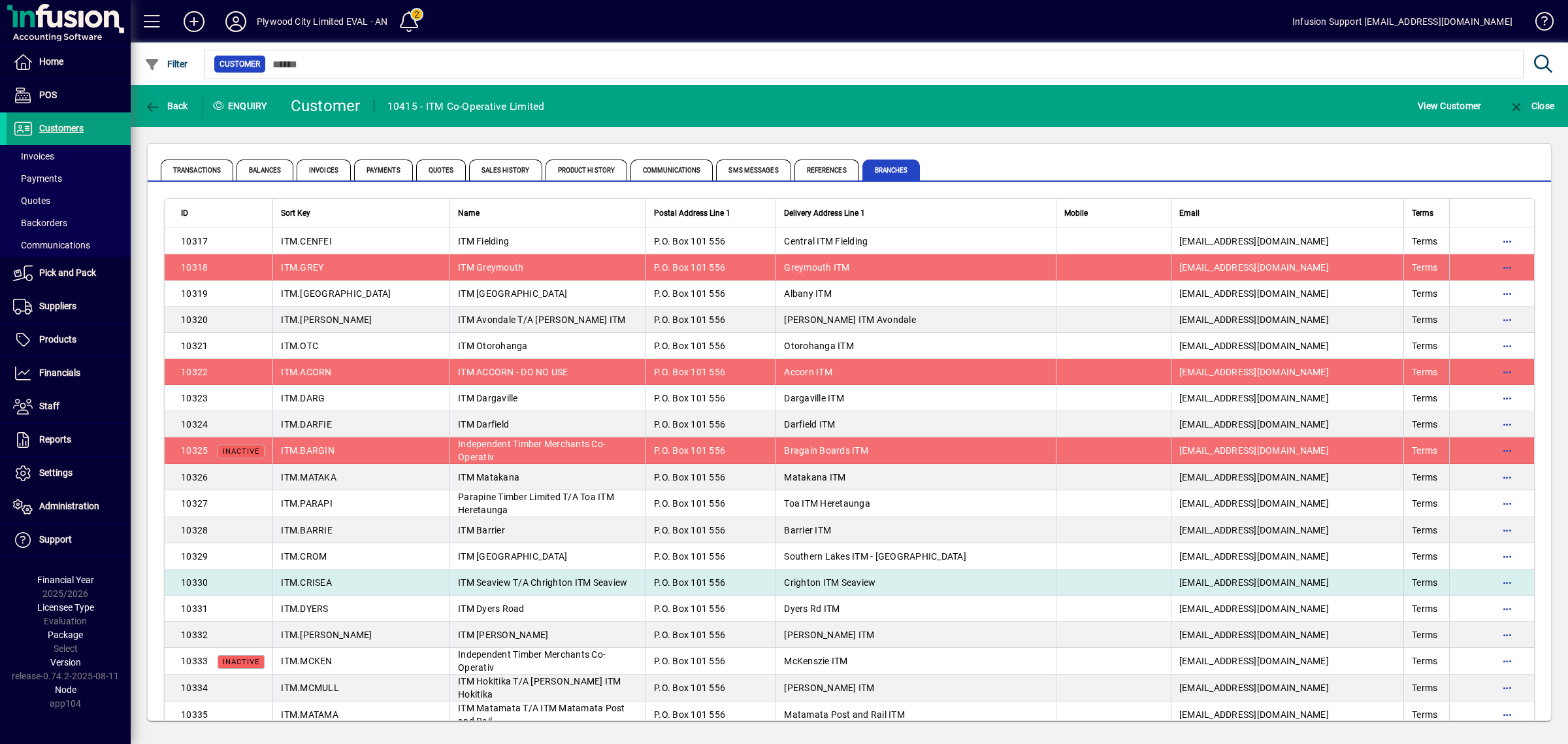
click at [480, 580] on span "ITM Seaview T/A Chrighton ITM Seaview" at bounding box center [542, 582] width 169 height 11
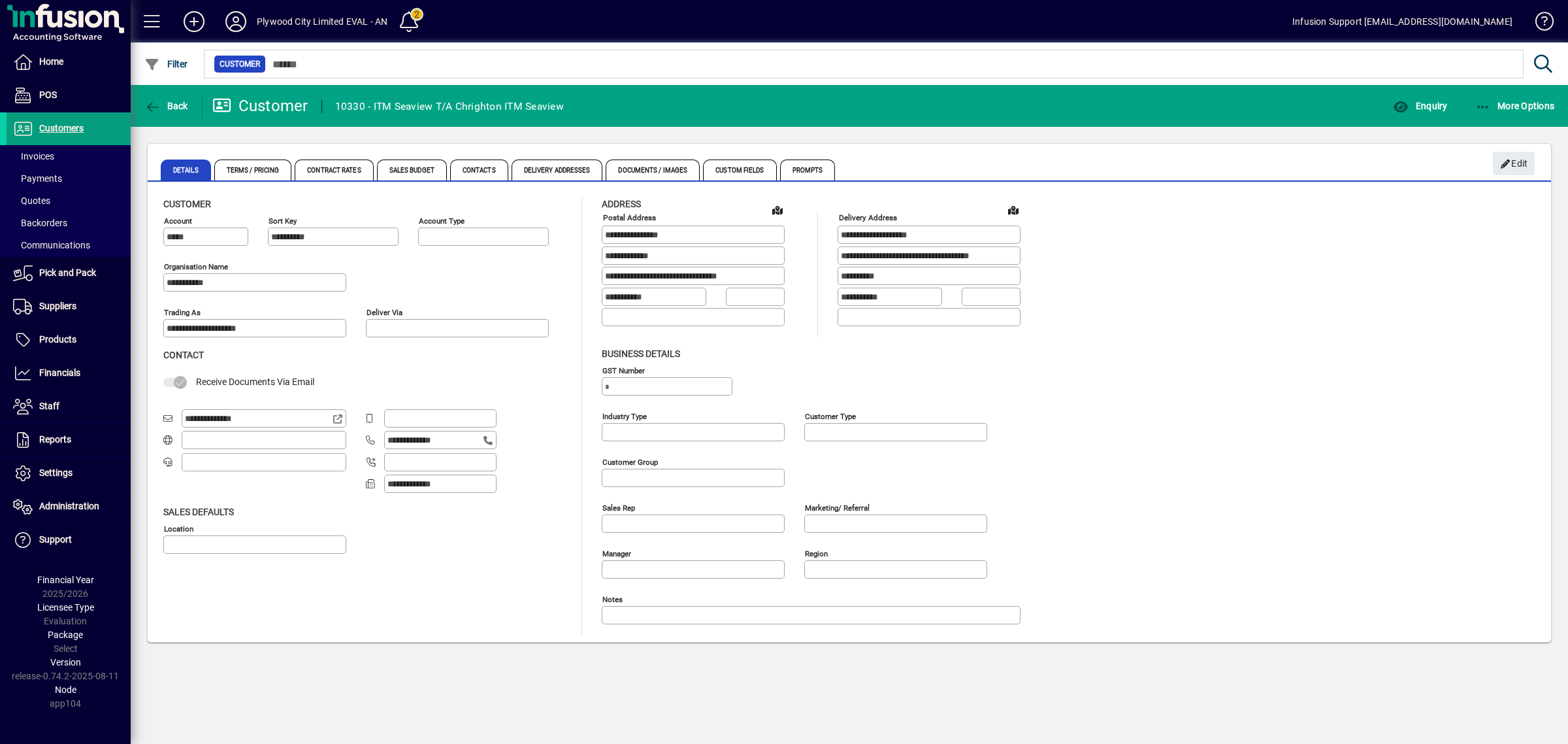
type input "**********"
click at [166, 103] on span "Back" at bounding box center [166, 106] width 44 height 11
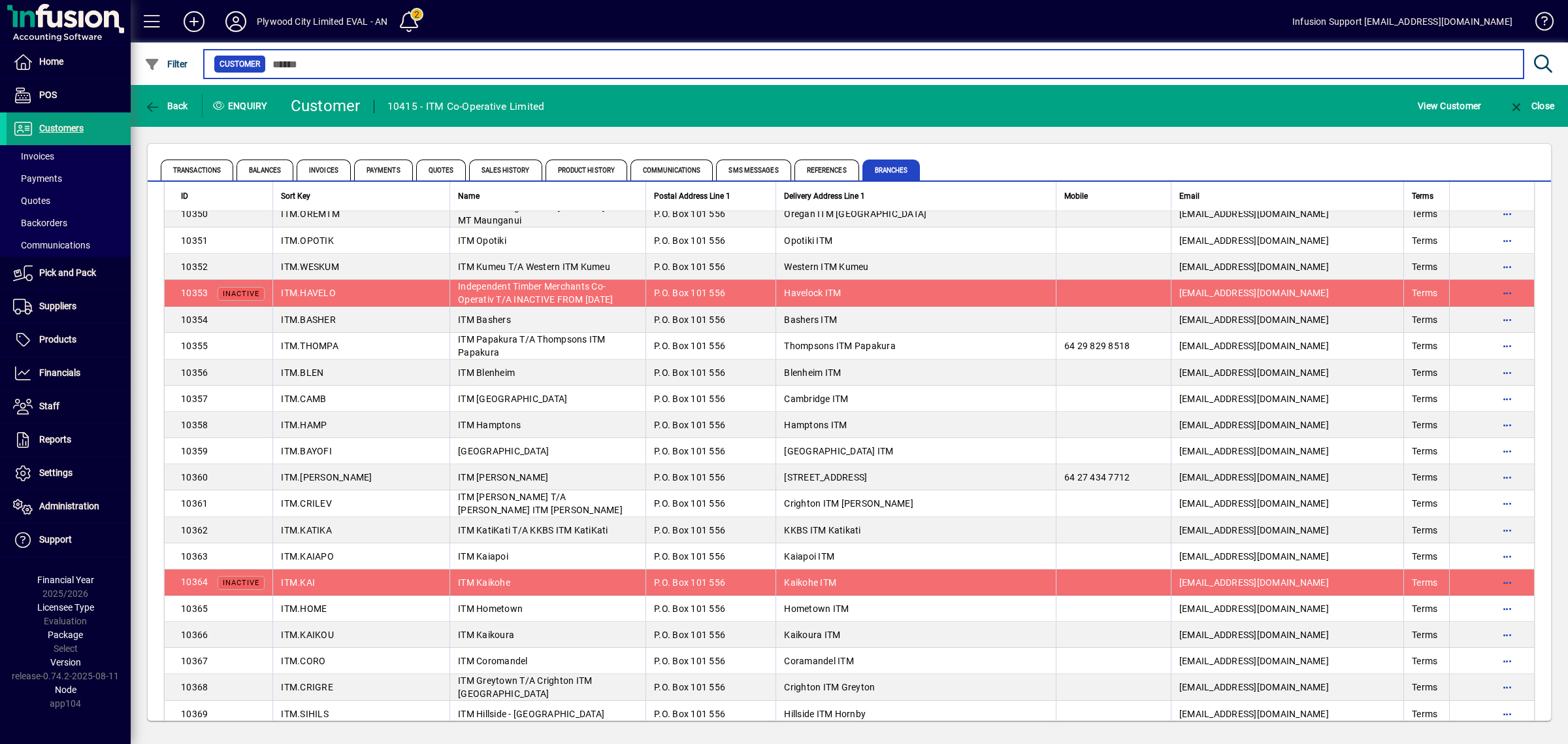
scroll to position [898, 0]
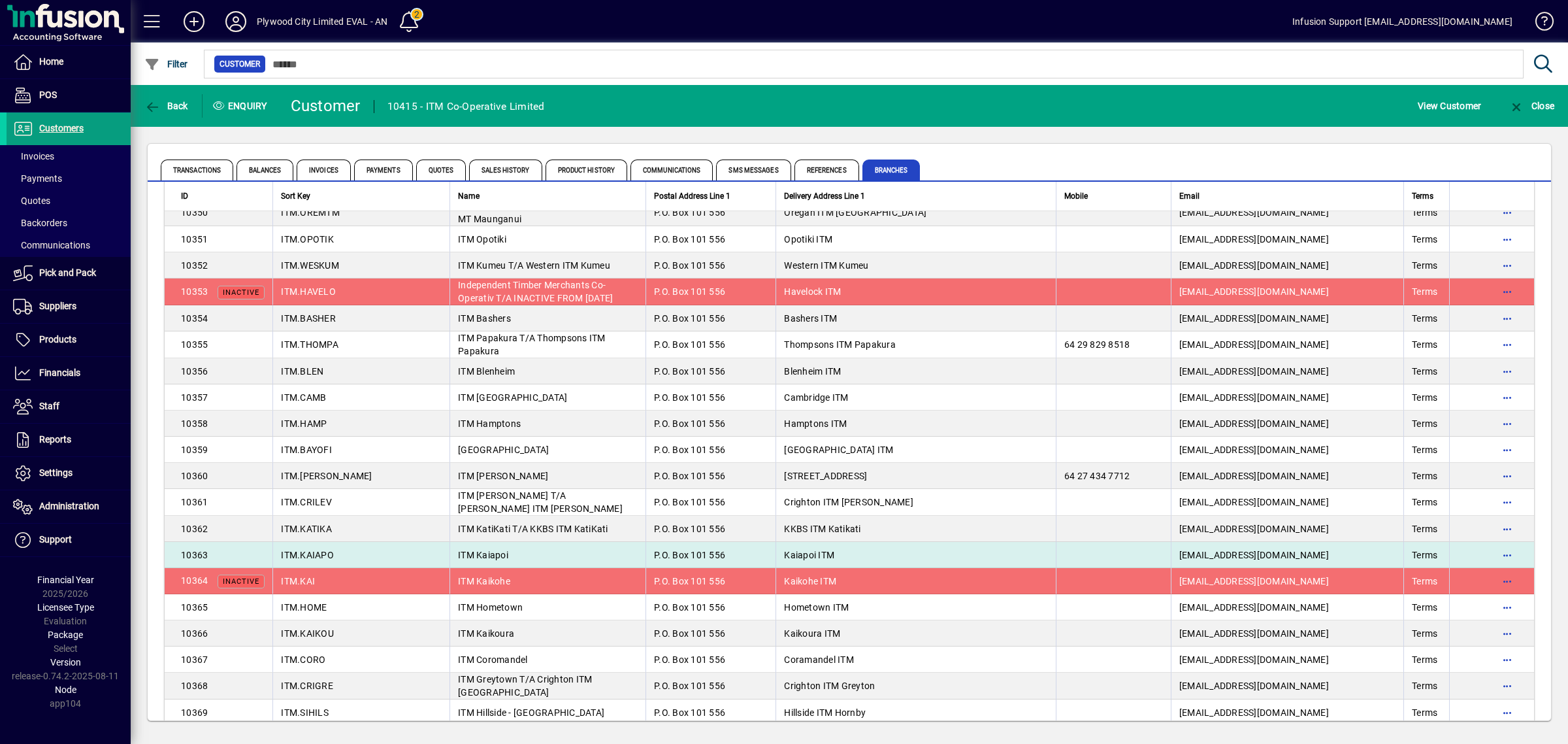
click at [750, 546] on td "P.O. Box 101 556" at bounding box center [710, 555] width 130 height 26
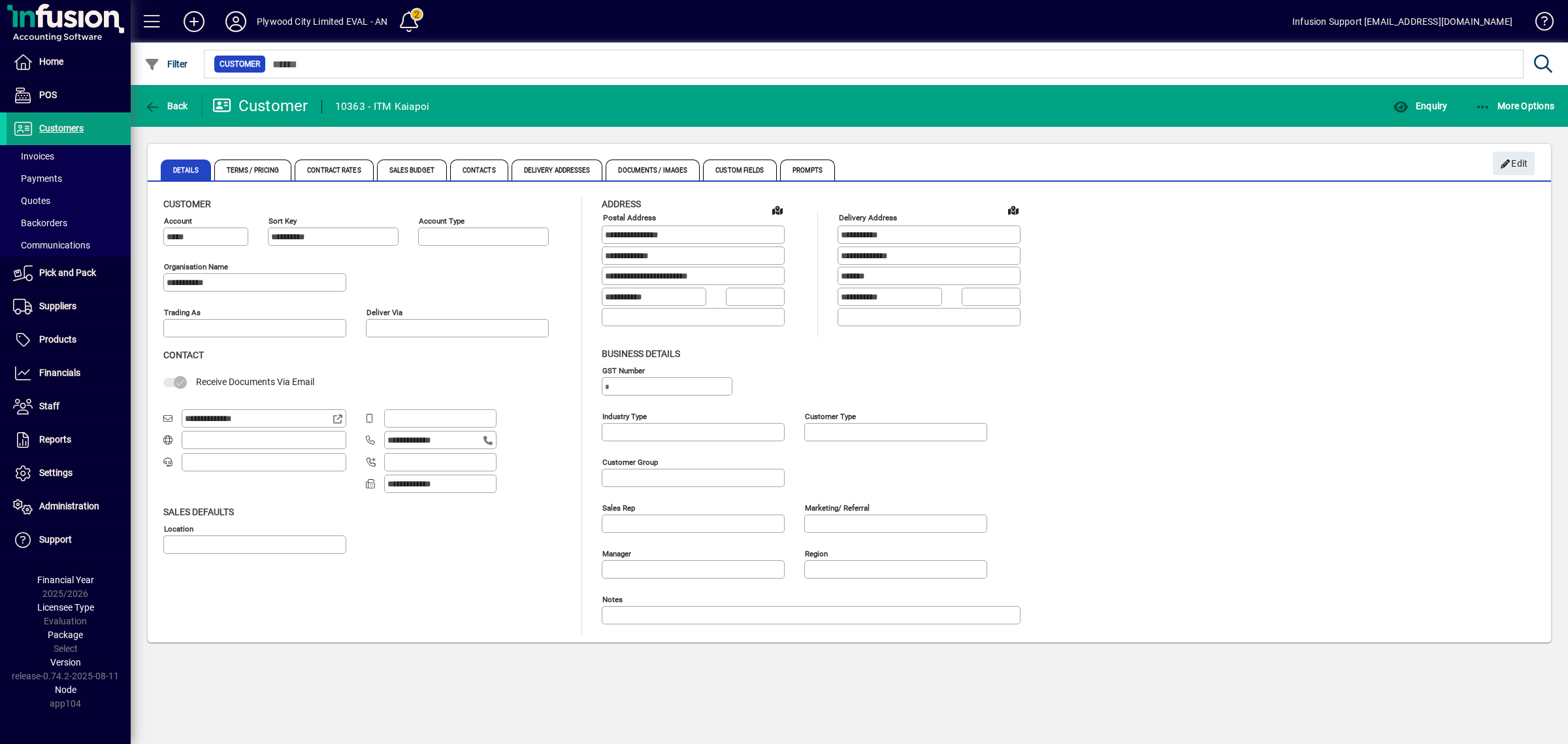
type input "**********"
click at [1421, 116] on span "button" at bounding box center [1420, 106] width 61 height 32
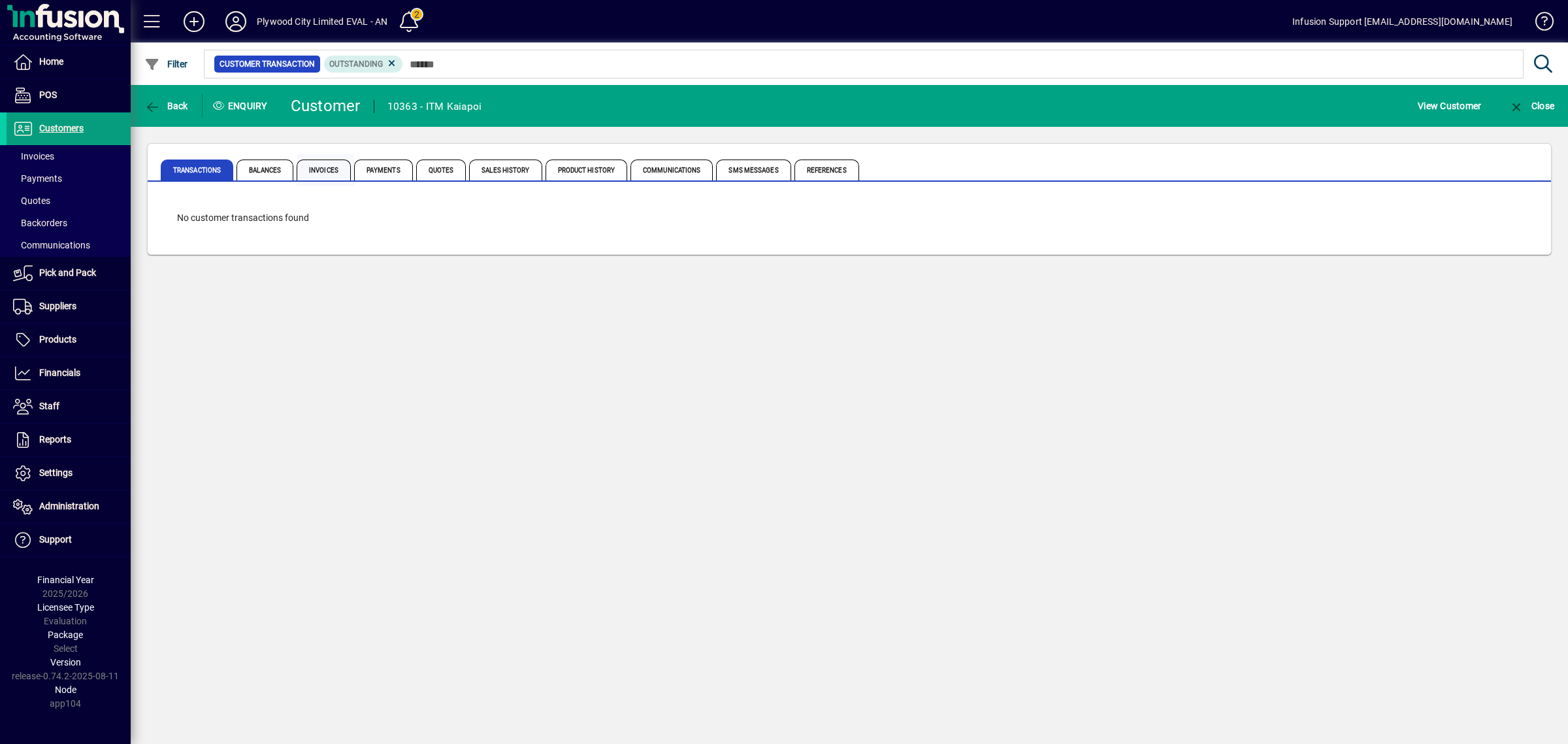
click at [320, 174] on span "Invoices" at bounding box center [324, 170] width 55 height 21
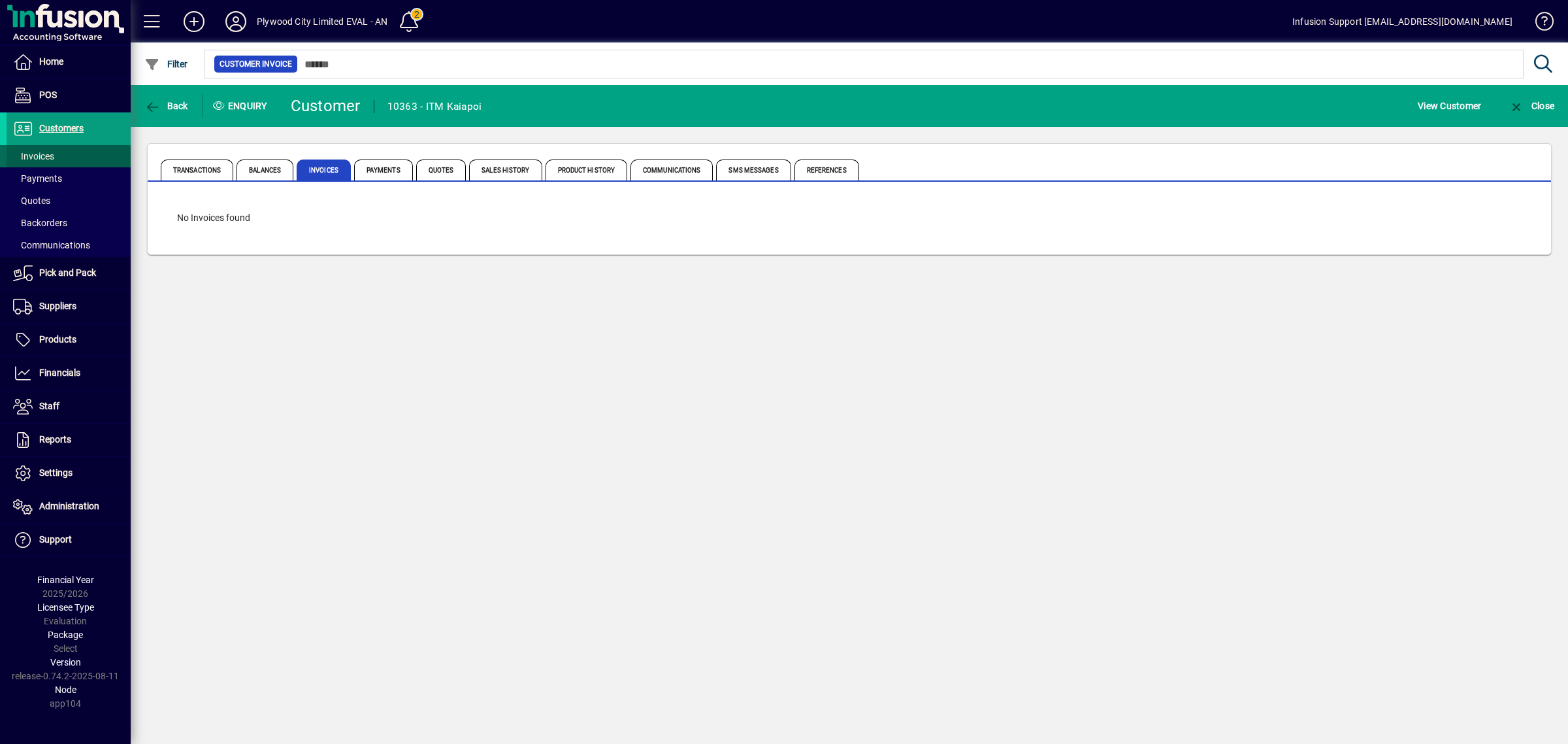
click at [40, 145] on span at bounding box center [69, 156] width 124 height 32
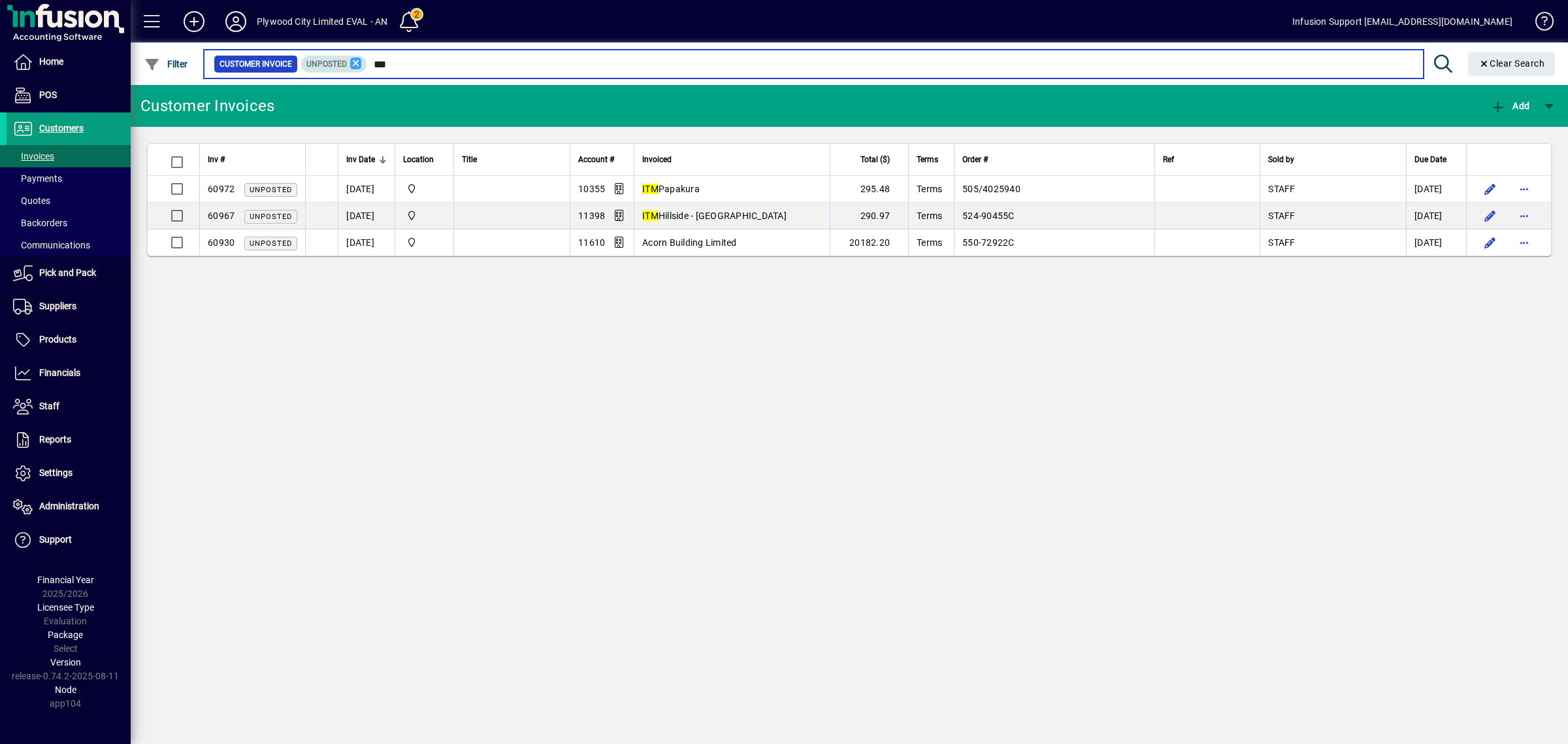
type input "***"
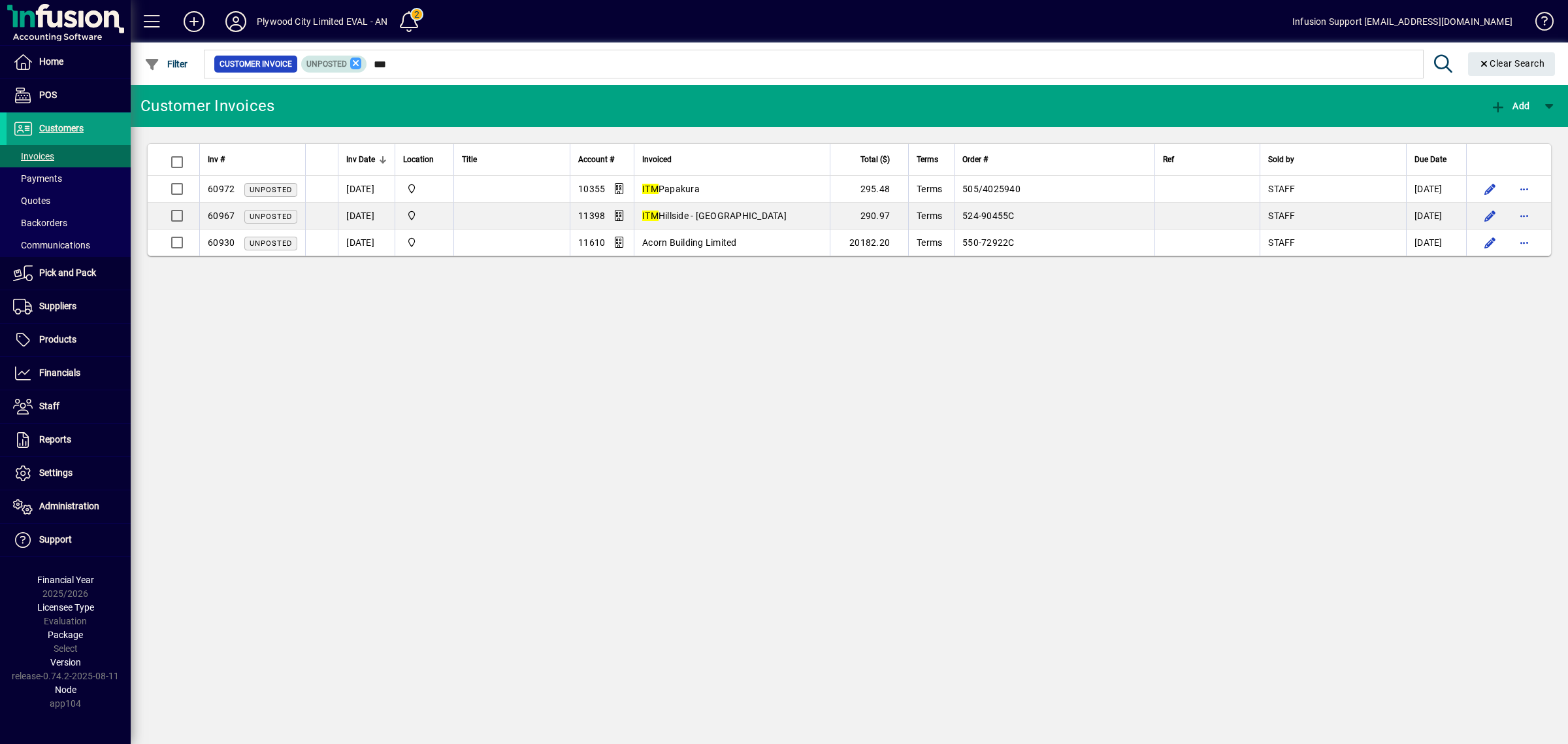
click at [358, 64] on icon at bounding box center [355, 63] width 11 height 11
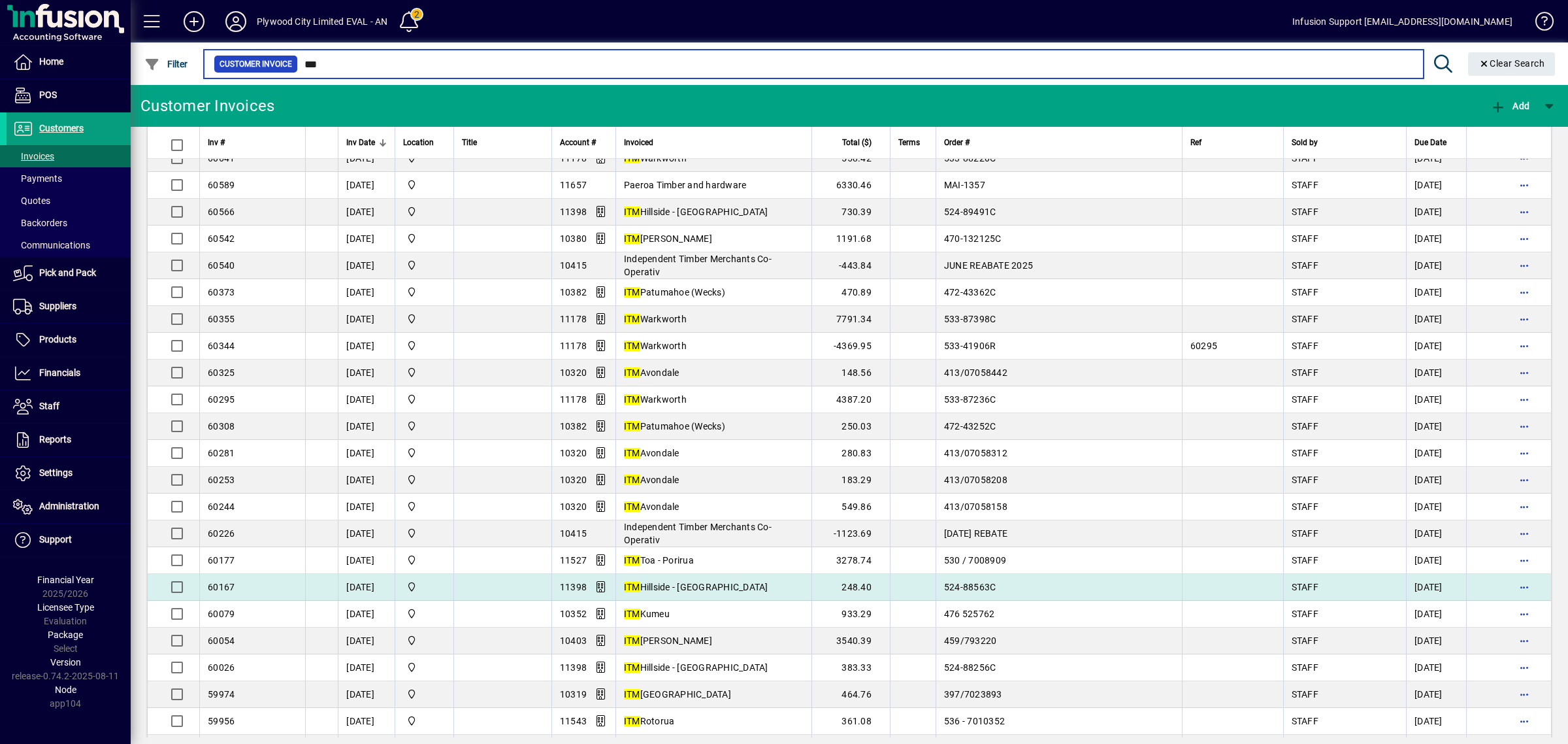
scroll to position [327, 0]
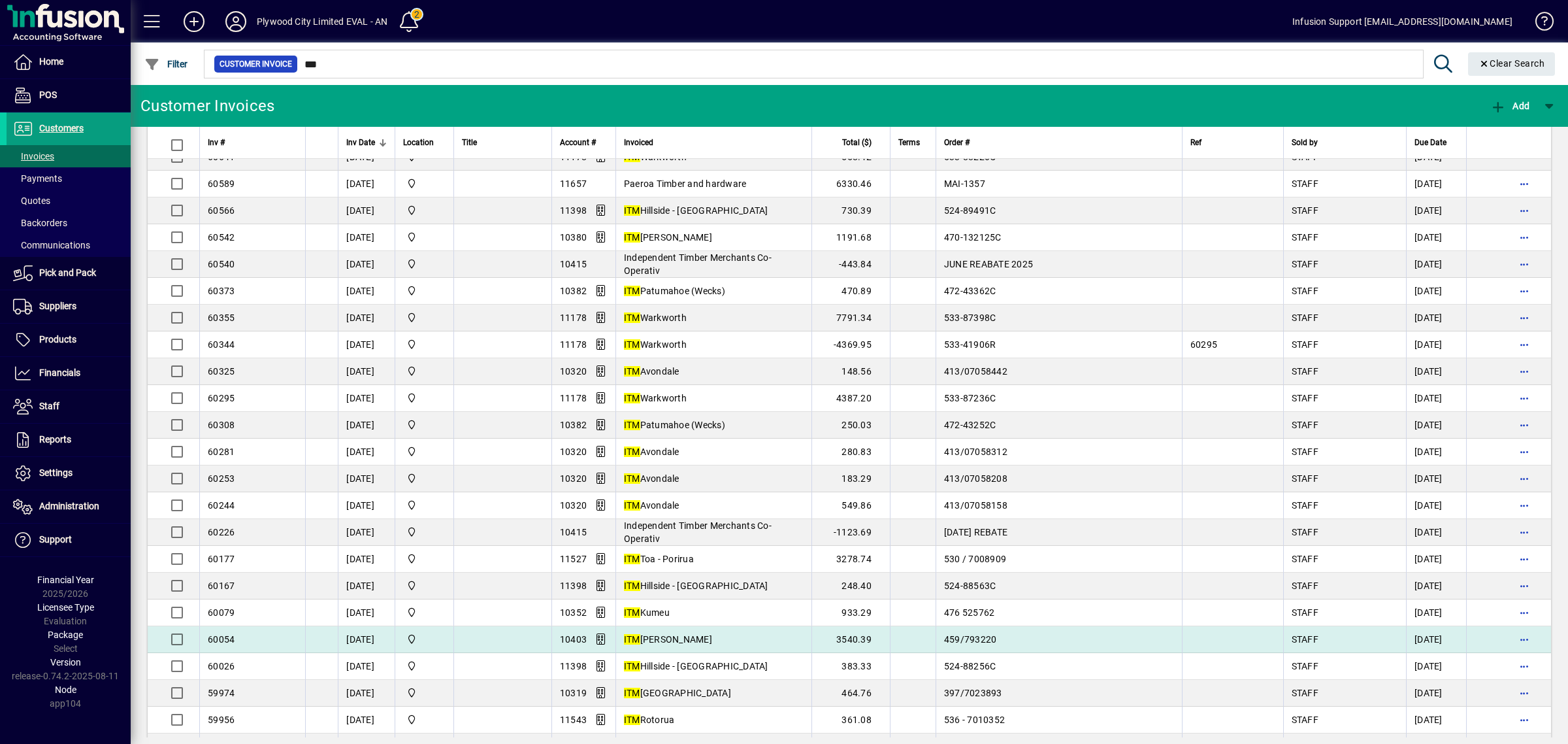
click at [872, 641] on td "3540.39" at bounding box center [851, 640] width 79 height 27
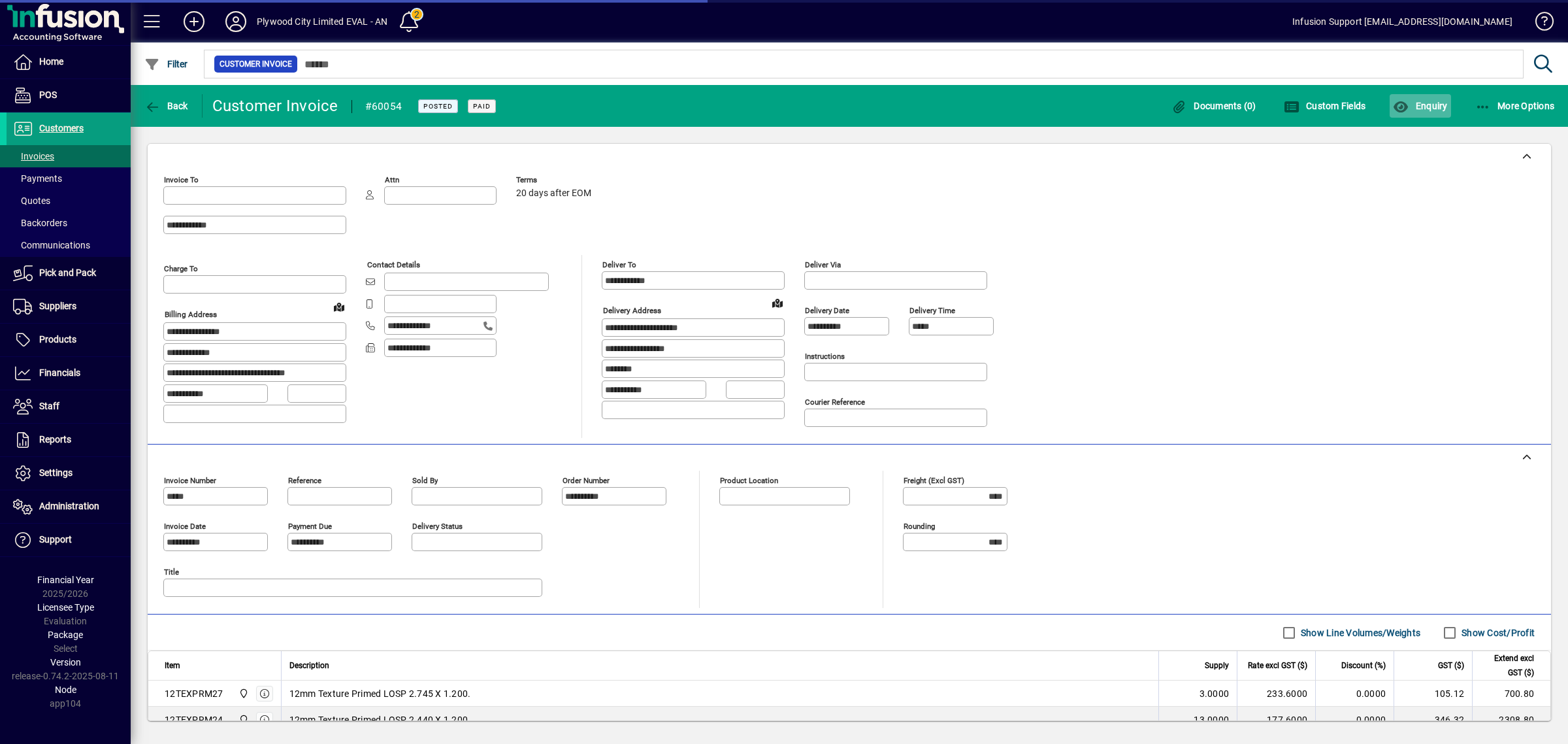
type input "**********"
type input "*******"
type input "**********"
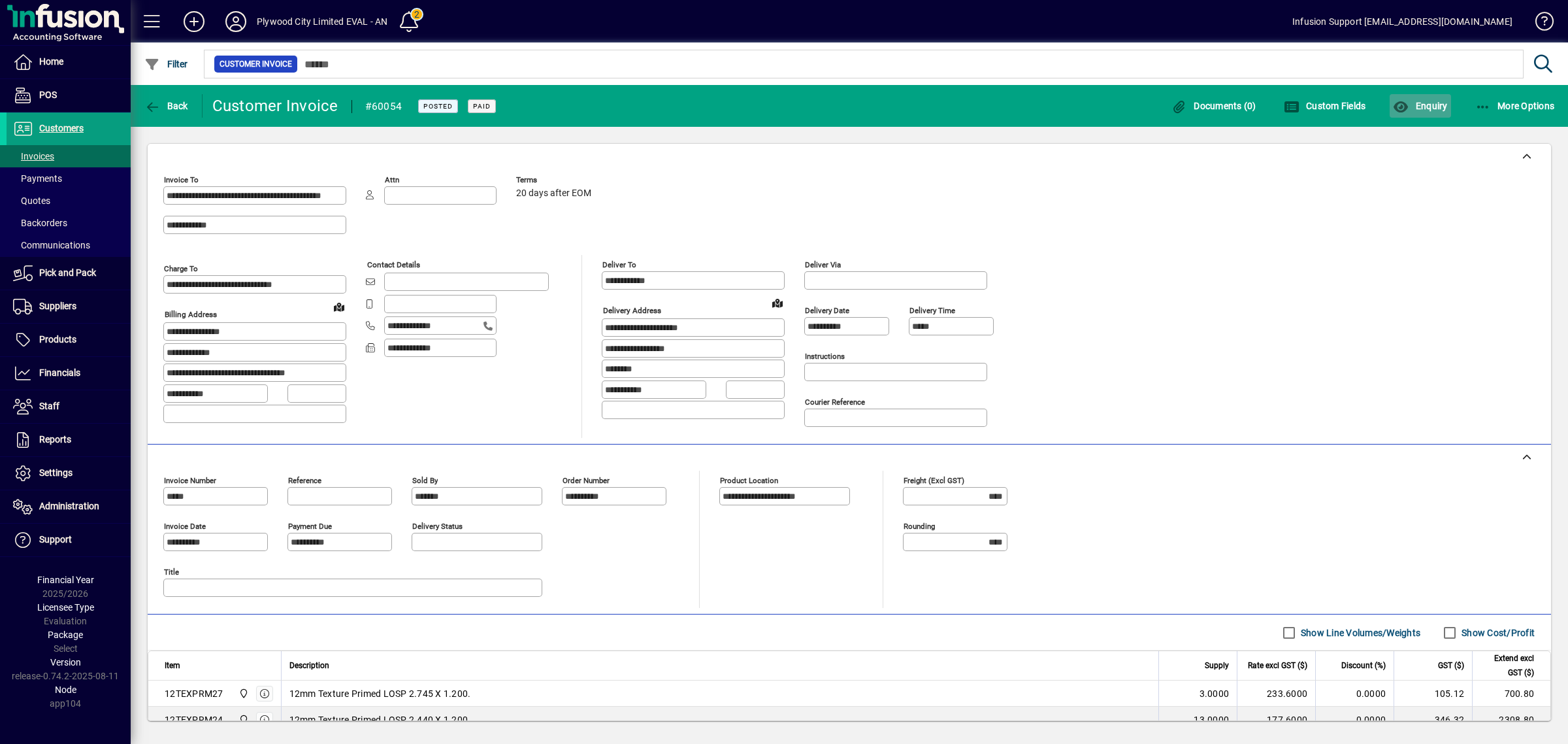
click at [1442, 102] on span "Enquiry" at bounding box center [1420, 106] width 55 height 11
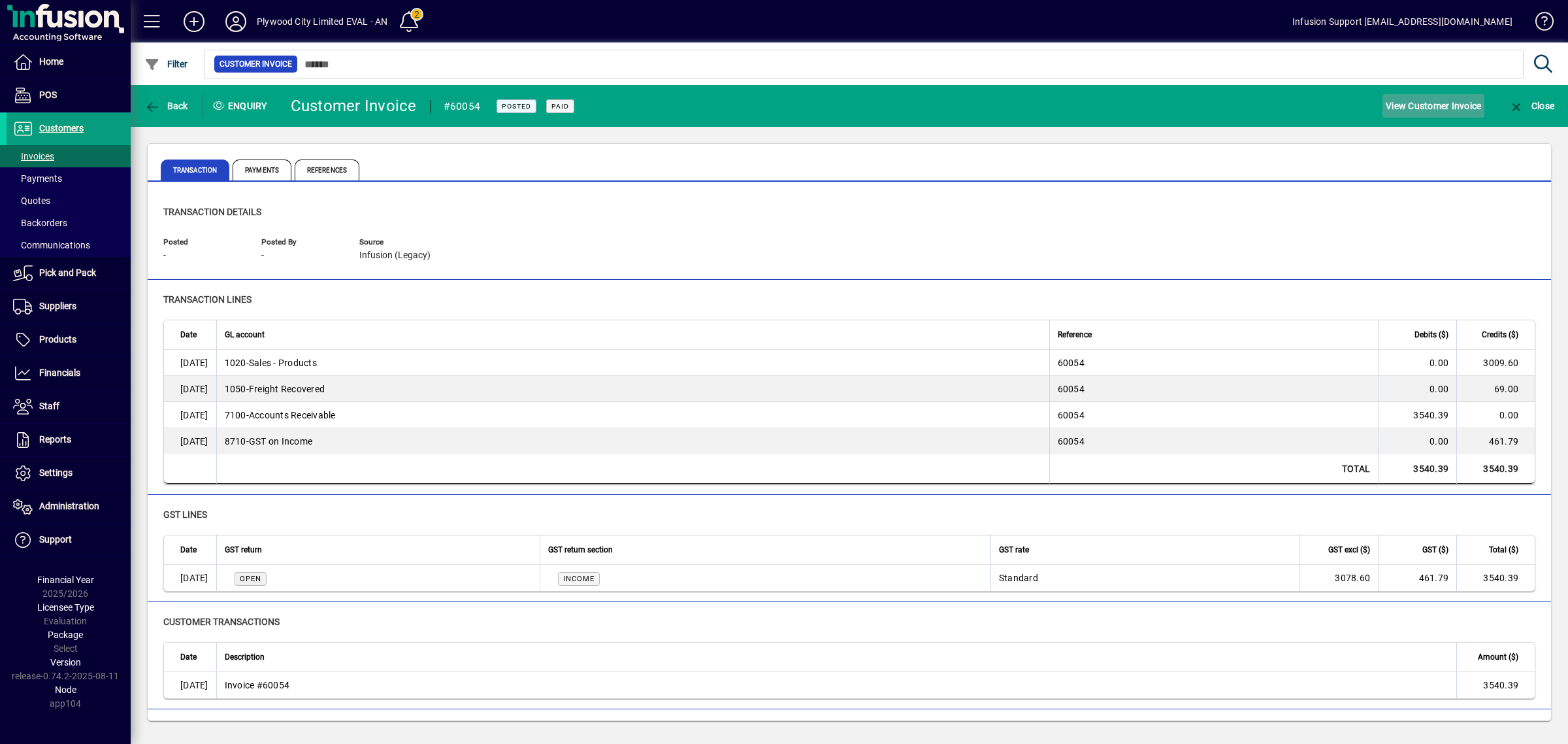
click at [1425, 104] on span "View Customer Invoice" at bounding box center [1433, 106] width 96 height 21
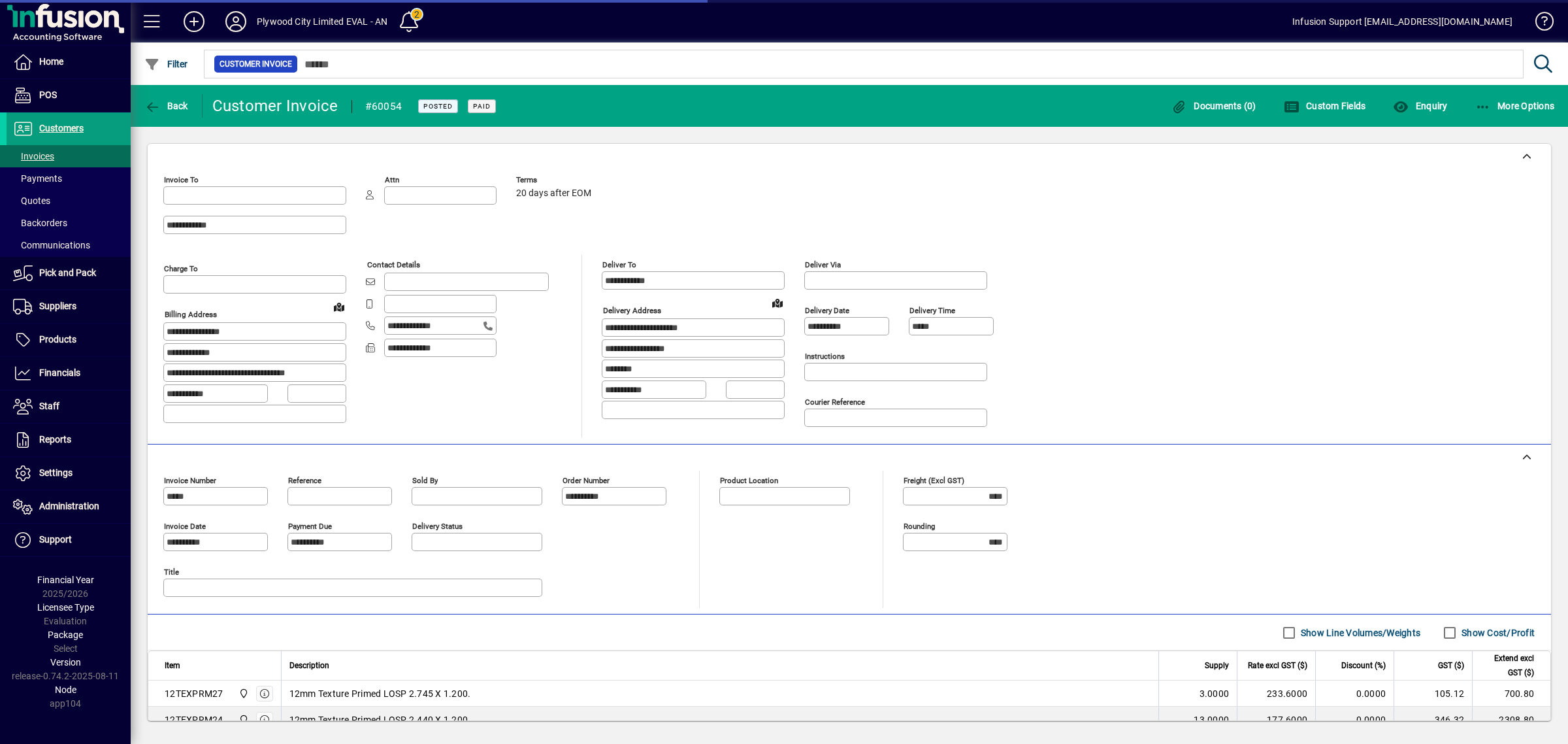
type input "**********"
type input "*******"
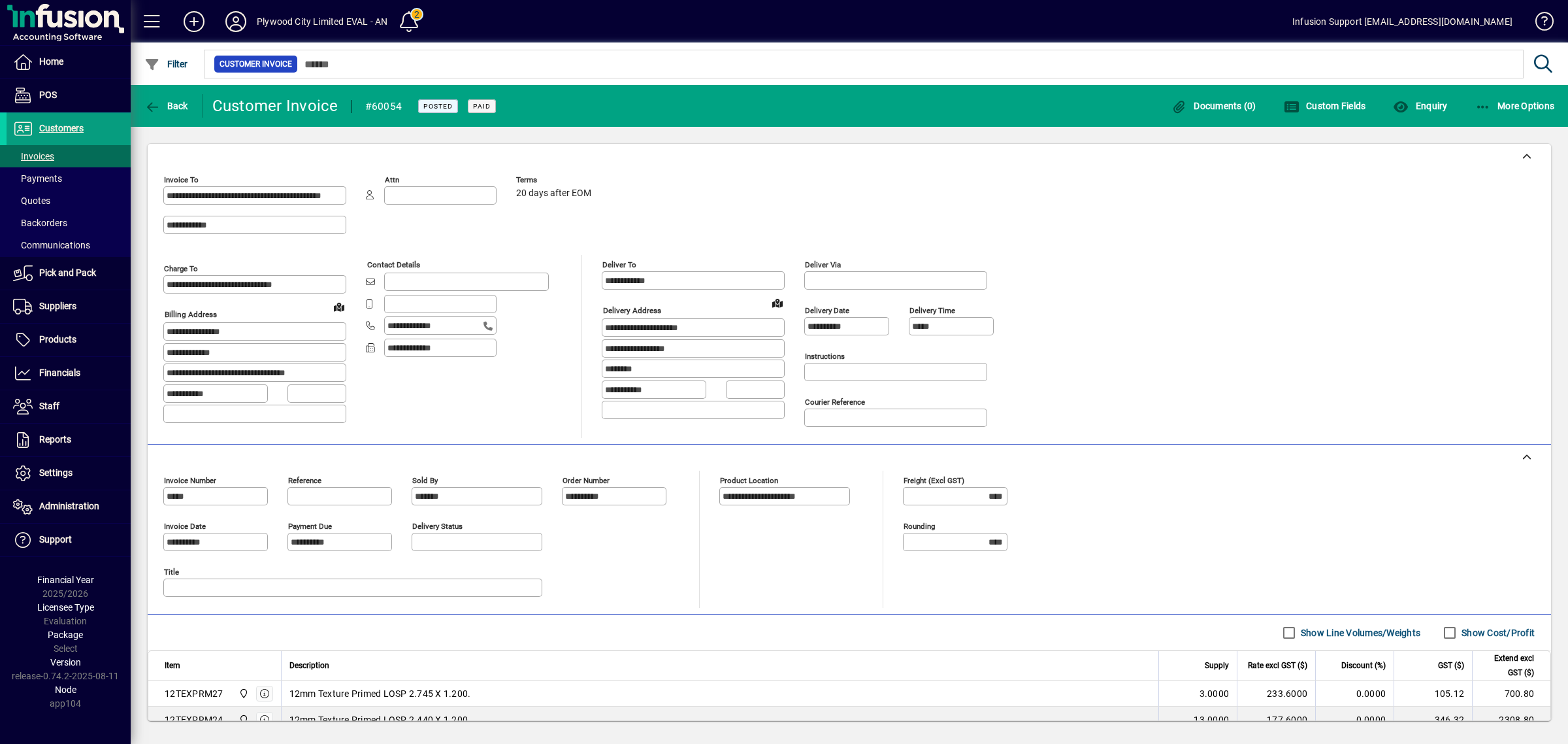
drag, startPoint x: 1228, startPoint y: 318, endPoint x: 1210, endPoint y: 324, distance: 19.0
click at [1216, 324] on div "**********" at bounding box center [849, 304] width 1372 height 268
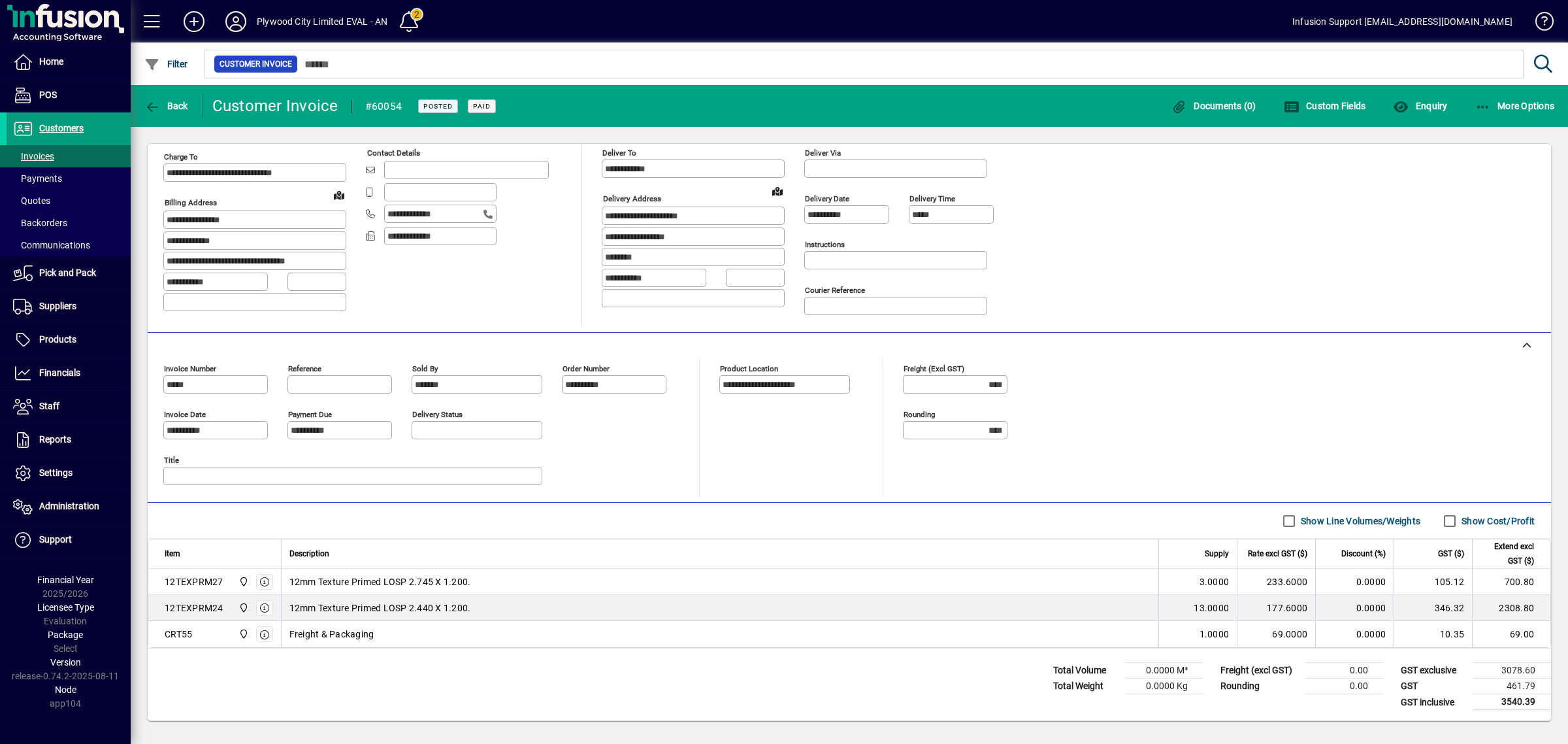
scroll to position [119, 0]
click at [1429, 103] on span "Enquiry" at bounding box center [1420, 106] width 55 height 11
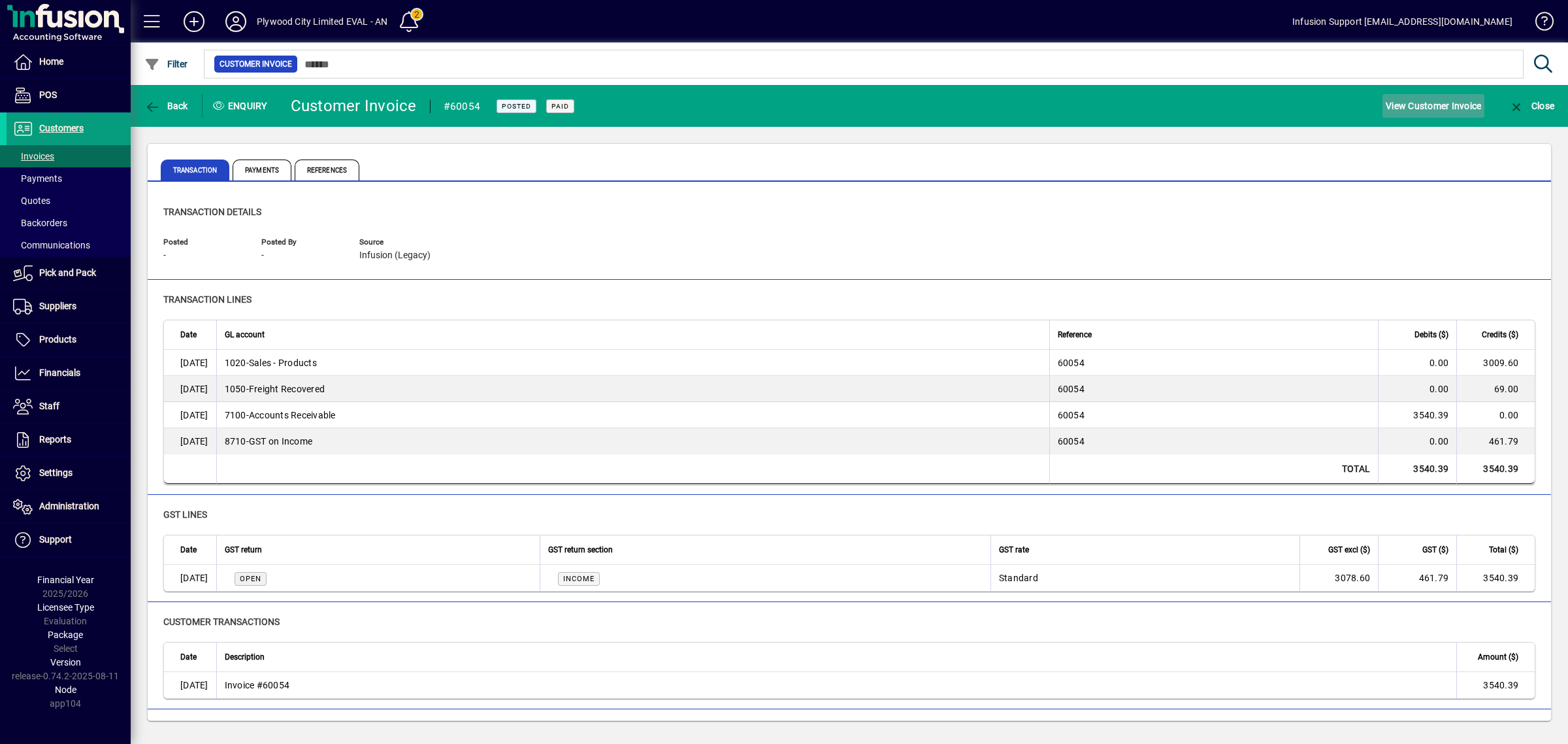
click at [1441, 100] on span "View Customer Invoice" at bounding box center [1433, 106] width 96 height 21
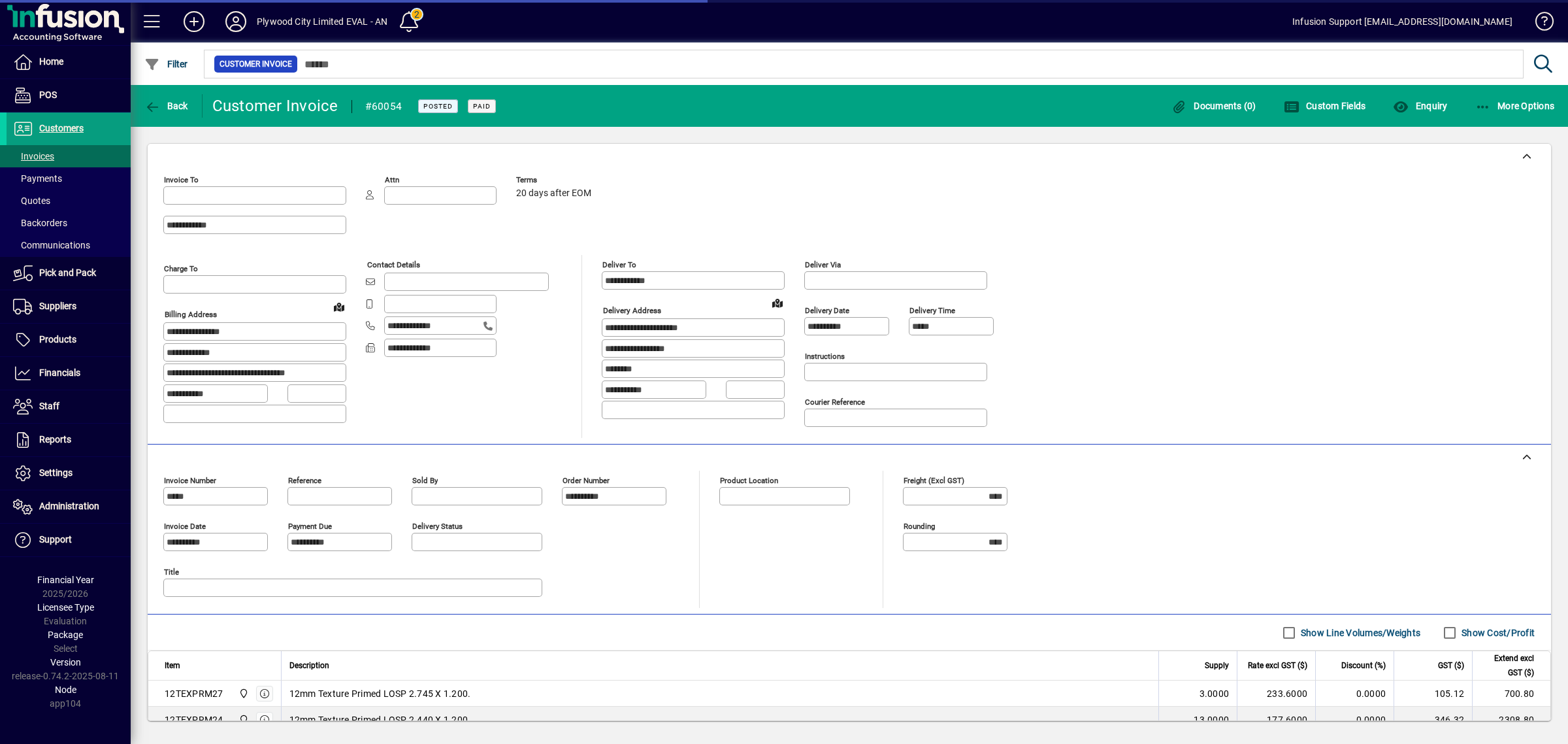
type input "**********"
type input "*******"
